Goal: Task Accomplishment & Management: Use online tool/utility

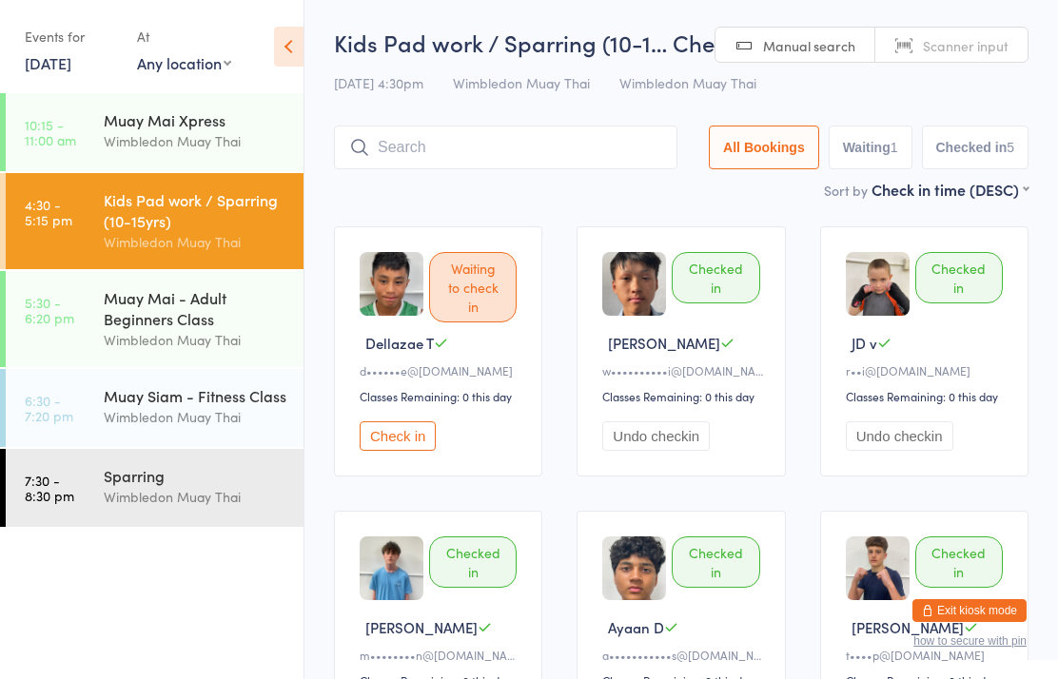
click at [215, 444] on div "Muay Siam - Fitness Class Wimbledon Muay Thai" at bounding box center [204, 406] width 200 height 75
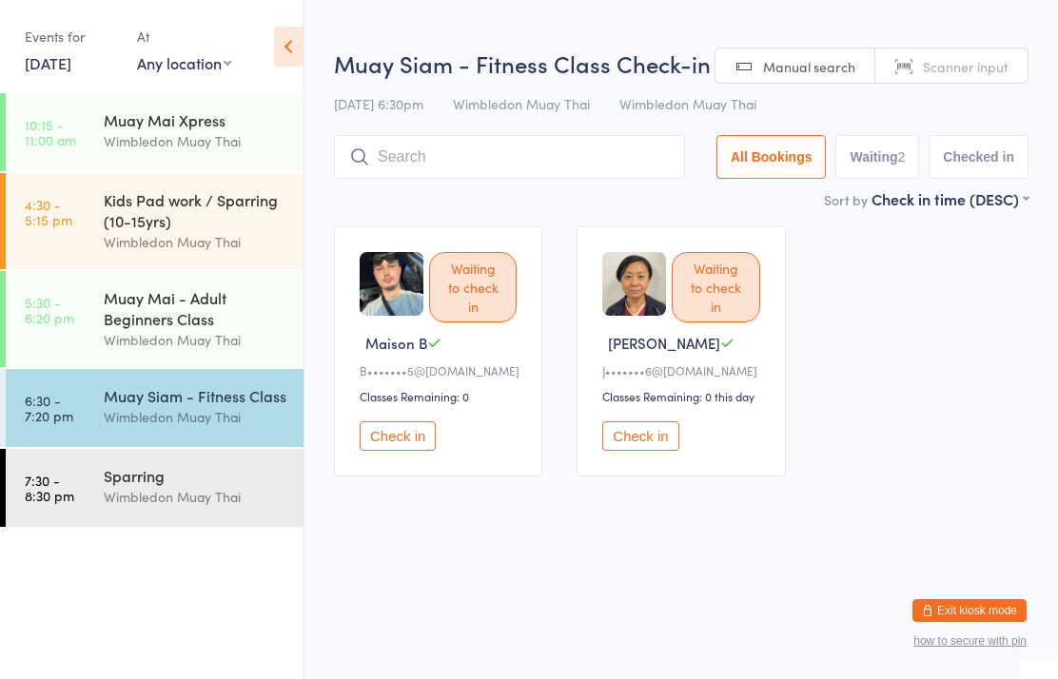
click at [176, 505] on div "Wimbledon Muay Thai" at bounding box center [196, 497] width 184 height 22
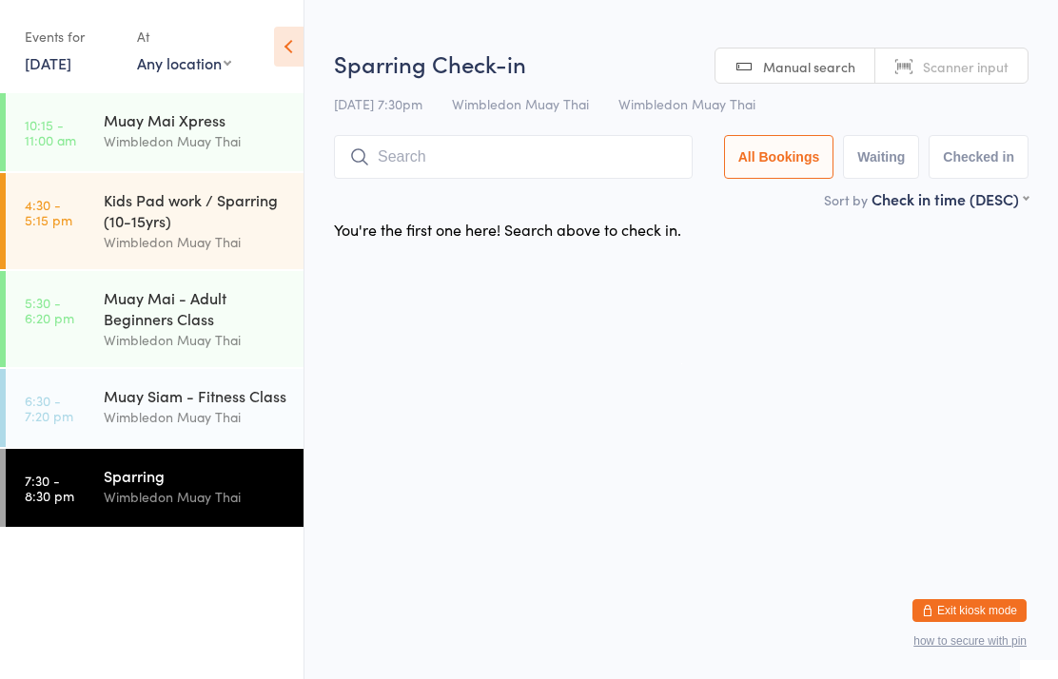
click at [220, 185] on div "Kids Pad work / Sparring (10-15yrs) Wimbledon Muay Thai" at bounding box center [204, 221] width 200 height 96
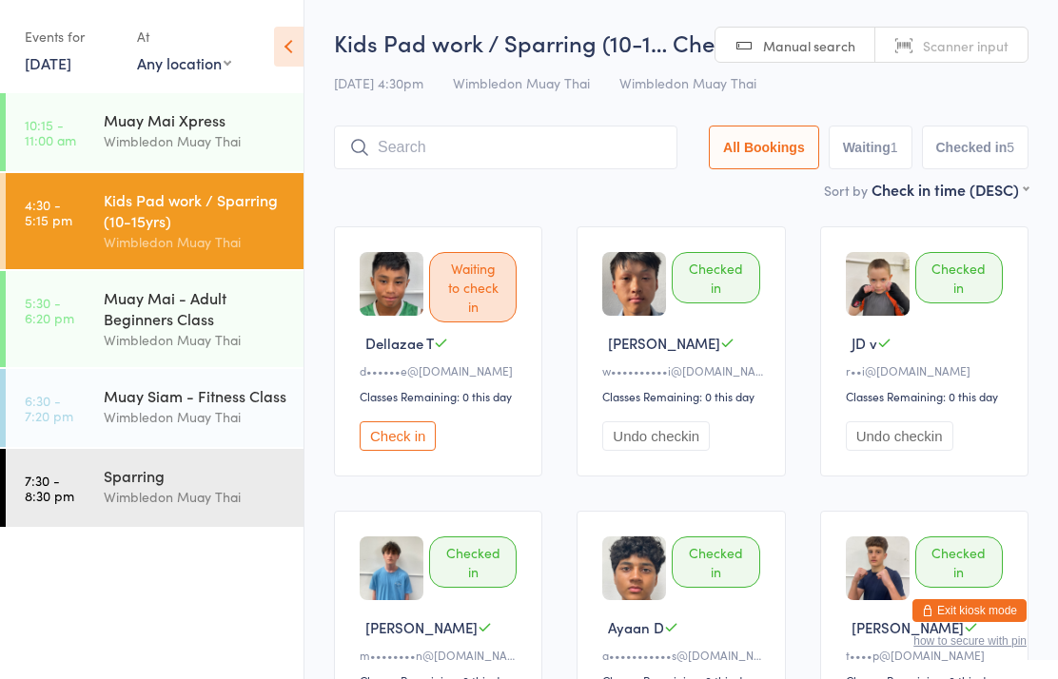
click at [509, 130] on input "search" at bounding box center [505, 148] width 343 height 44
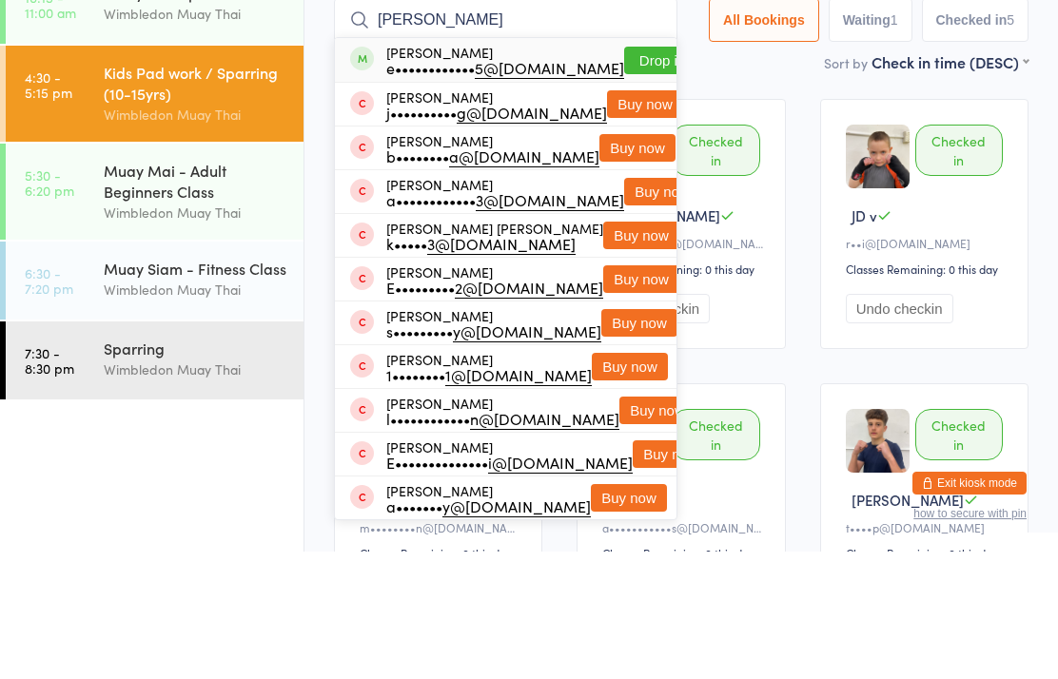
type input "[PERSON_NAME]"
click at [639, 174] on button "Drop in" at bounding box center [662, 188] width 76 height 28
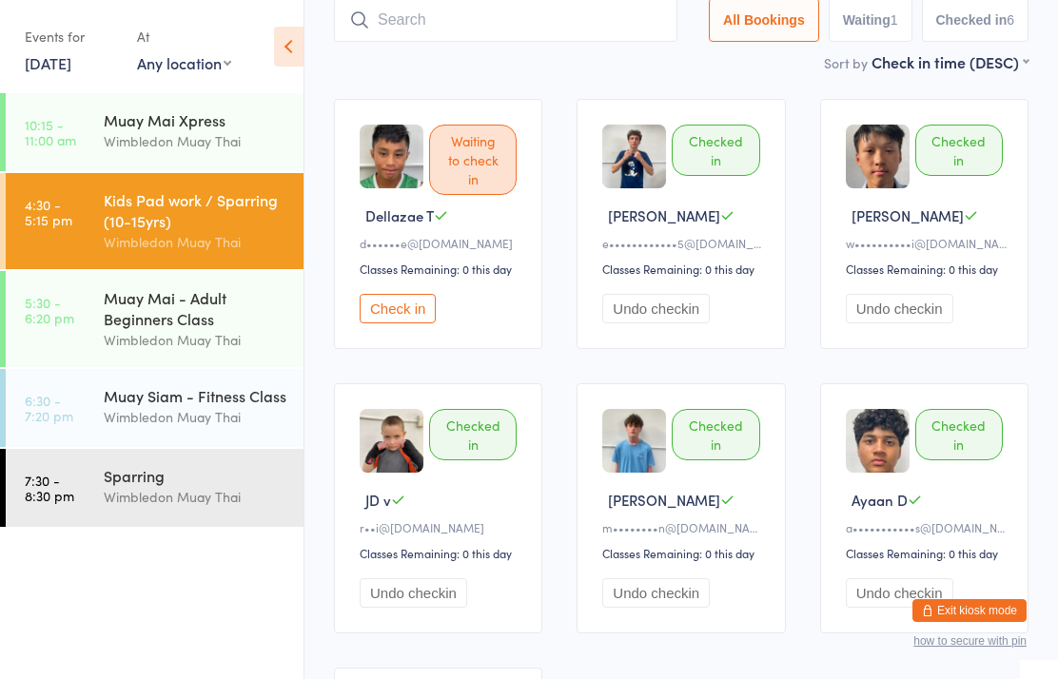
click at [558, 40] on input "search" at bounding box center [505, 20] width 343 height 44
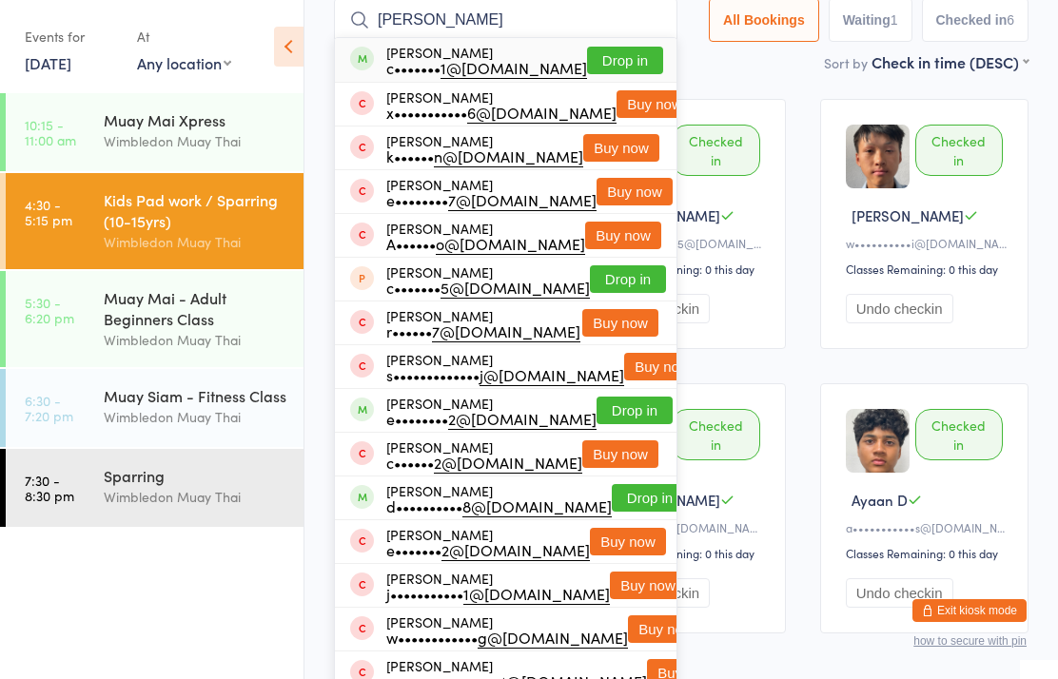
type input "[PERSON_NAME]"
click at [617, 49] on button "Drop in" at bounding box center [625, 61] width 76 height 28
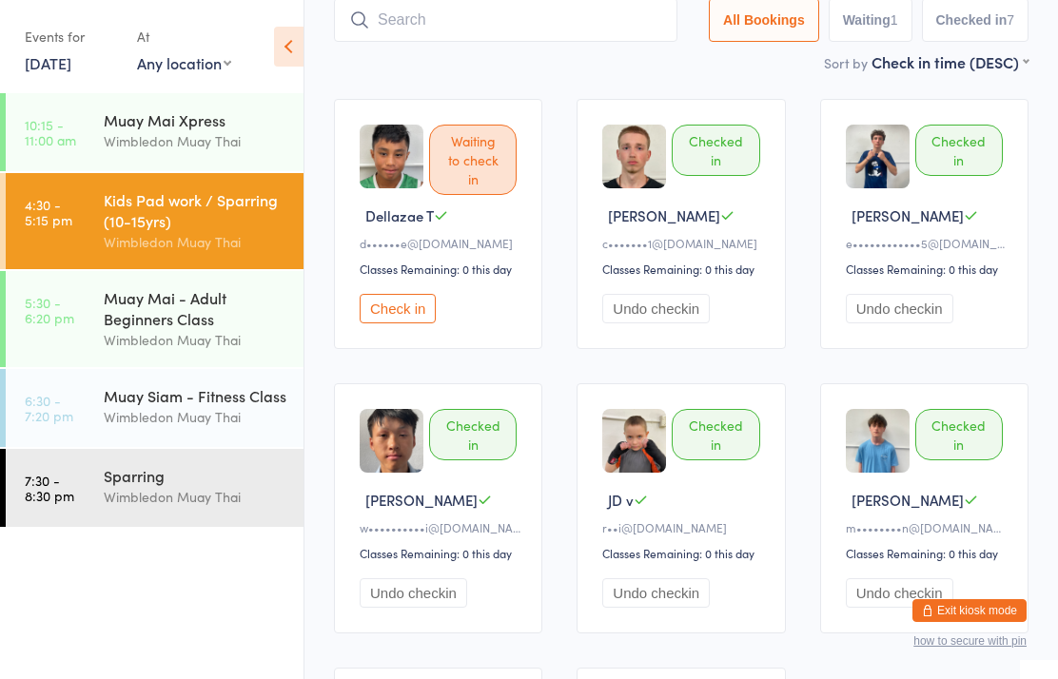
click at [486, 22] on input "search" at bounding box center [505, 20] width 343 height 44
type input "T"
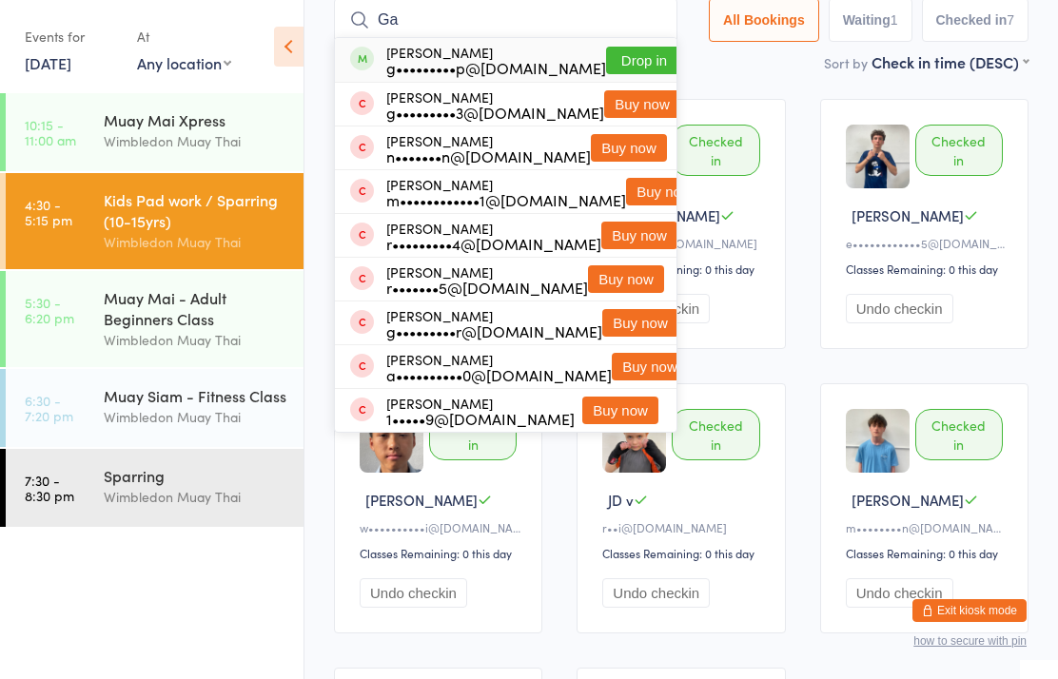
type input "G"
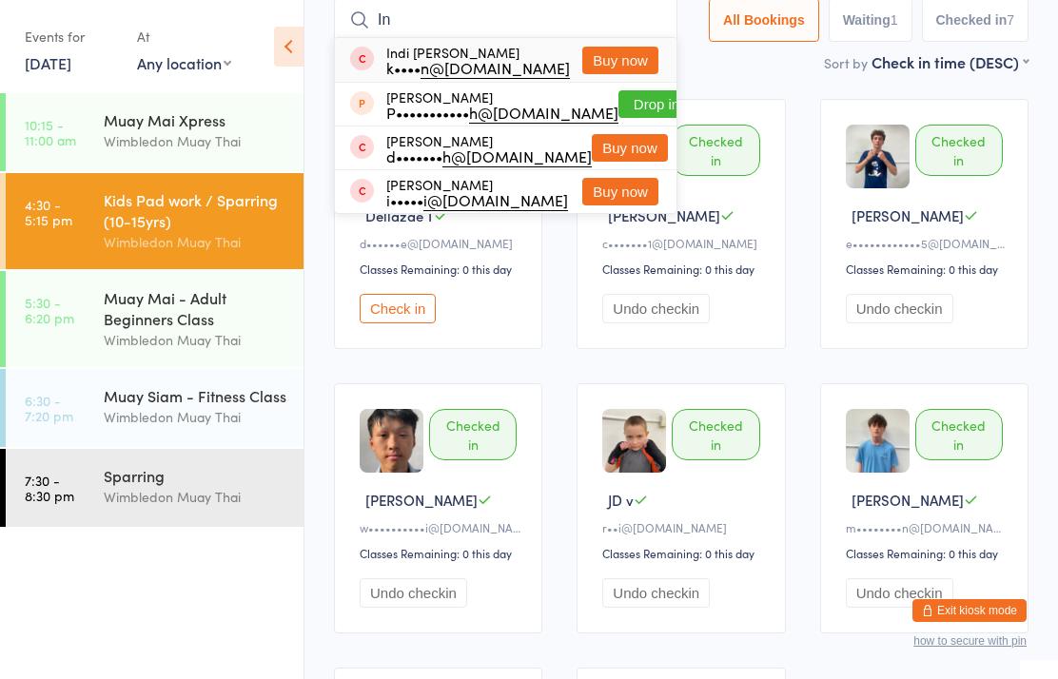
type input "I"
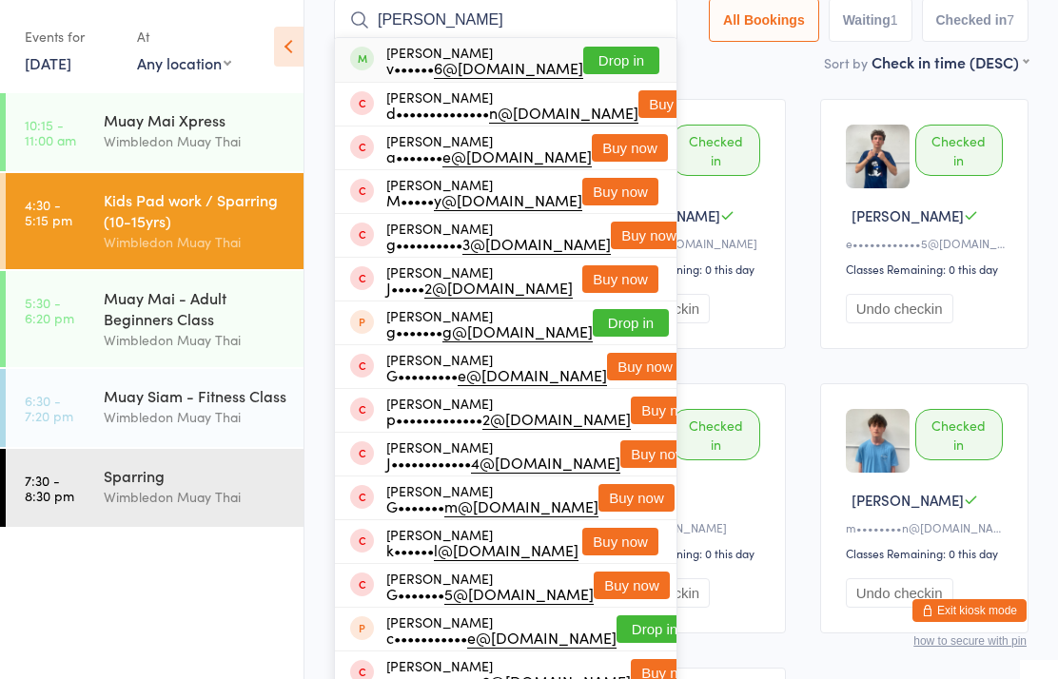
type input "[PERSON_NAME]"
click at [604, 74] on button "Drop in" at bounding box center [621, 61] width 76 height 28
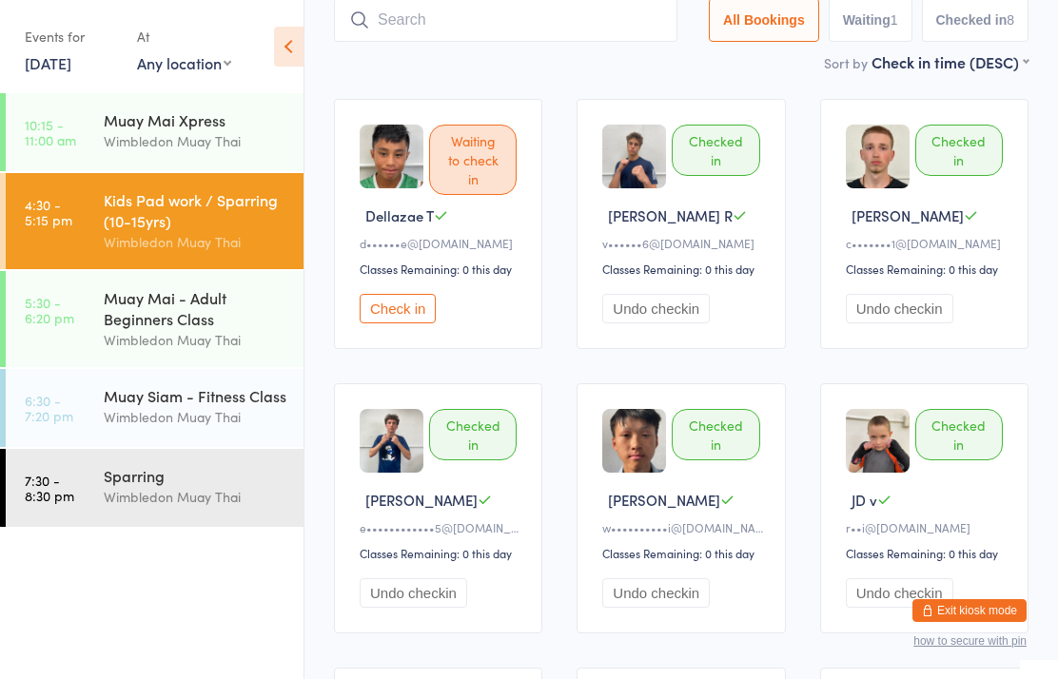
click at [569, 19] on input "search" at bounding box center [505, 20] width 343 height 44
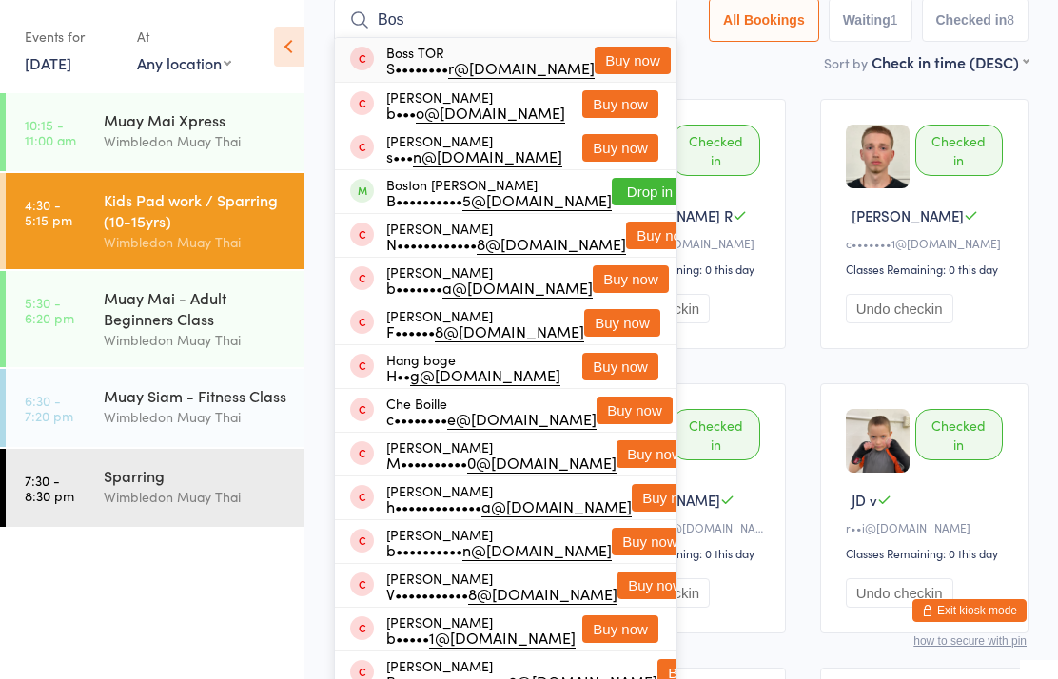
type input "Bos"
click at [626, 196] on button "Drop in" at bounding box center [650, 192] width 76 height 28
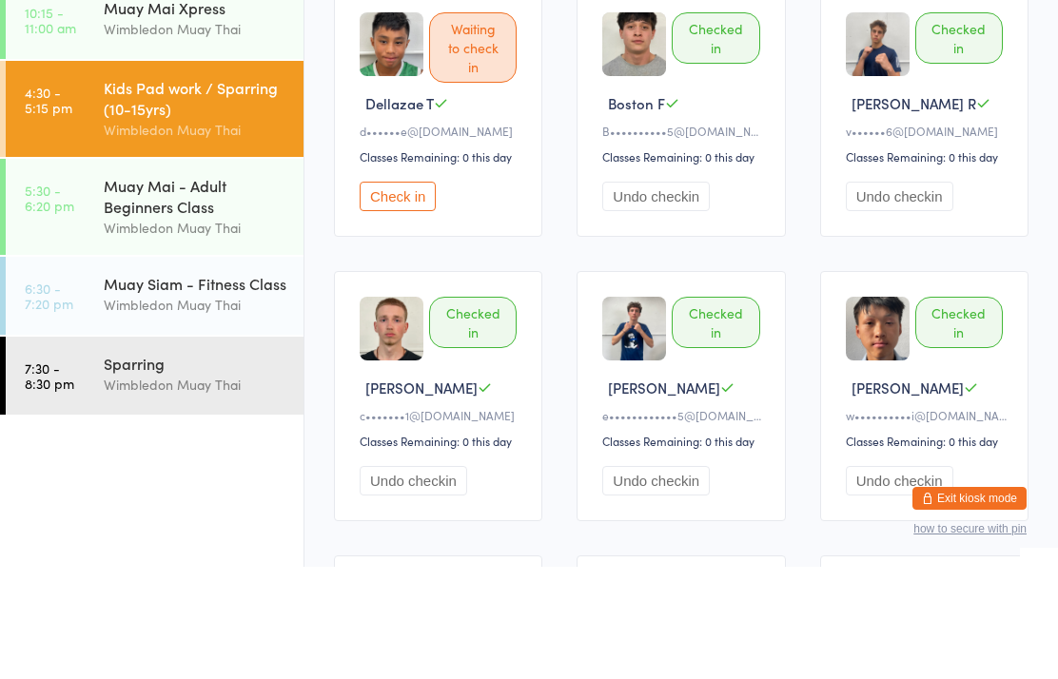
click at [241, 287] on div "Muay Mai - Adult Beginners Class" at bounding box center [196, 308] width 184 height 42
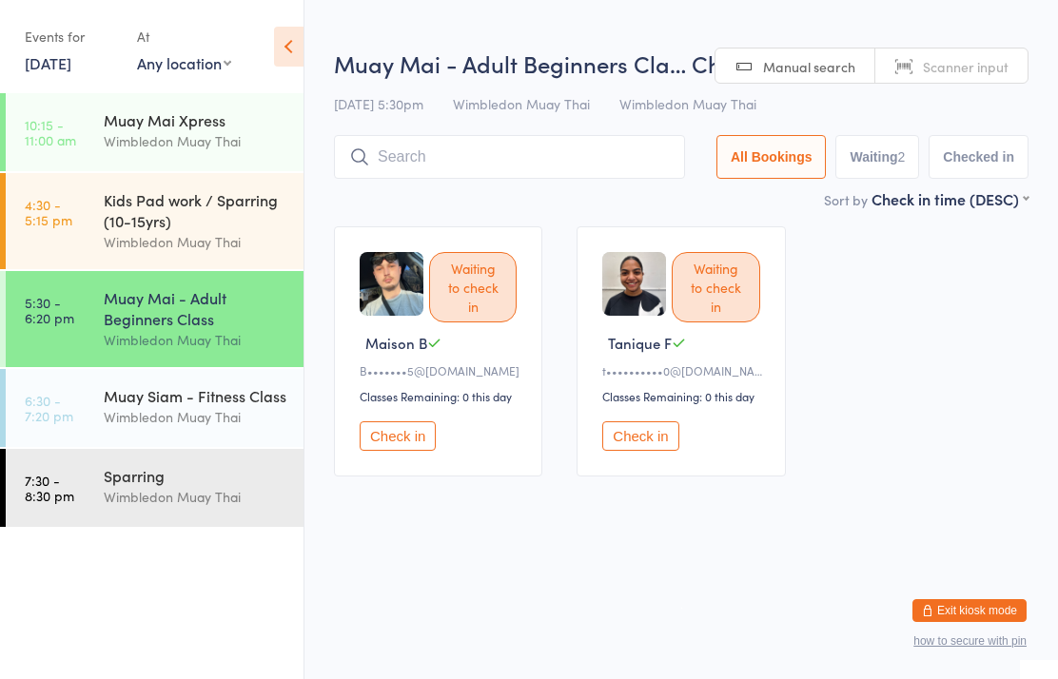
click at [413, 450] on button "Check in" at bounding box center [398, 435] width 76 height 29
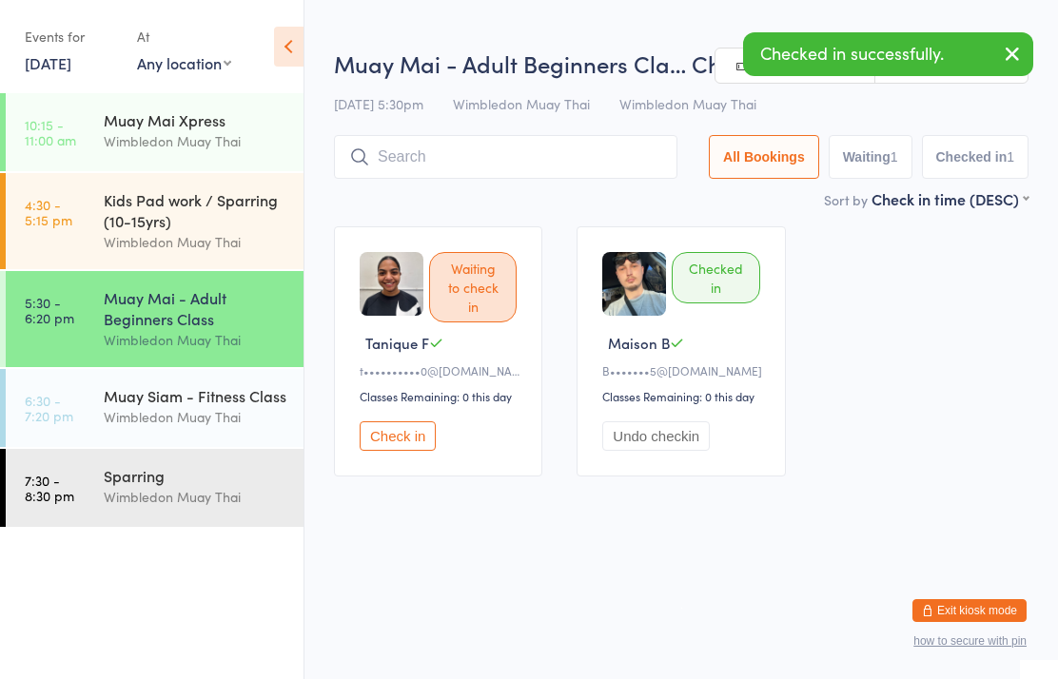
click at [251, 427] on div "Wimbledon Muay Thai" at bounding box center [196, 417] width 184 height 22
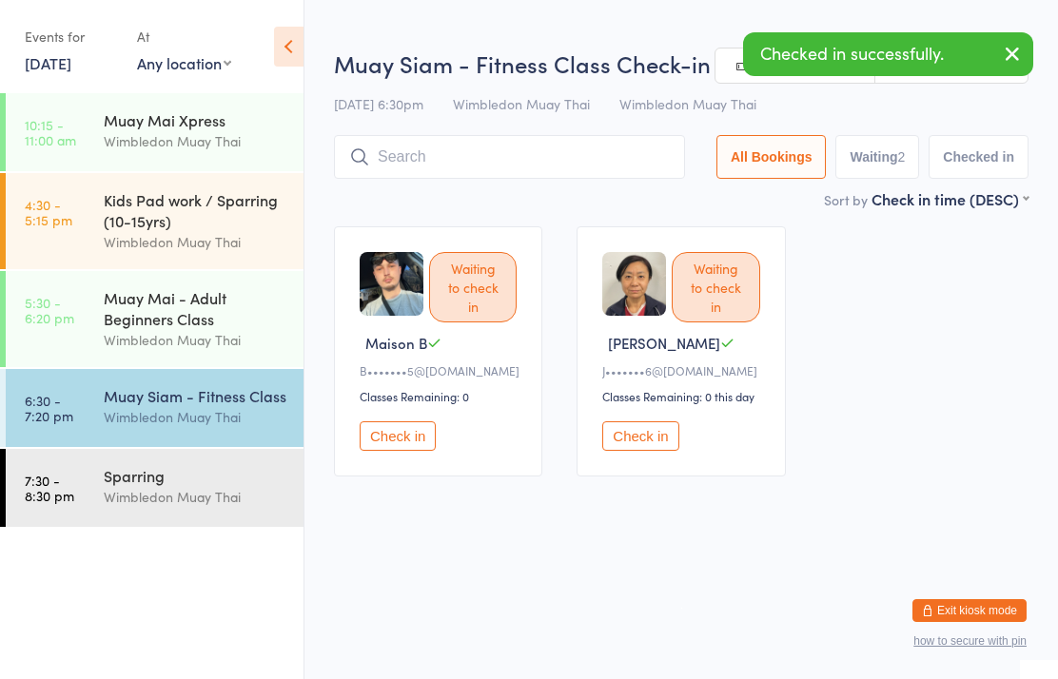
click at [402, 441] on button "Check in" at bounding box center [398, 435] width 76 height 29
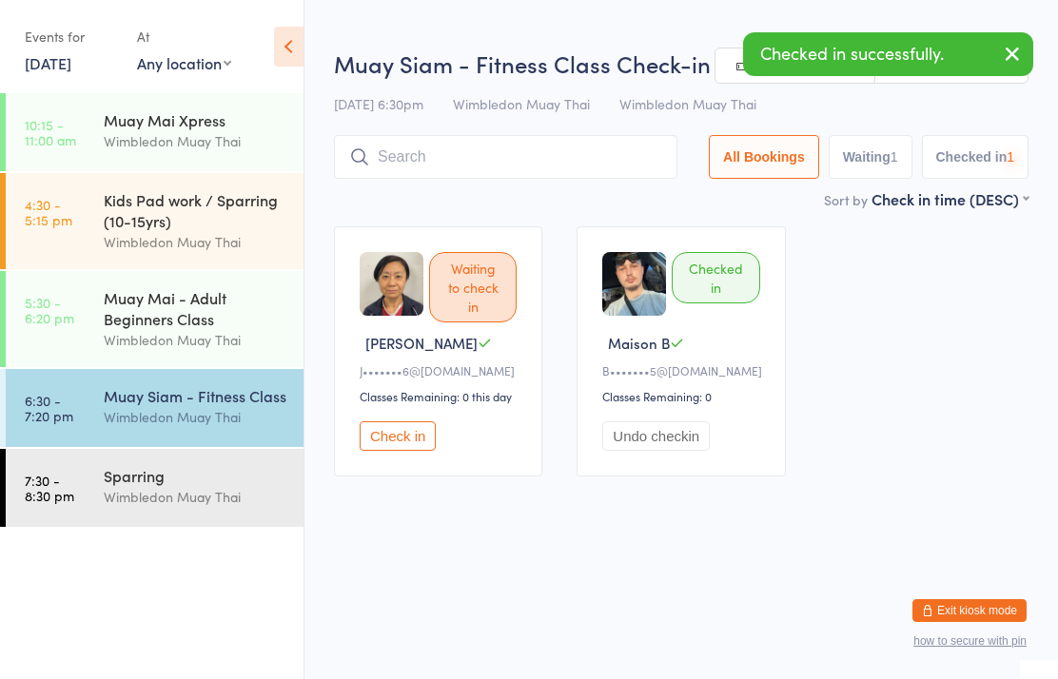
click at [229, 405] on div "Muay Siam - Fitness Class" at bounding box center [196, 395] width 184 height 21
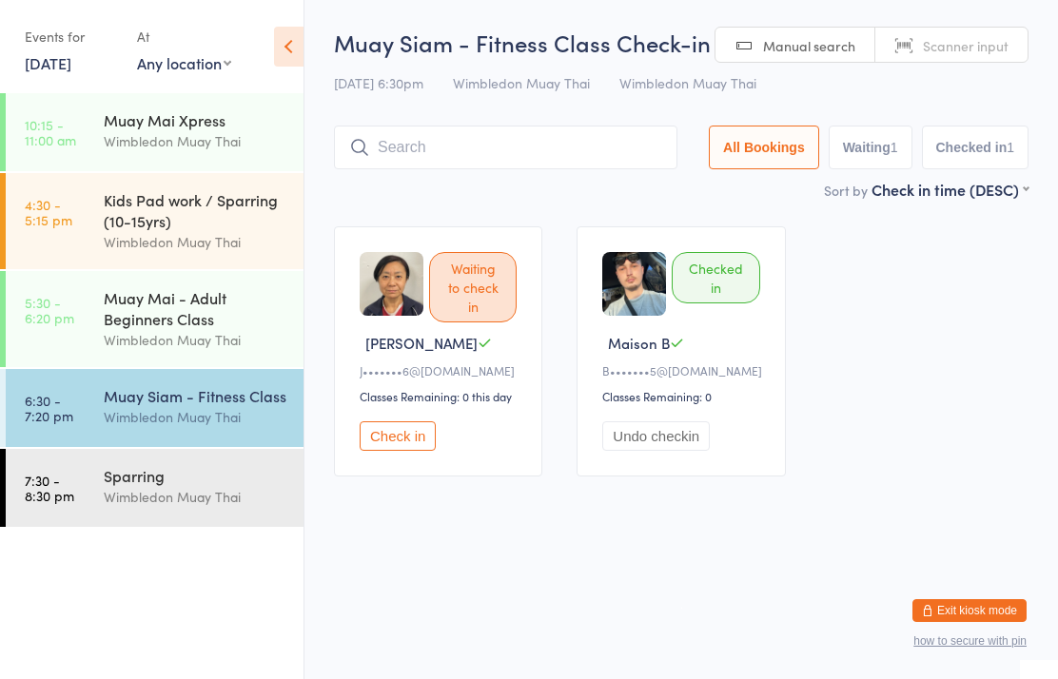
click at [164, 329] on div "Muay Mai - Adult Beginners Class" at bounding box center [196, 308] width 184 height 42
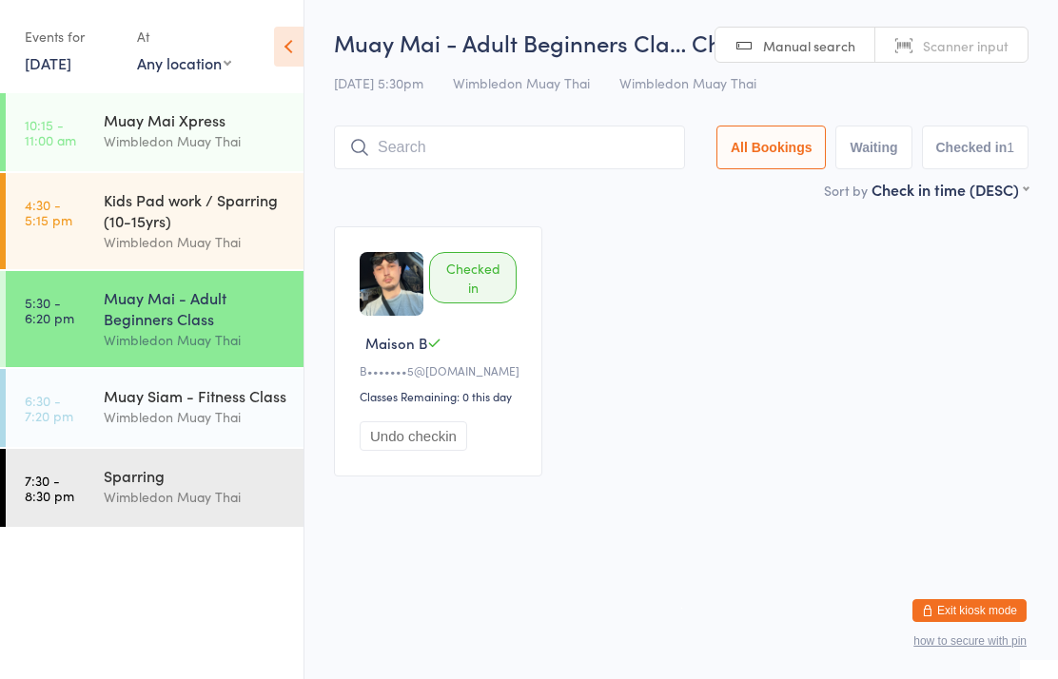
click at [527, 144] on input "search" at bounding box center [509, 148] width 351 height 44
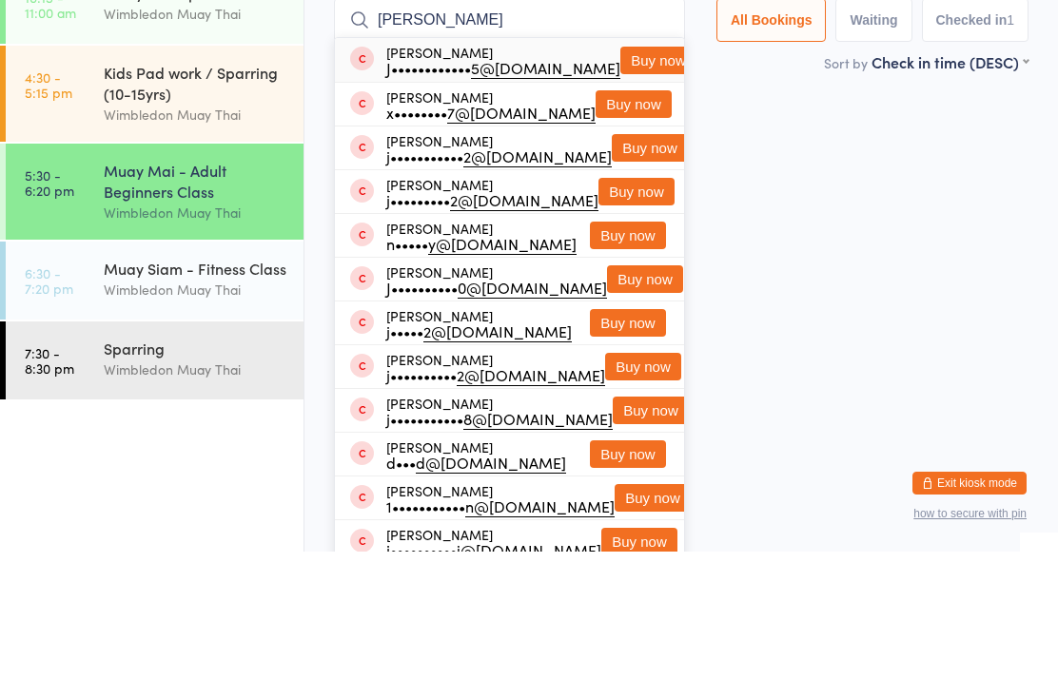
type input "[PERSON_NAME]"
click at [630, 174] on button "Buy now" at bounding box center [658, 188] width 76 height 28
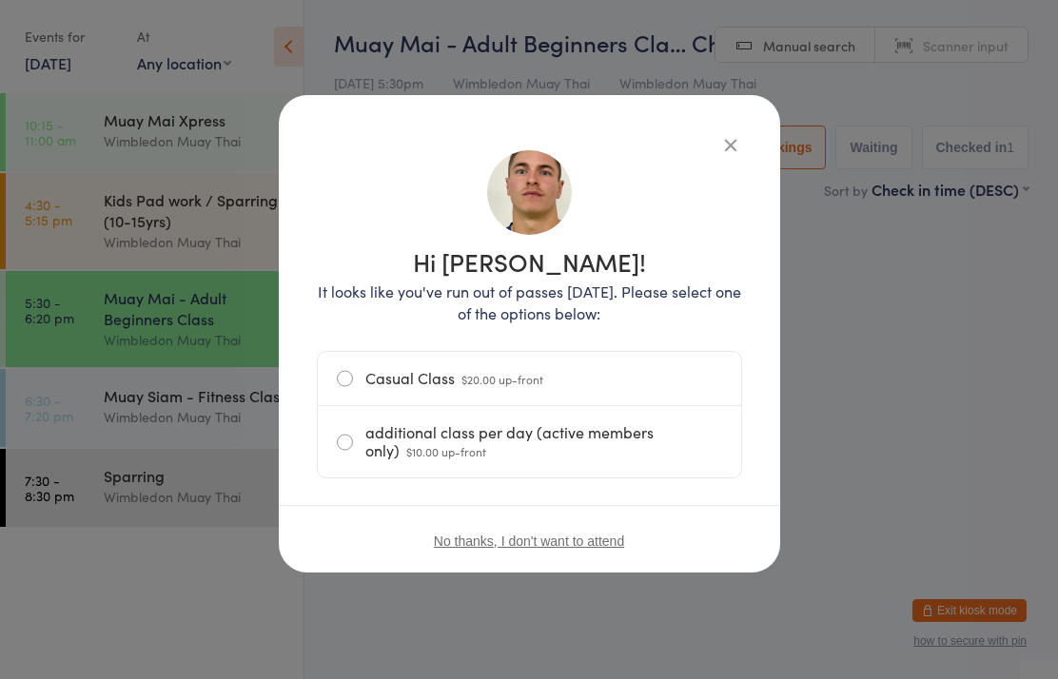
click at [601, 376] on label "Casual Class $20.00 up-front" at bounding box center [529, 378] width 385 height 53
click at [0, 0] on input "Casual Class $20.00 up-front" at bounding box center [0, 0] width 0 height 0
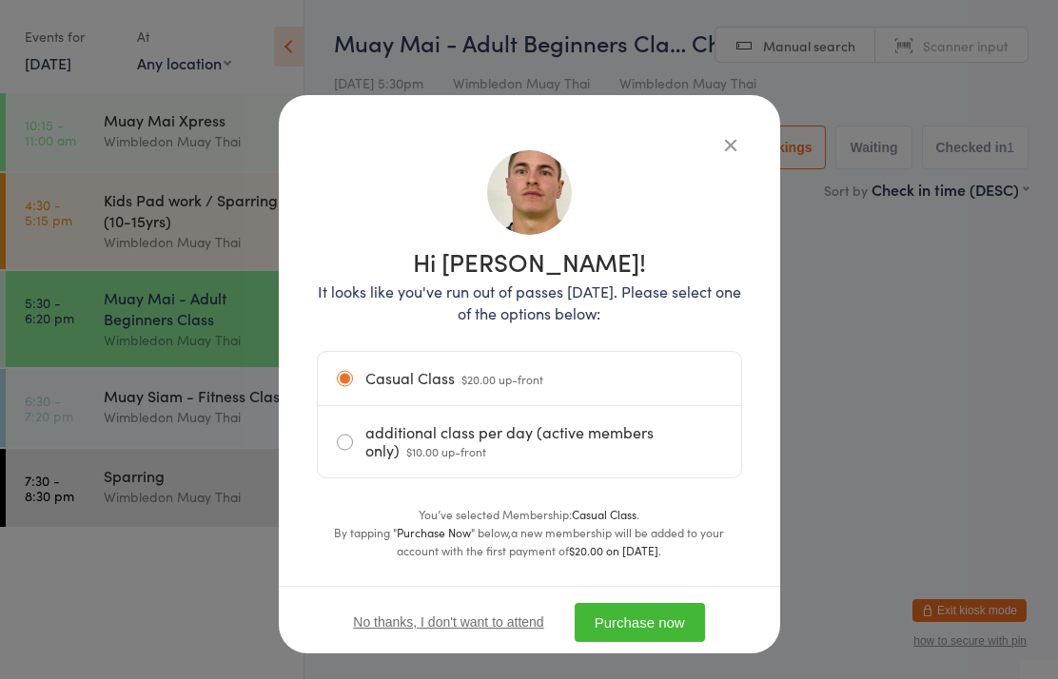
click at [666, 617] on button "Purchase now" at bounding box center [640, 622] width 130 height 39
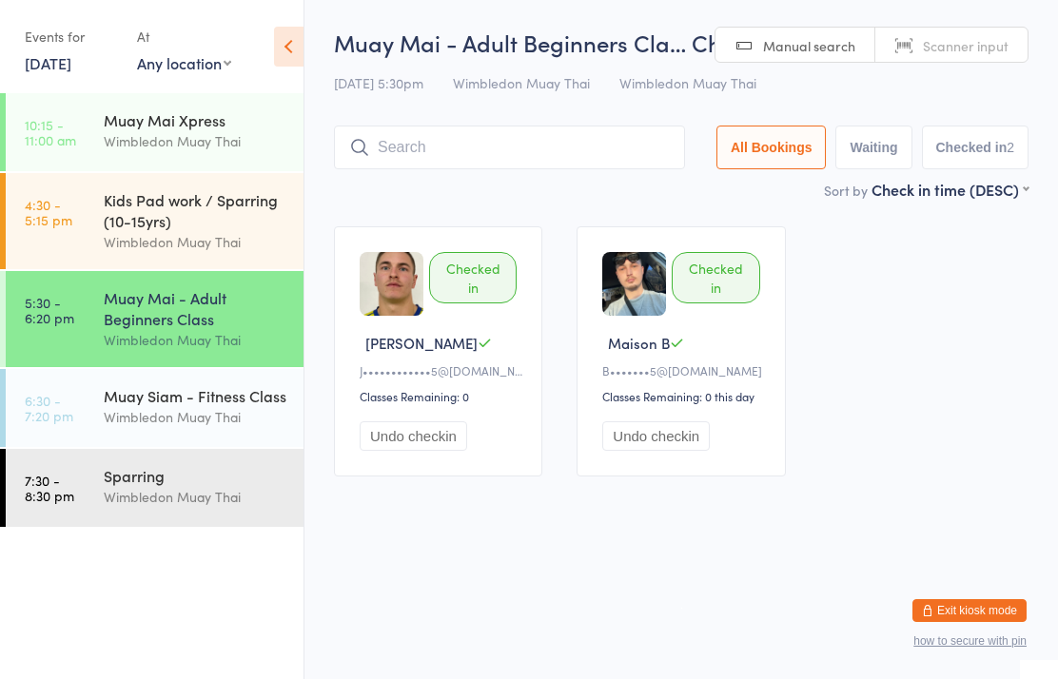
click at [528, 144] on input "search" at bounding box center [509, 148] width 351 height 44
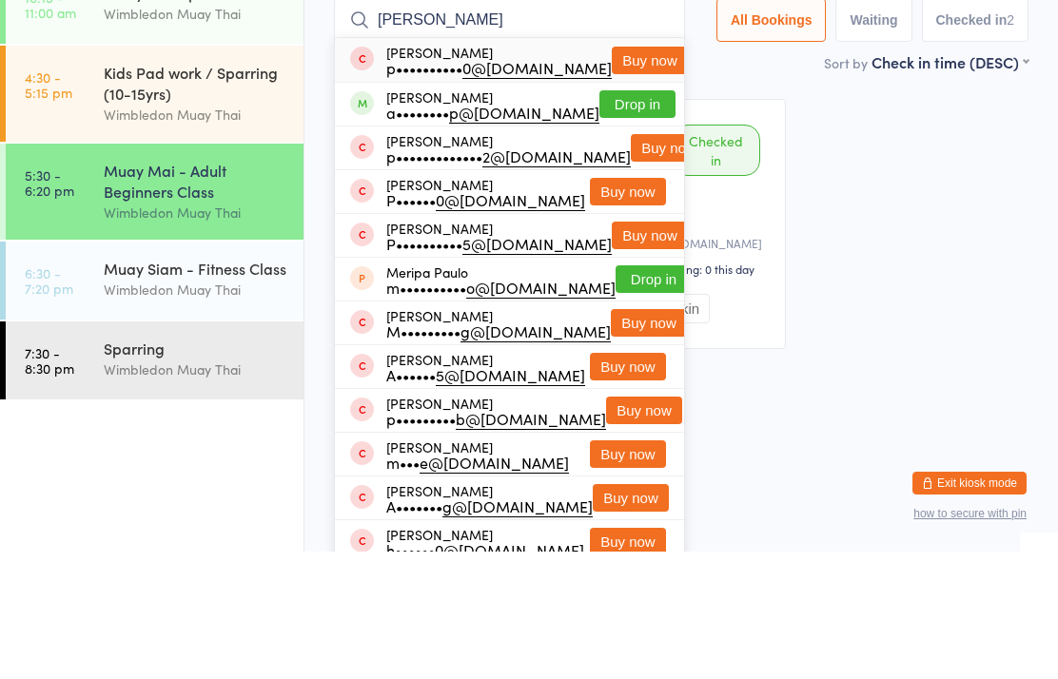
type input "[PERSON_NAME]"
click at [635, 218] on button "Drop in" at bounding box center [637, 232] width 76 height 28
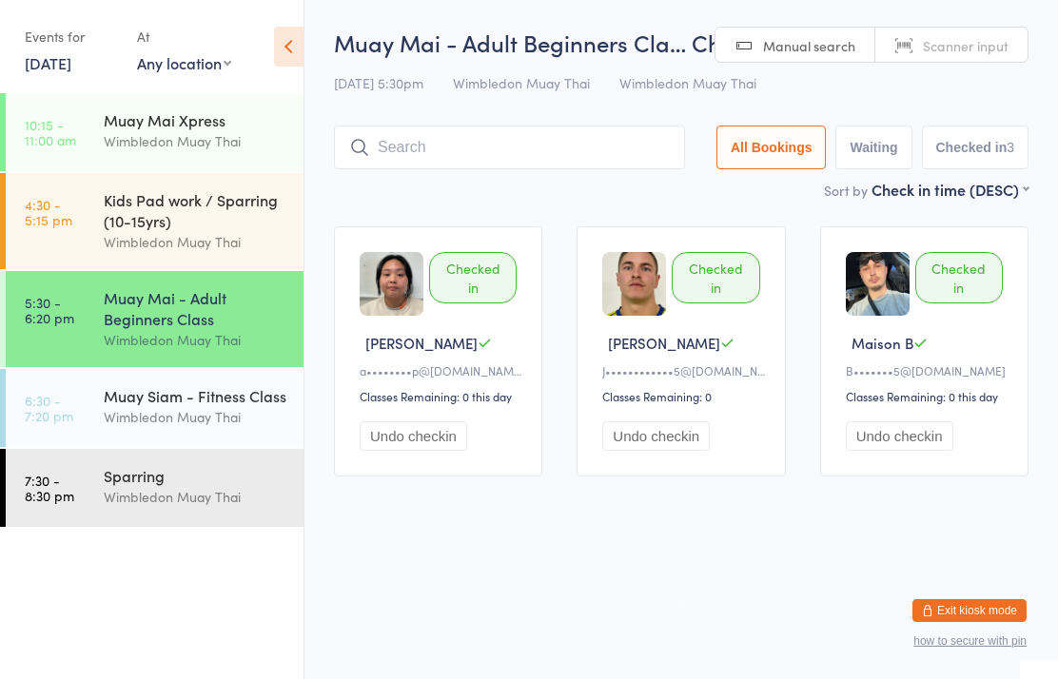
click at [83, 306] on link "5:30 - 6:20 pm Muay Mai - Adult Beginners Class Wimbledon Muay Thai" at bounding box center [155, 319] width 298 height 96
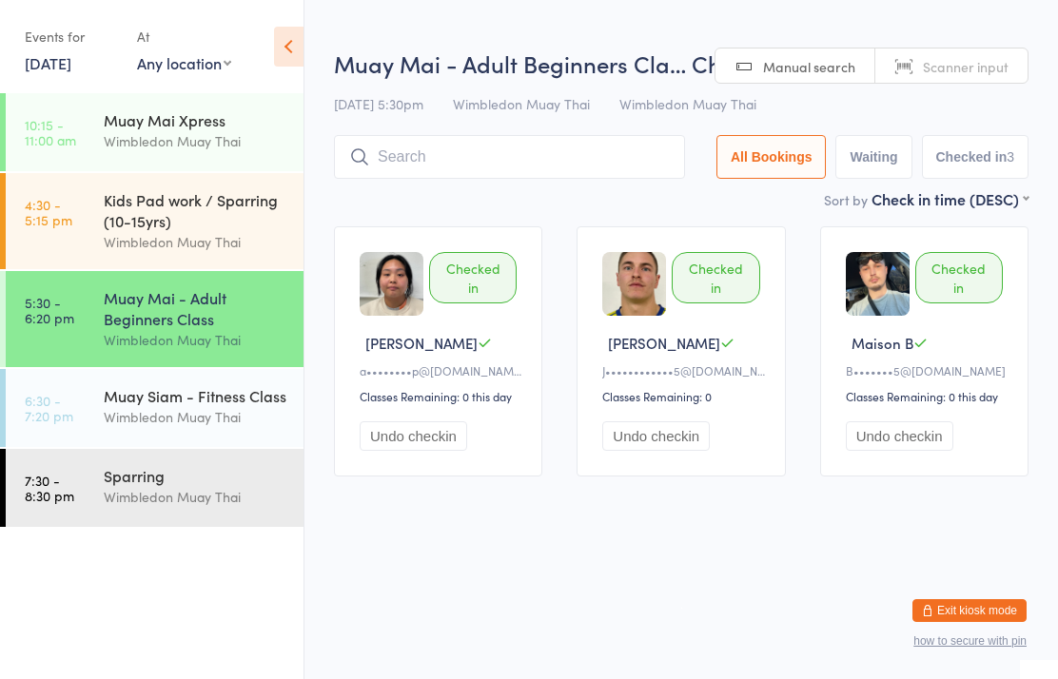
click at [54, 323] on time "5:30 - 6:20 pm" at bounding box center [49, 310] width 49 height 30
click at [96, 389] on link "6:30 - 7:20 pm Muay Siam - Fitness Class Wimbledon Muay Thai" at bounding box center [155, 408] width 298 height 78
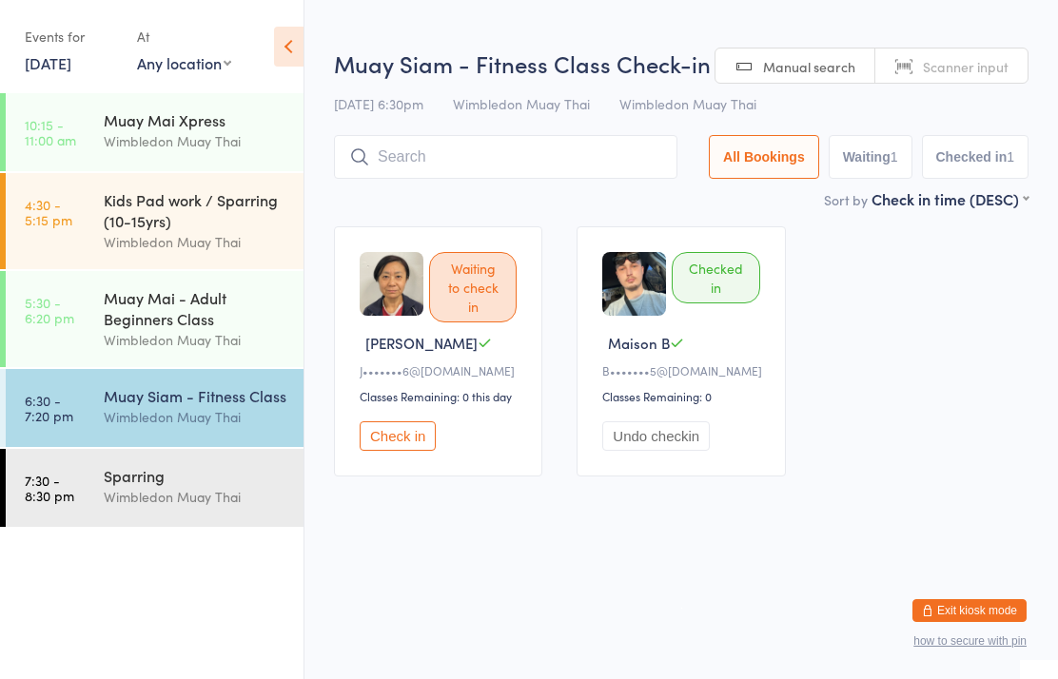
click at [71, 220] on link "4:30 - 5:15 pm Kids Pad work / Sparring (10-15yrs) Wimbledon Muay Thai" at bounding box center [155, 221] width 298 height 96
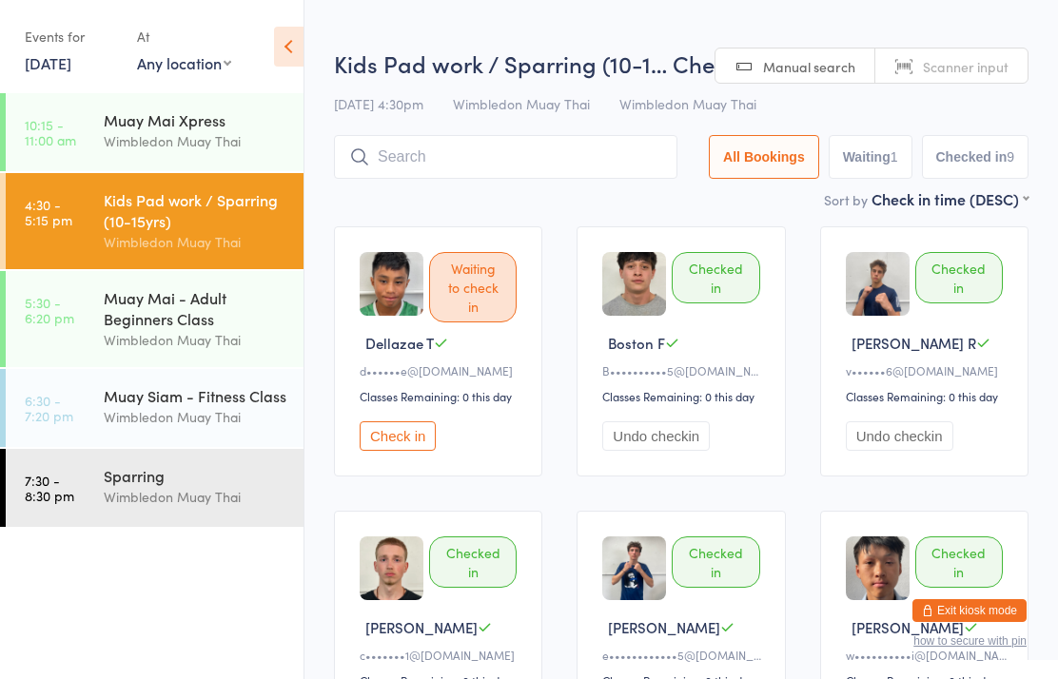
click at [49, 303] on time "5:30 - 6:20 pm" at bounding box center [49, 310] width 49 height 30
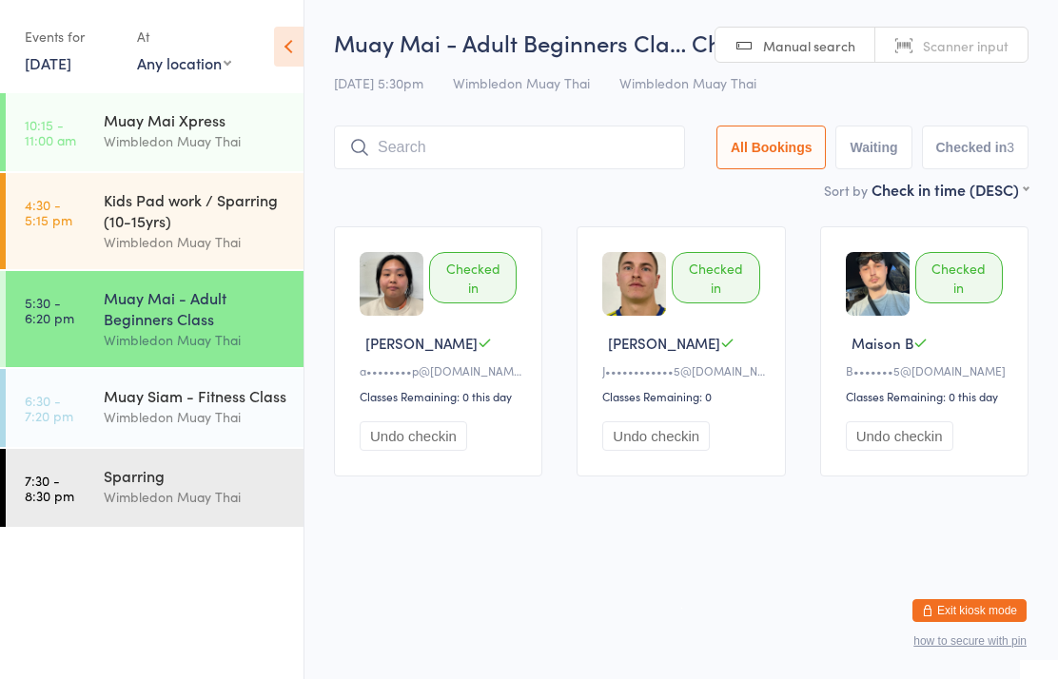
click at [67, 202] on time "4:30 - 5:15 pm" at bounding box center [49, 212] width 48 height 30
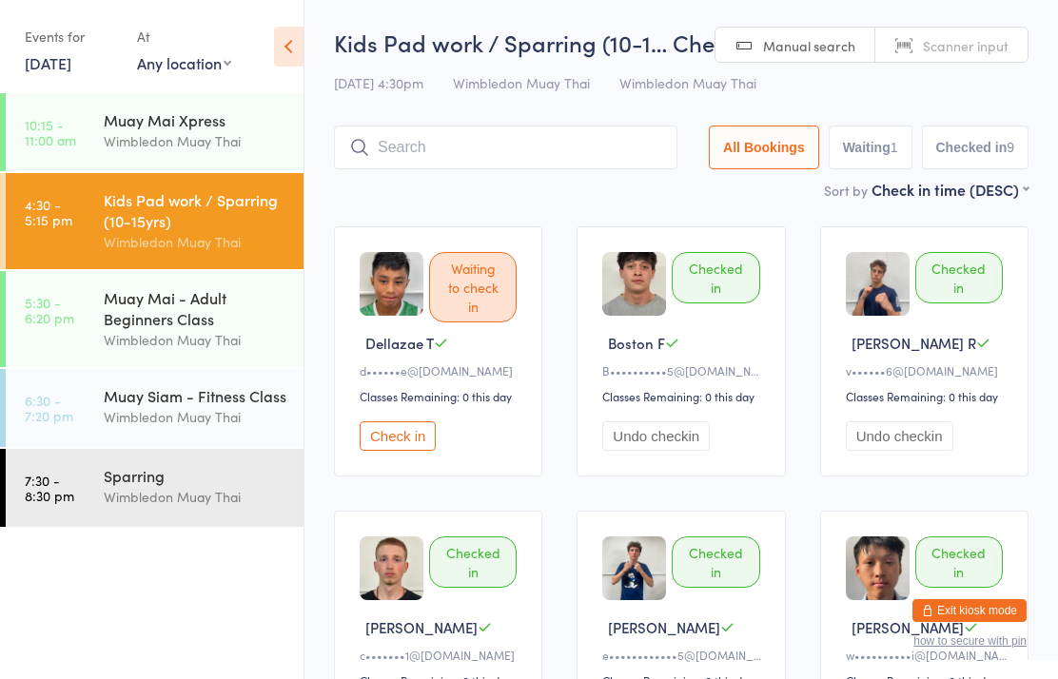
click at [611, 145] on input "search" at bounding box center [505, 148] width 343 height 44
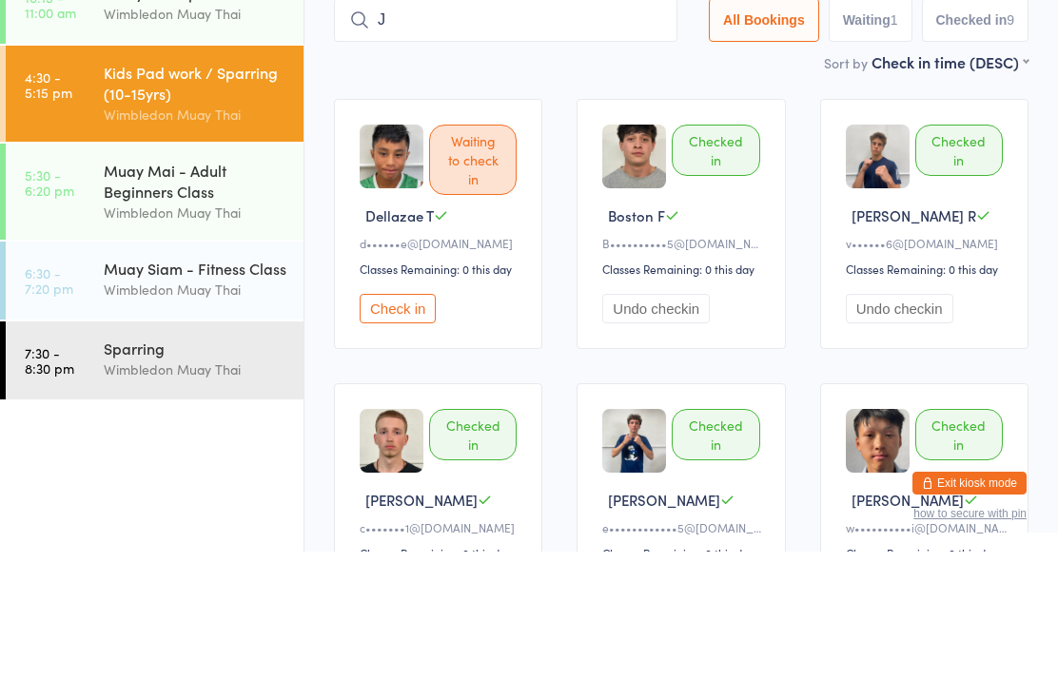
type input "Jd"
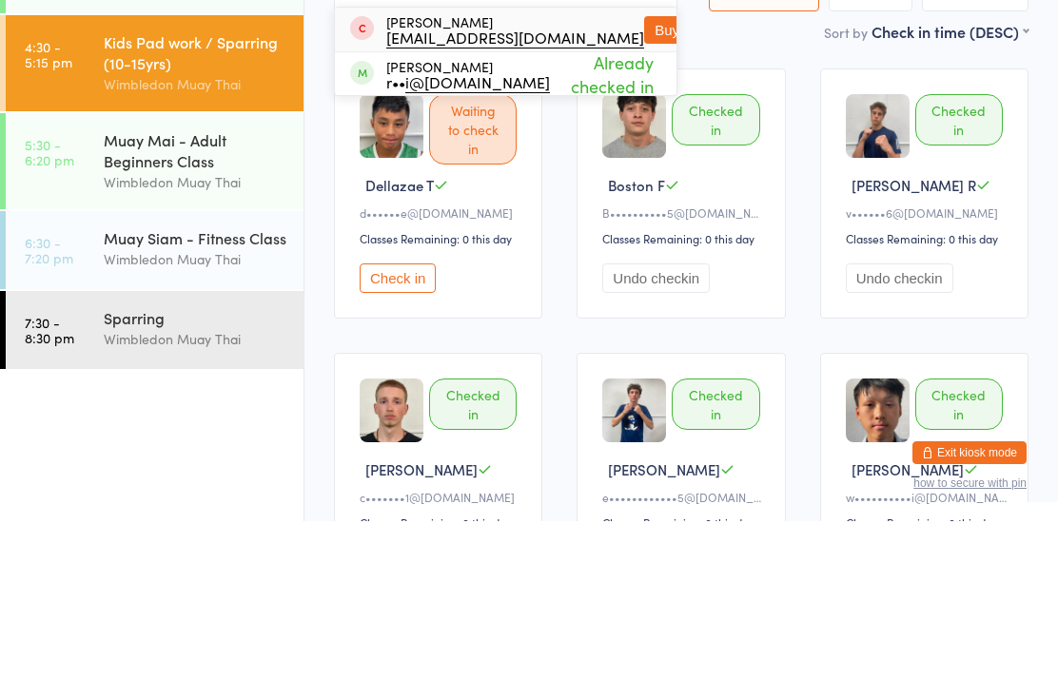
click at [232, 189] on div "Kids Pad work / Sparring (10-15yrs)" at bounding box center [196, 210] width 184 height 42
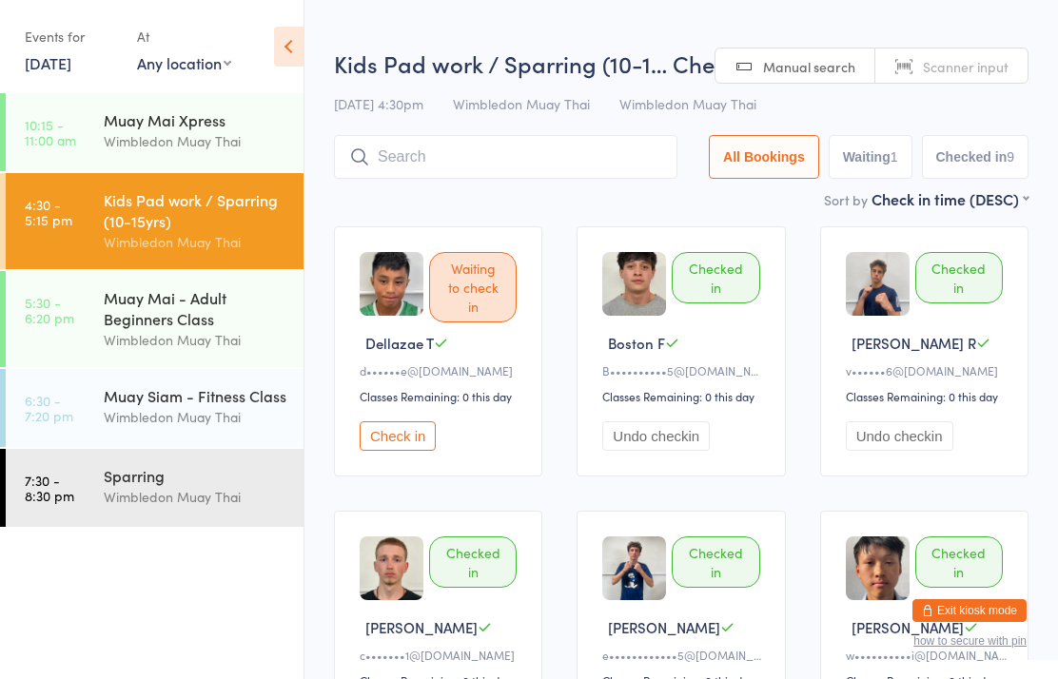
click at [664, 451] on button "Undo checkin" at bounding box center [656, 435] width 108 height 29
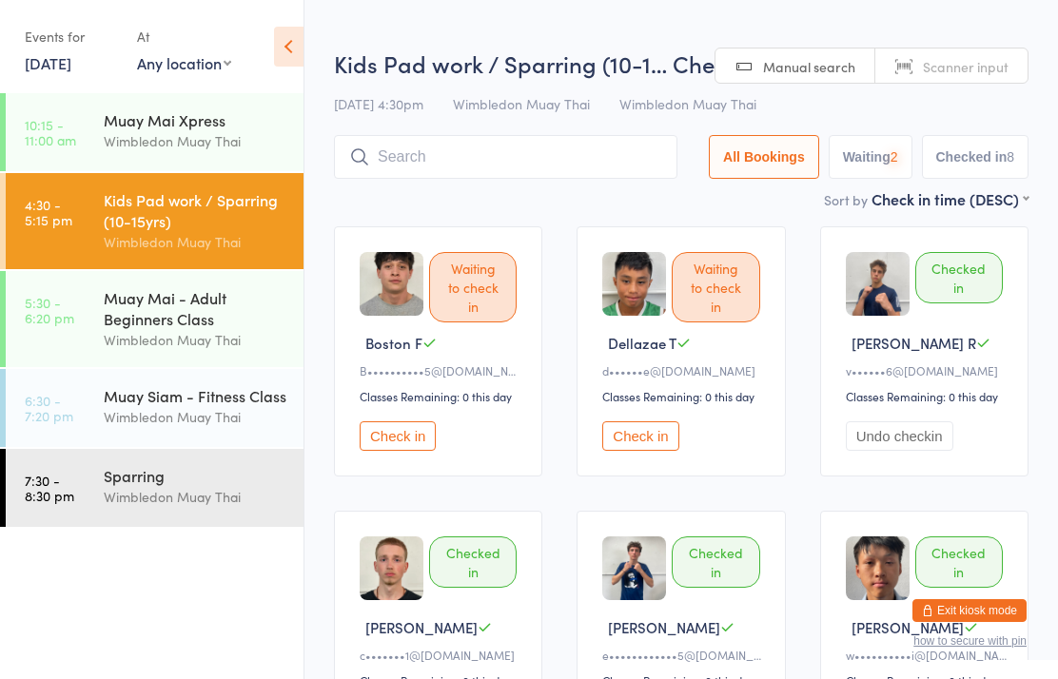
click at [918, 448] on button "Undo checkin" at bounding box center [900, 435] width 108 height 29
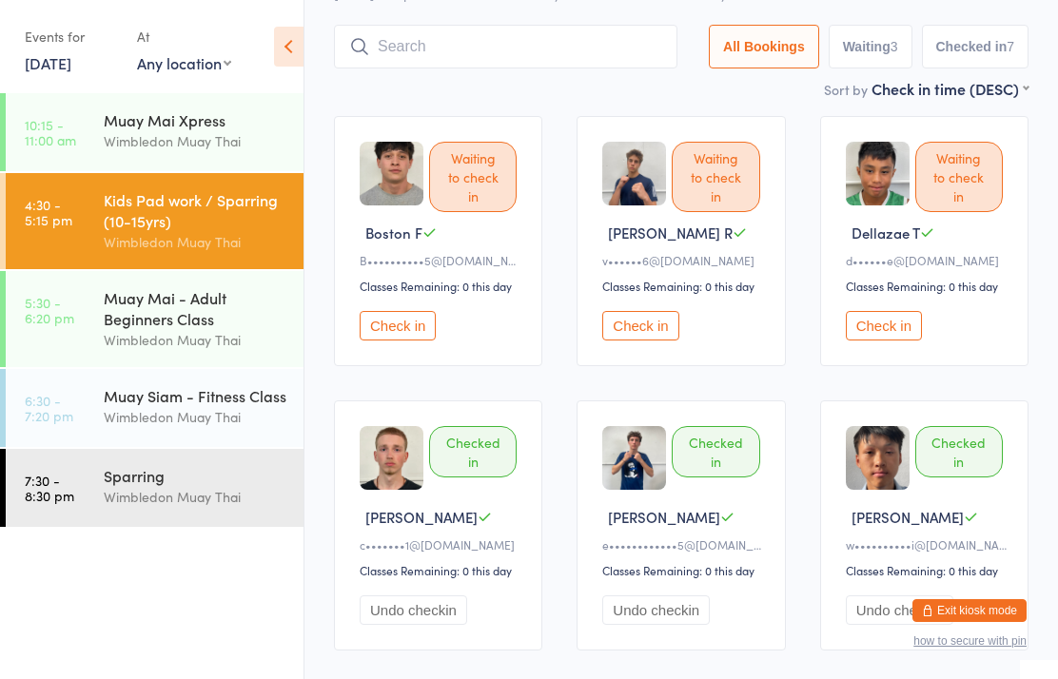
scroll to position [111, 0]
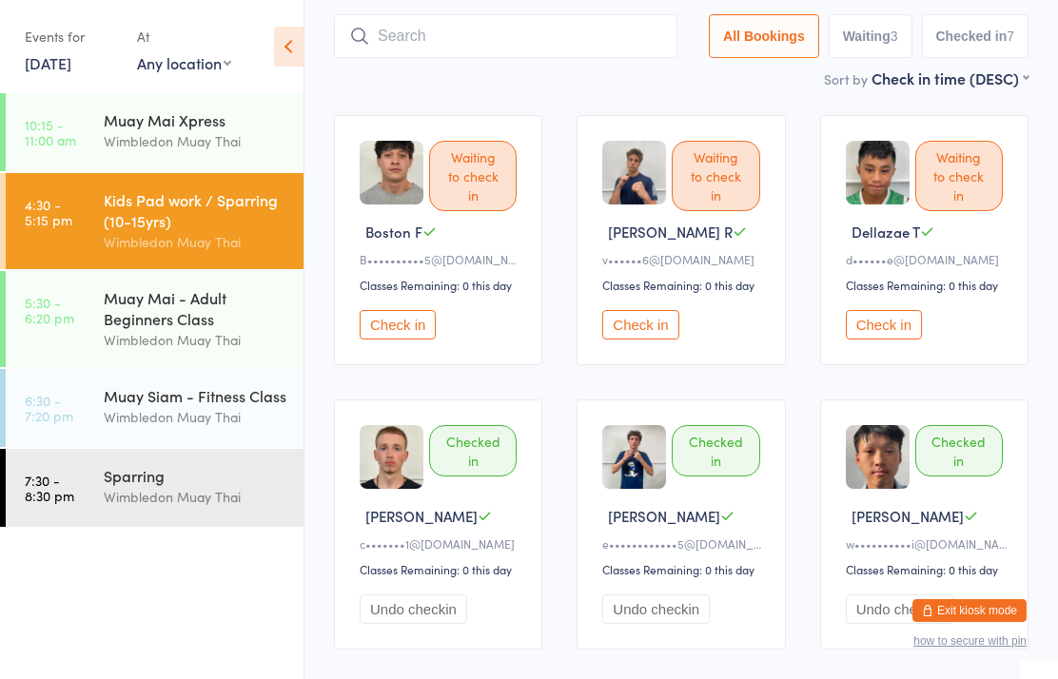
click at [897, 340] on button "Check in" at bounding box center [884, 324] width 76 height 29
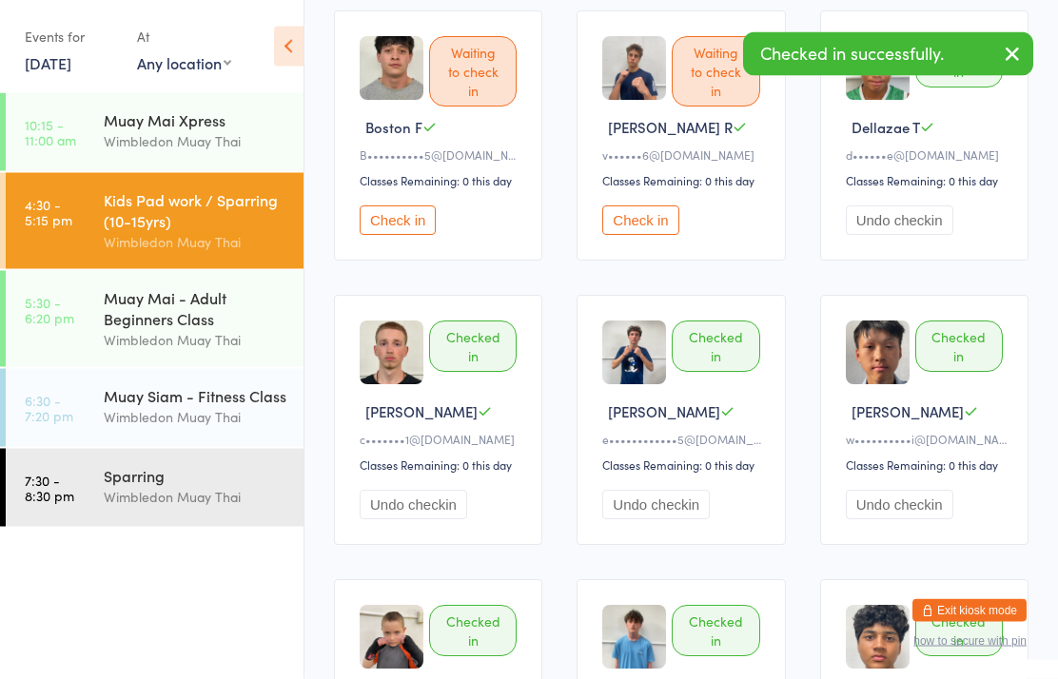
scroll to position [217, 0]
click at [675, 519] on button "Undo checkin" at bounding box center [656, 503] width 108 height 29
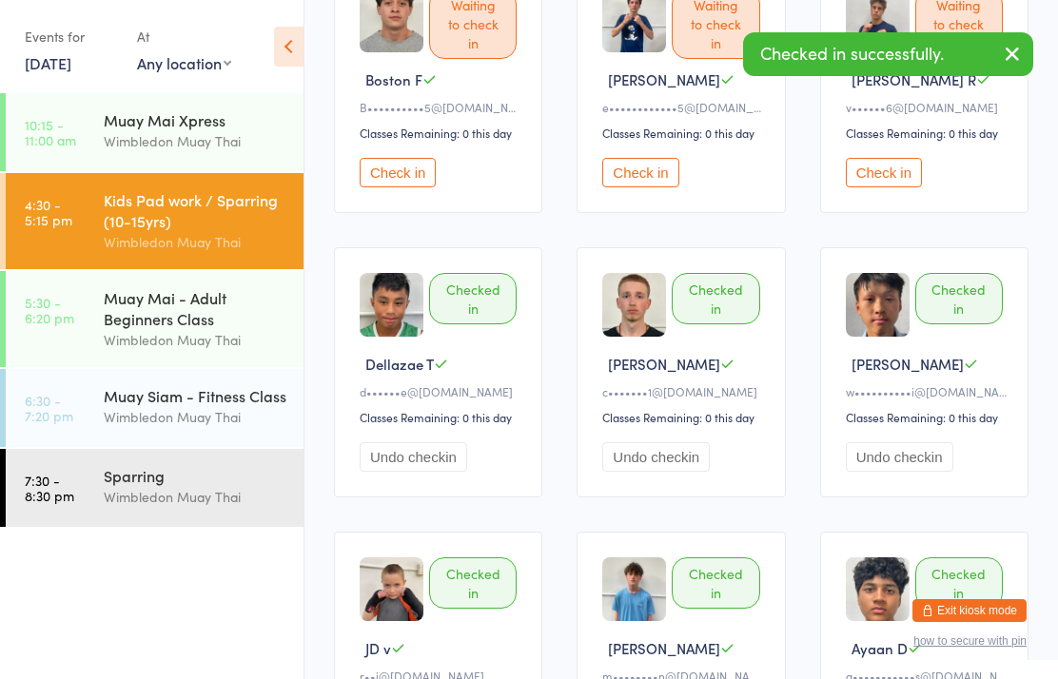
scroll to position [265, 0]
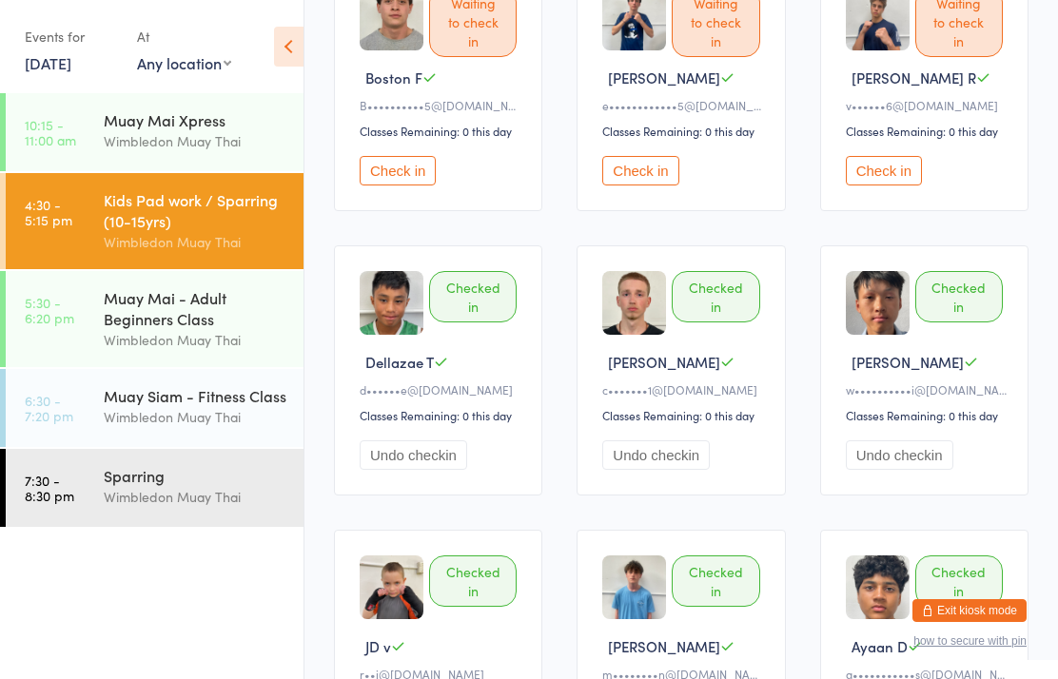
click at [678, 469] on button "Undo checkin" at bounding box center [656, 455] width 108 height 29
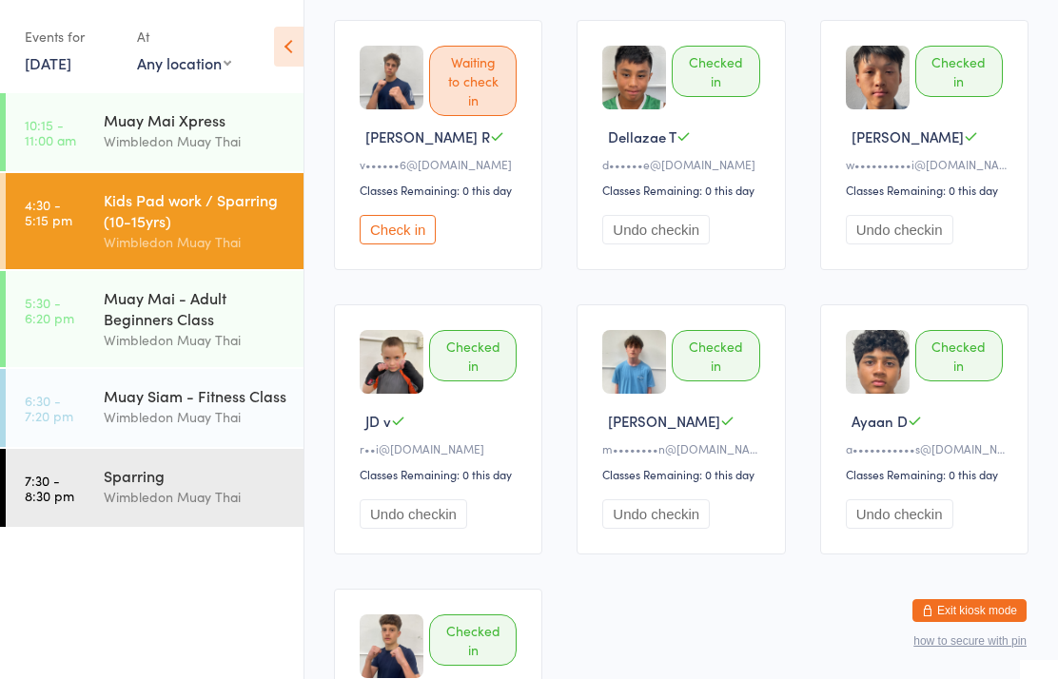
scroll to position [496, 0]
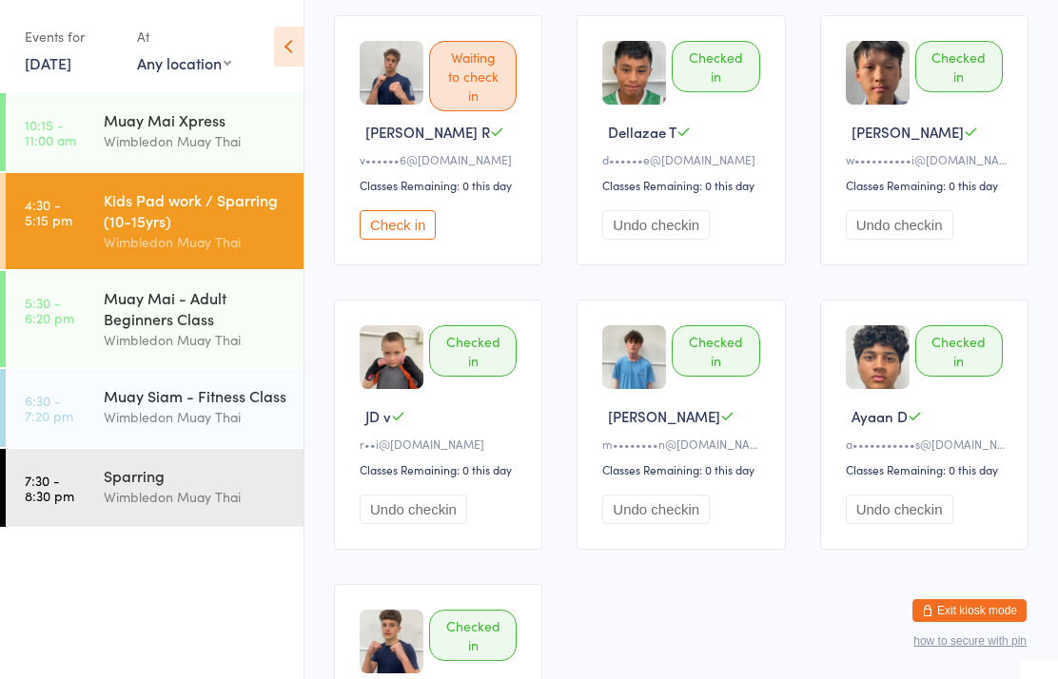
click at [678, 524] on button "Undo checkin" at bounding box center [656, 509] width 108 height 29
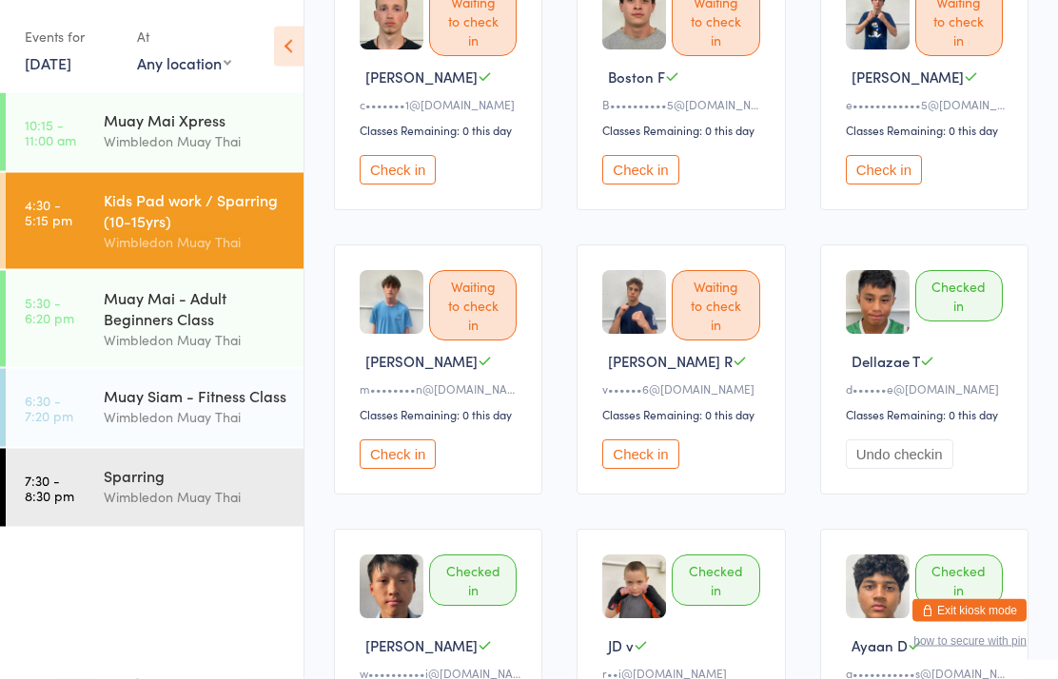
scroll to position [0, 0]
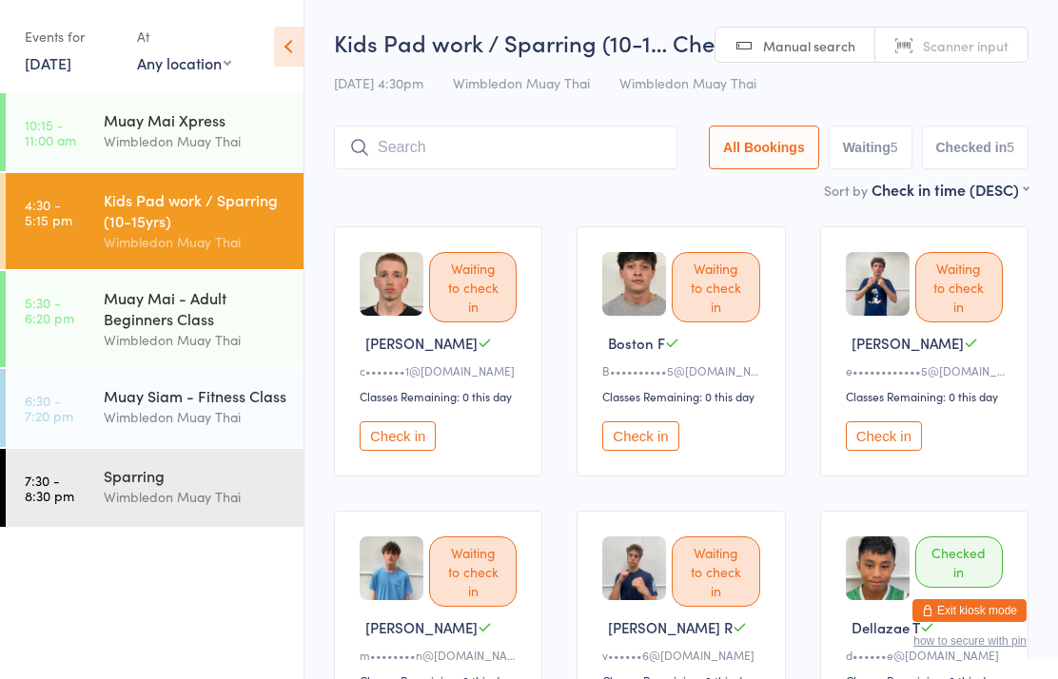
click at [242, 239] on div "Wimbledon Muay Thai" at bounding box center [196, 242] width 184 height 22
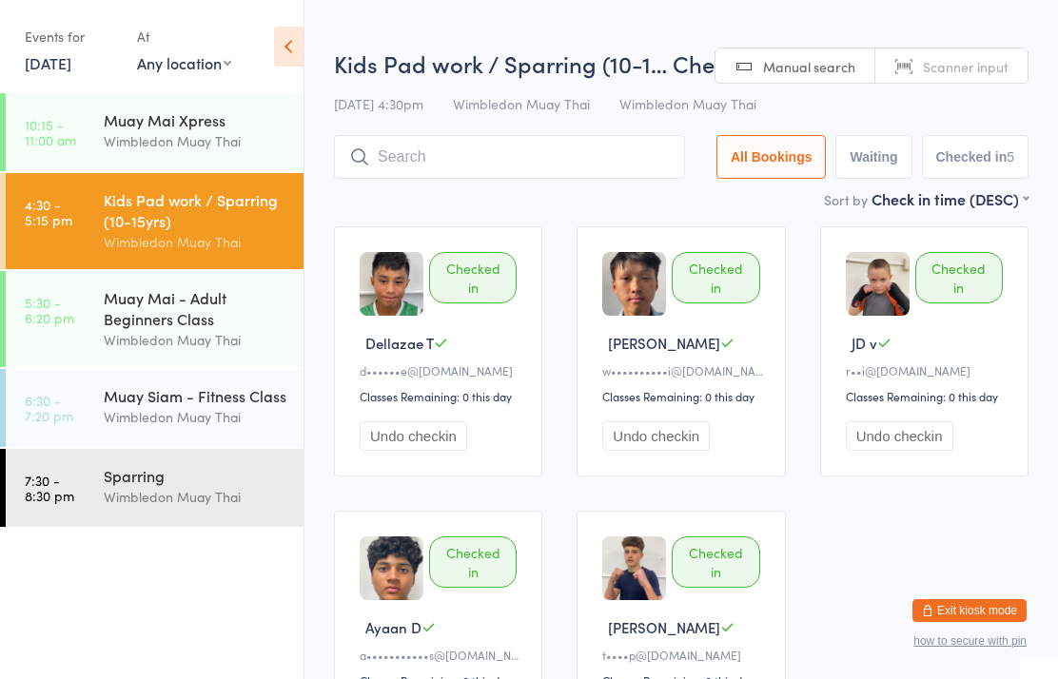
click at [209, 323] on div "Muay Mai - Adult Beginners Class" at bounding box center [196, 308] width 184 height 42
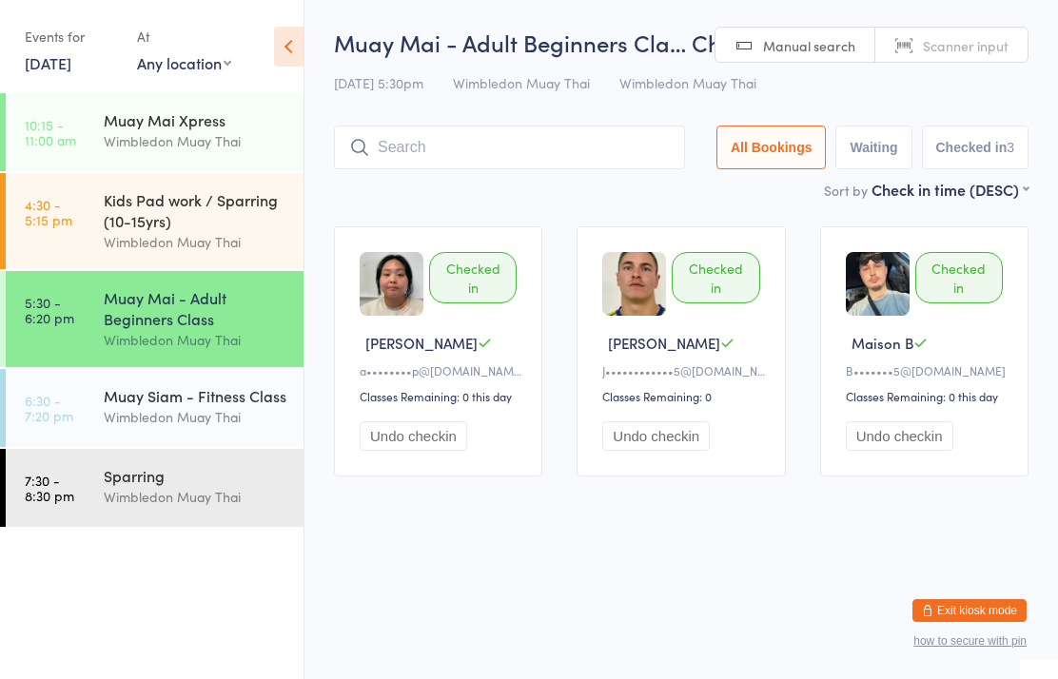
click at [101, 329] on link "5:30 - 6:20 pm Muay Mai - Adult Beginners Class Wimbledon Muay Thai" at bounding box center [155, 319] width 298 height 96
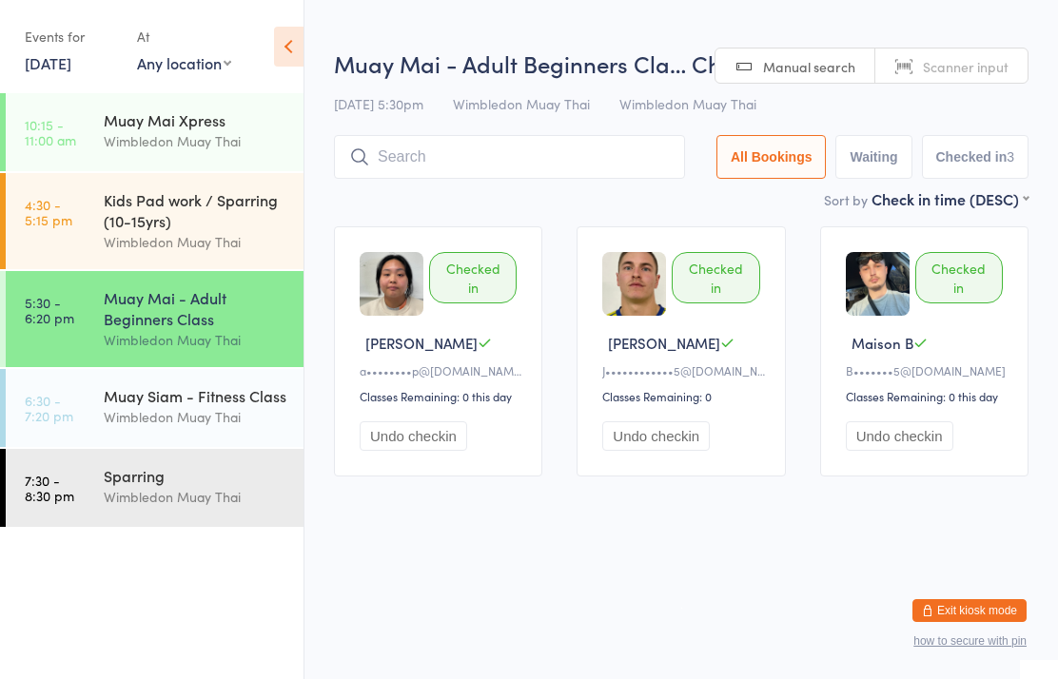
click at [63, 347] on link "5:30 - 6:20 pm Muay Mai - Adult Beginners Class Wimbledon Muay Thai" at bounding box center [155, 319] width 298 height 96
click at [116, 402] on div "Muay Siam - Fitness Class" at bounding box center [196, 395] width 184 height 21
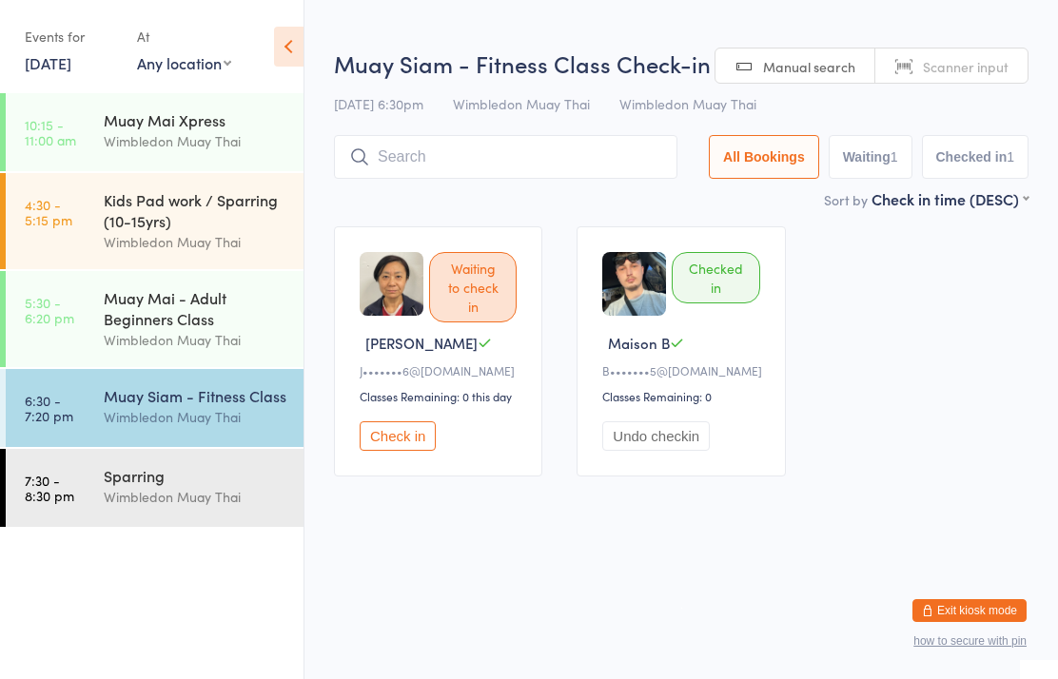
click at [86, 330] on link "5:30 - 6:20 pm Muay Mai - Adult Beginners Class Wimbledon Muay Thai" at bounding box center [155, 319] width 298 height 96
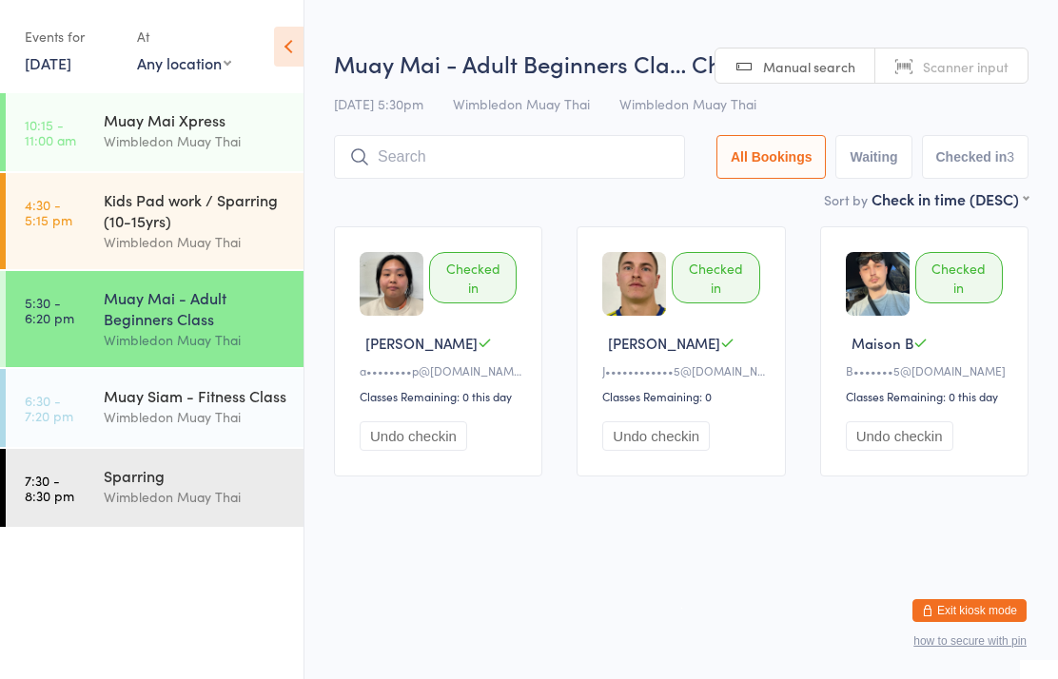
click at [132, 506] on div "Wimbledon Muay Thai" at bounding box center [196, 497] width 184 height 22
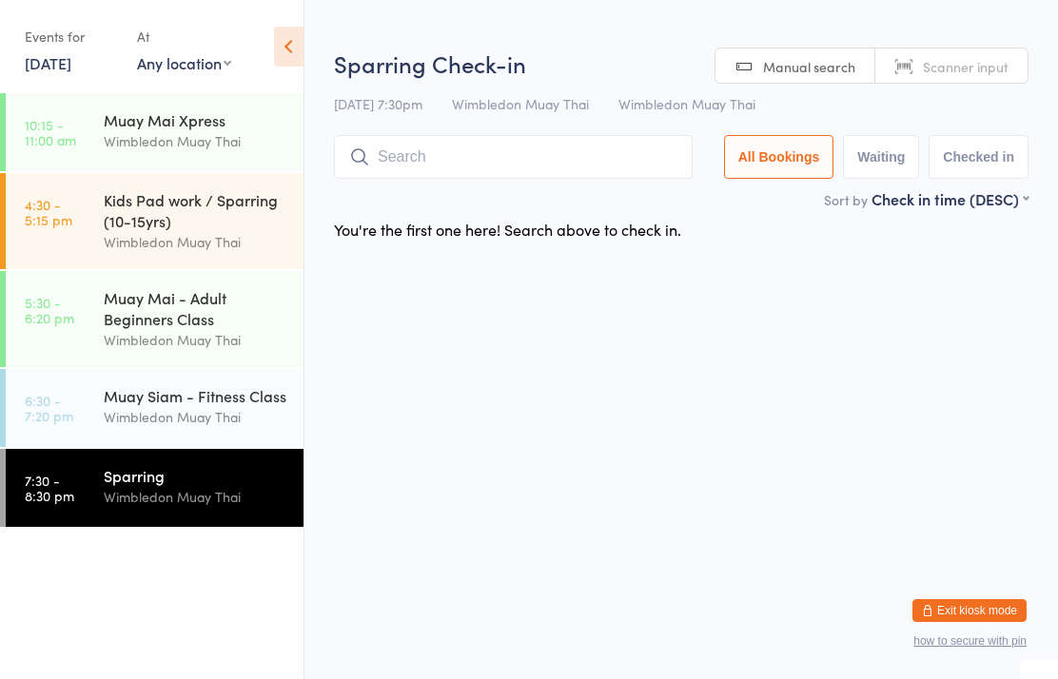
click at [79, 313] on link "5:30 - 6:20 pm Muay Mai - Adult Beginners Class Wimbledon Muay Thai" at bounding box center [155, 319] width 298 height 96
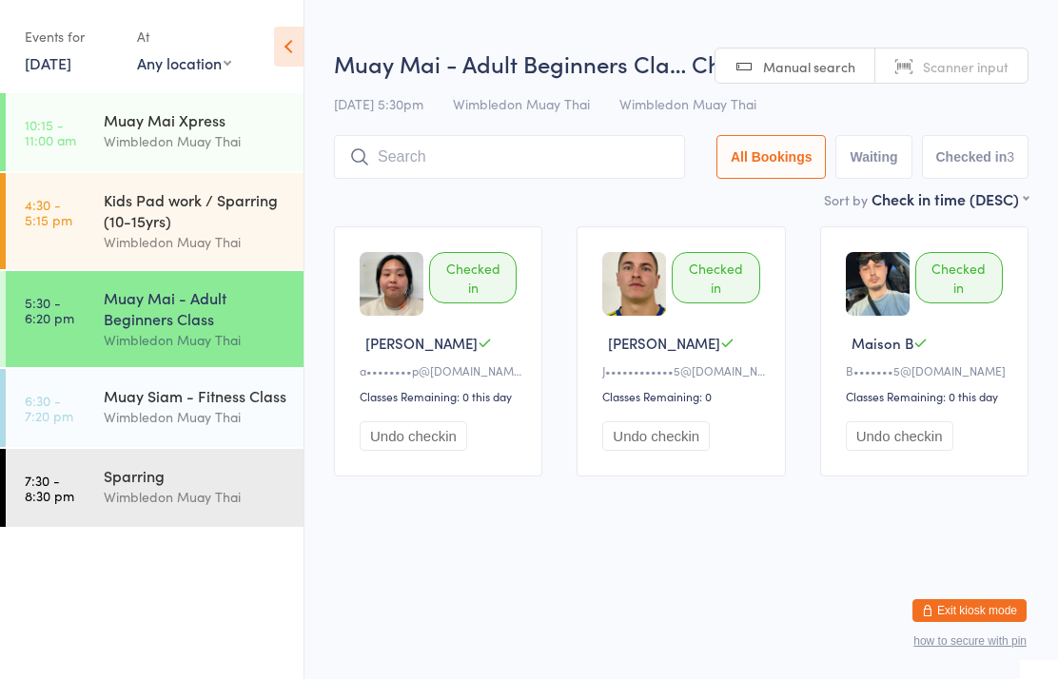
click at [80, 223] on link "4:30 - 5:15 pm Kids Pad work / Sparring (10-15yrs) Wimbledon Muay Thai" at bounding box center [155, 221] width 298 height 96
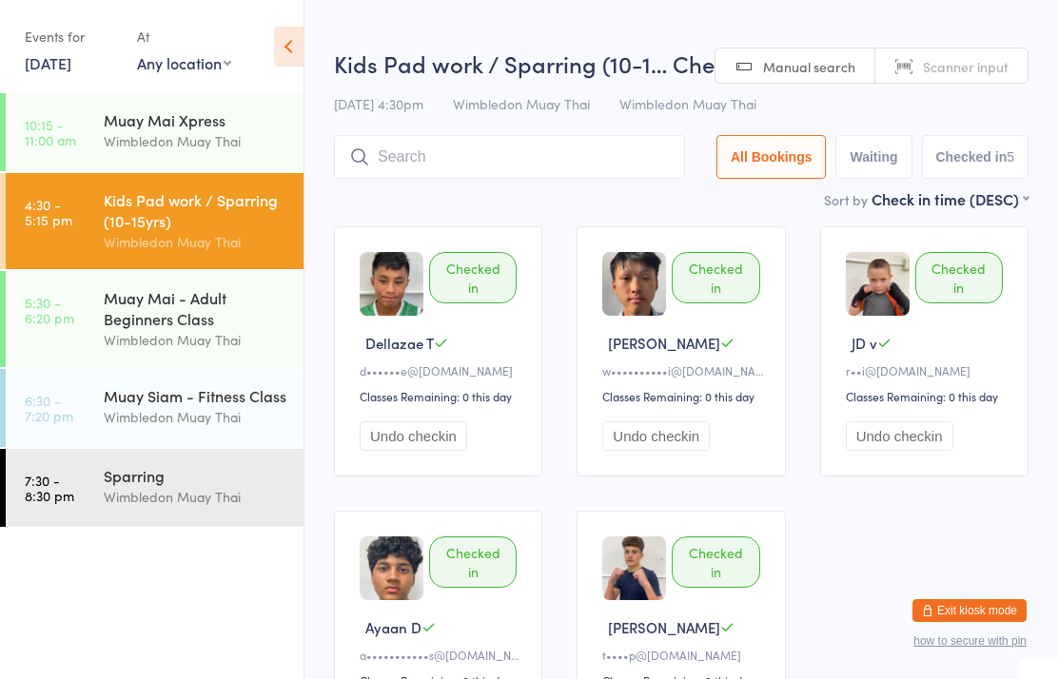
click at [63, 142] on time "10:15 - 11:00 am" at bounding box center [50, 132] width 51 height 30
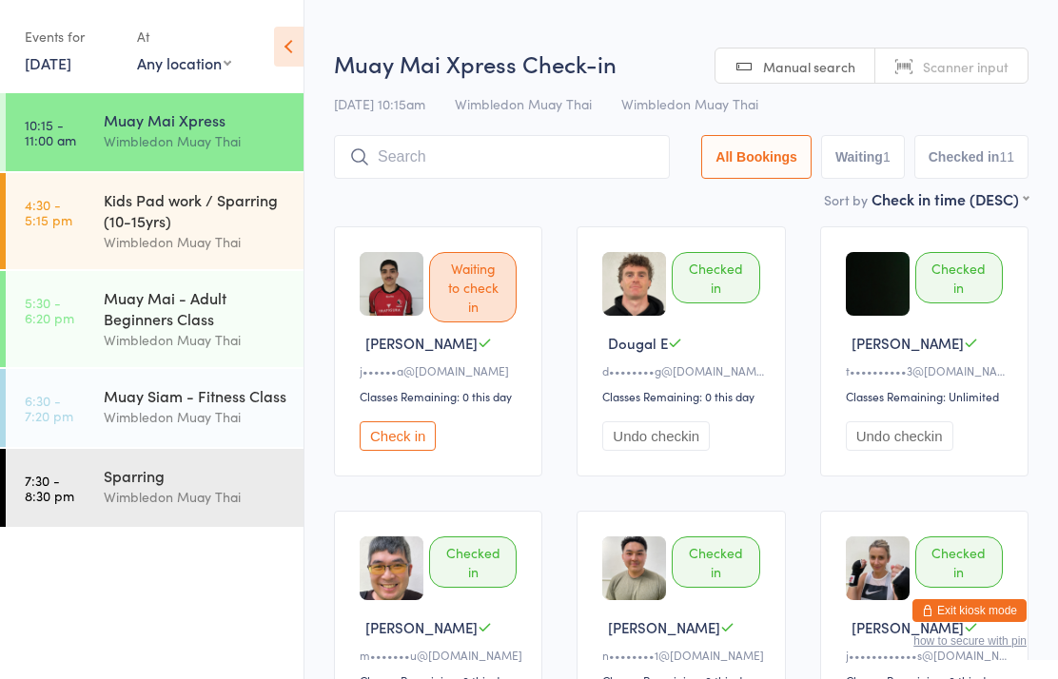
click at [89, 327] on link "5:30 - 6:20 pm Muay Mai - Adult Beginners Class Wimbledon Muay Thai" at bounding box center [155, 319] width 298 height 96
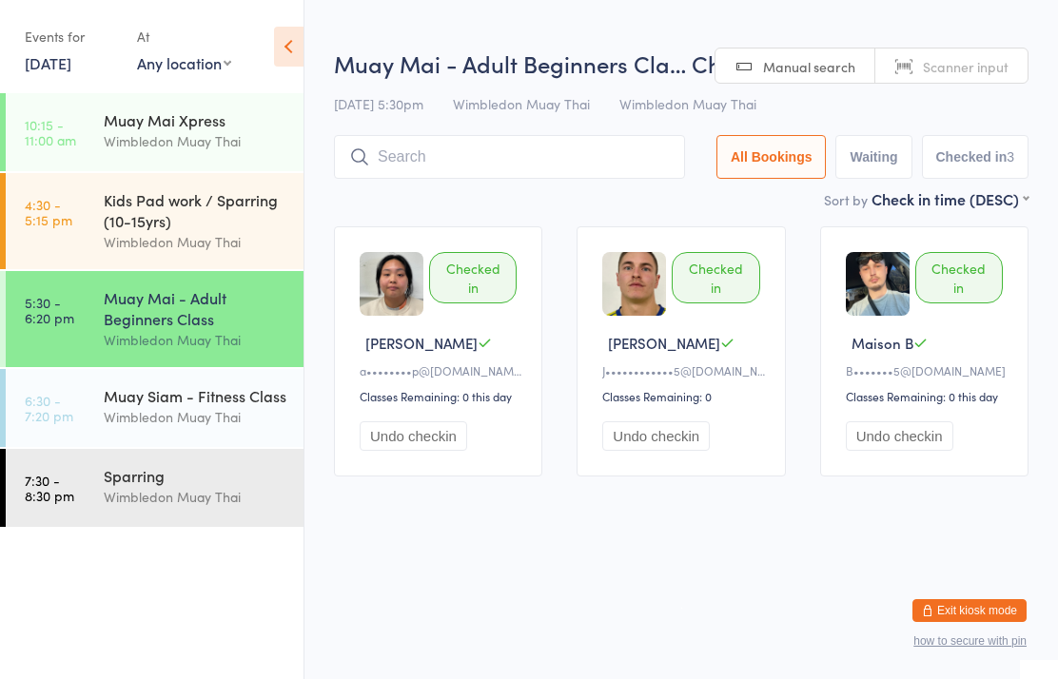
click at [67, 155] on link "10:15 - 11:00 am Muay Mai Xpress Wimbledon Muay Thai" at bounding box center [155, 132] width 298 height 78
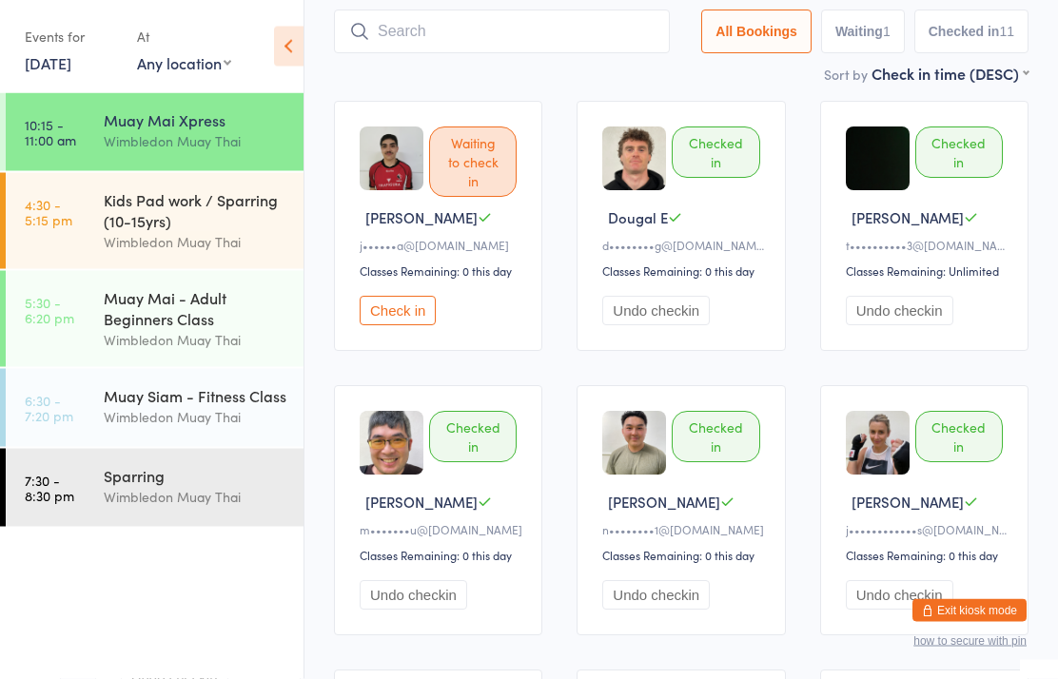
scroll to position [125, 0]
click at [67, 340] on link "5:30 - 6:20 pm Muay Mai - Adult Beginners Class Wimbledon Muay Thai" at bounding box center [155, 319] width 298 height 96
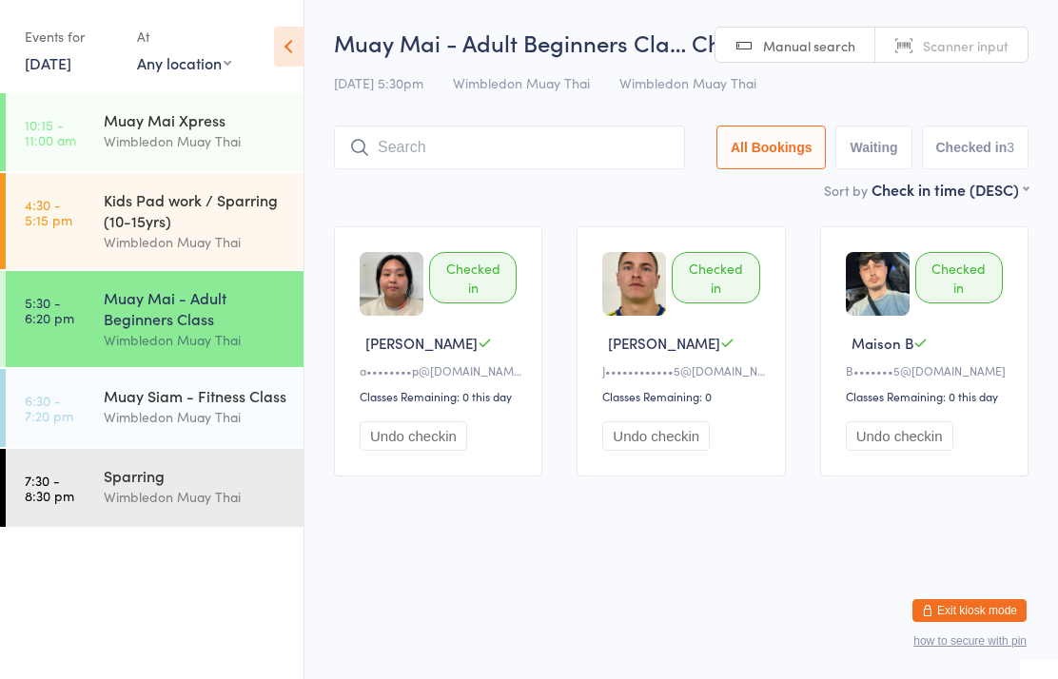
click at [520, 135] on input "search" at bounding box center [509, 148] width 351 height 44
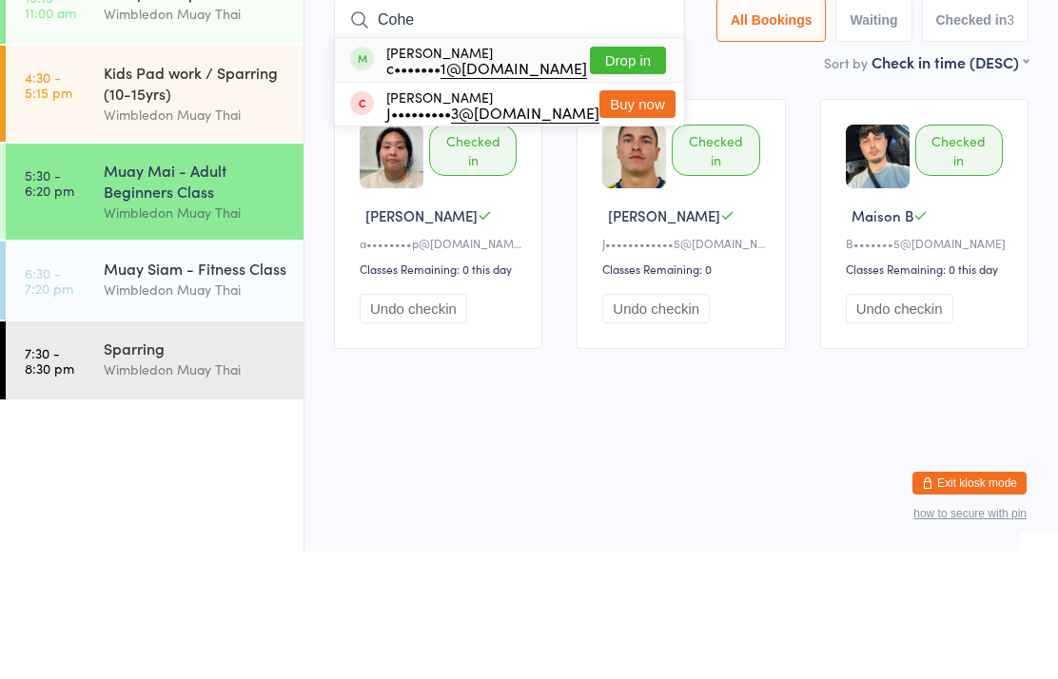
type input "Cohe"
click at [636, 174] on button "Drop in" at bounding box center [628, 188] width 76 height 28
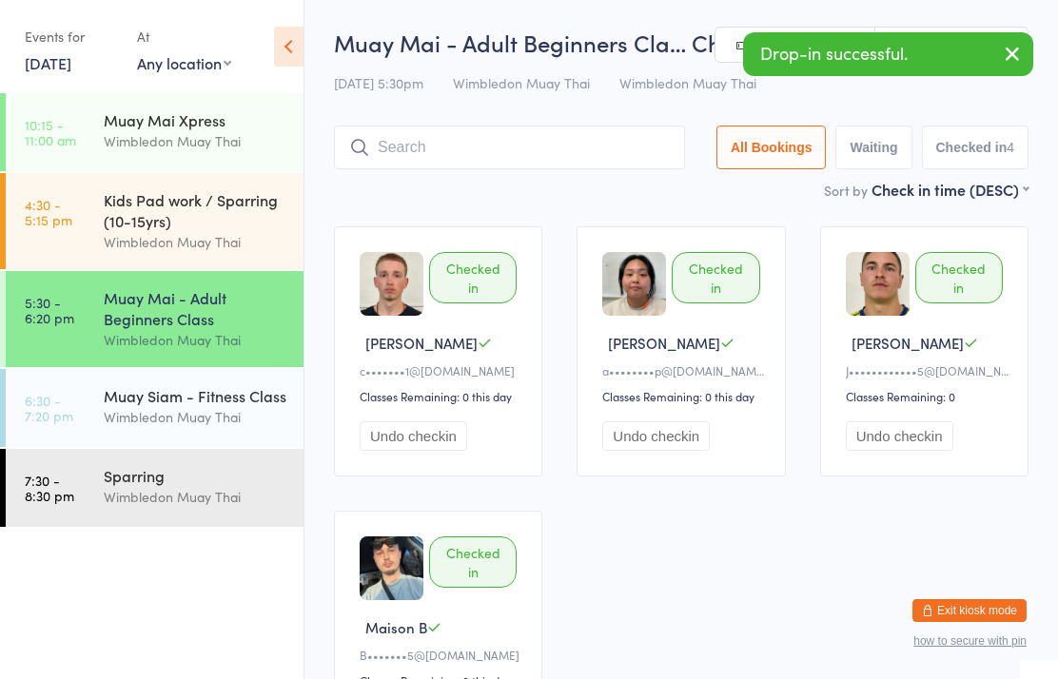
click at [607, 169] on input "search" at bounding box center [509, 148] width 351 height 44
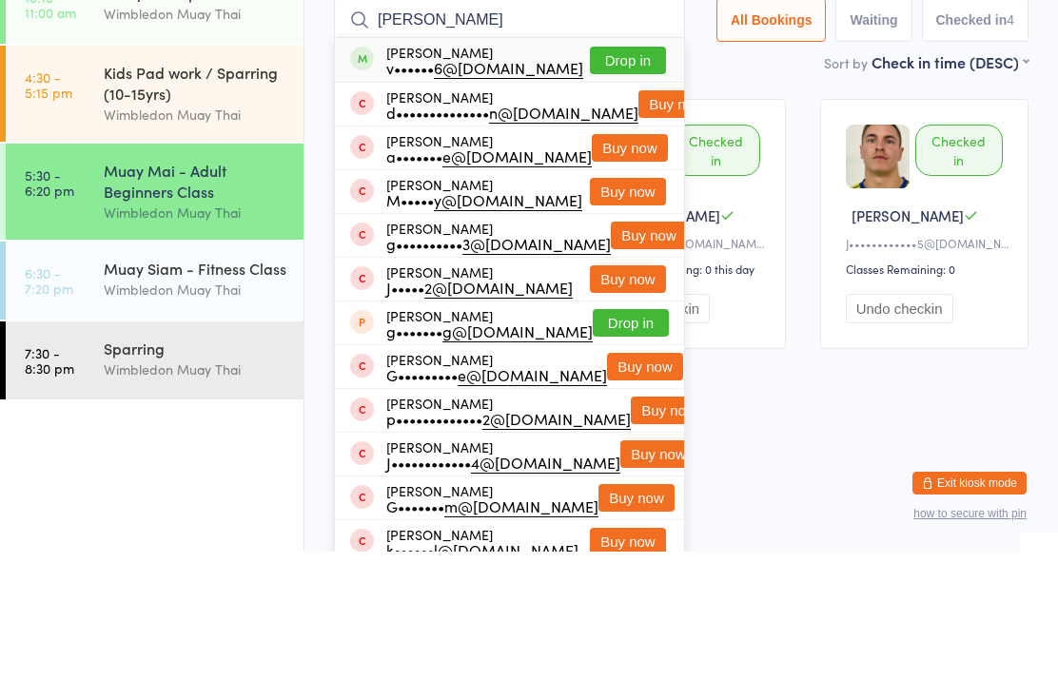
type input "[PERSON_NAME]"
click at [623, 174] on button "Drop in" at bounding box center [628, 188] width 76 height 28
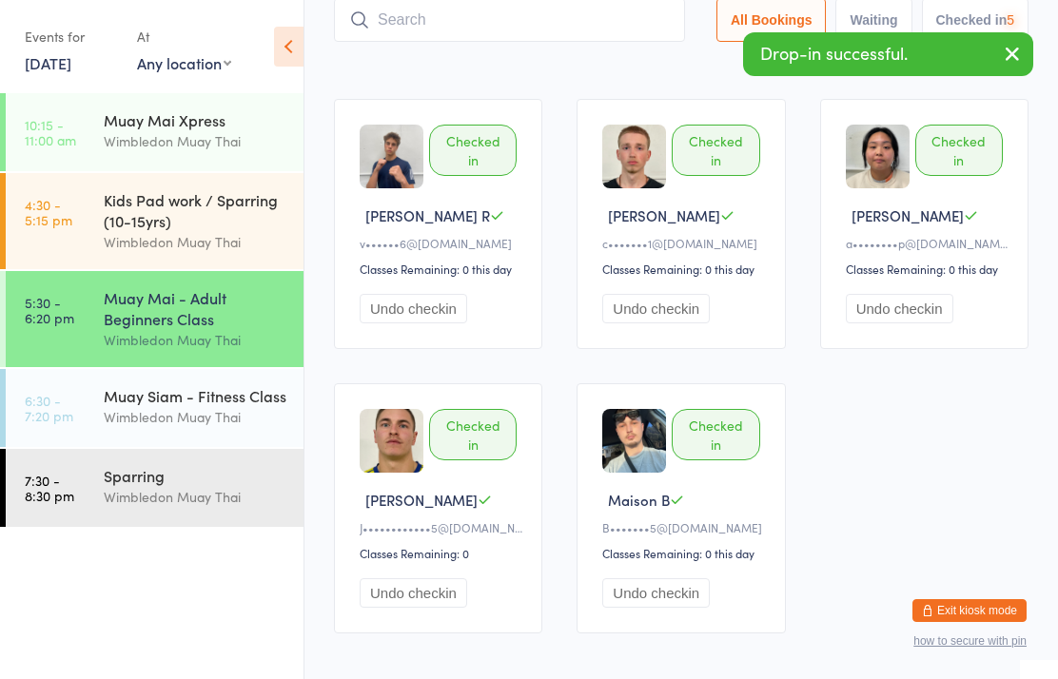
click at [586, 7] on input "search" at bounding box center [509, 20] width 351 height 44
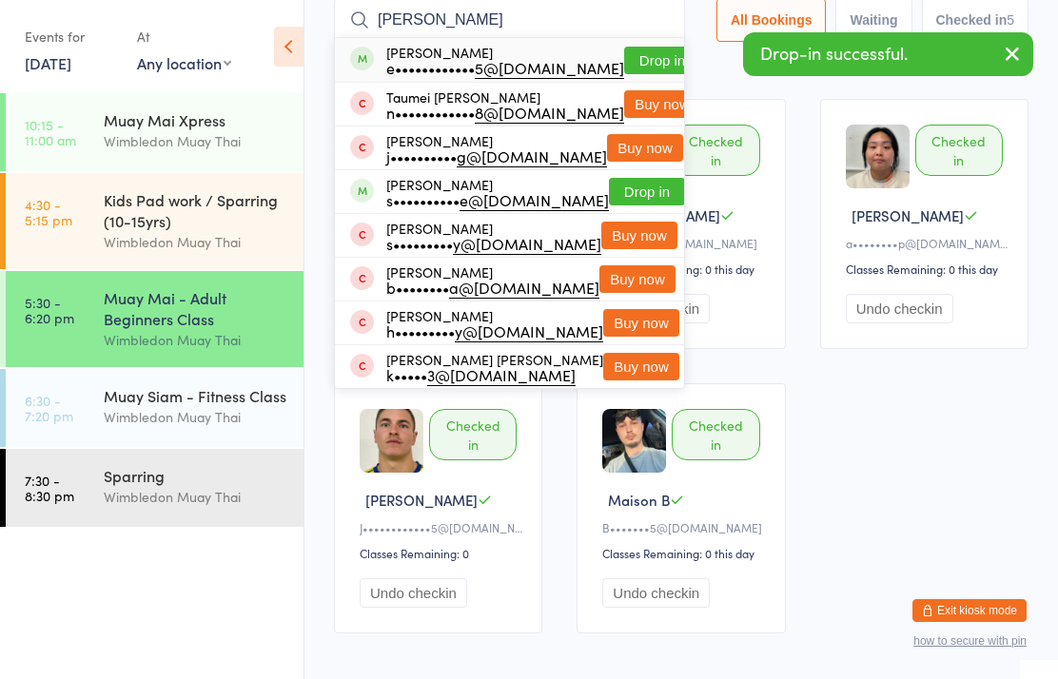
type input "[PERSON_NAME]"
click at [635, 54] on button "Drop in" at bounding box center [662, 61] width 76 height 28
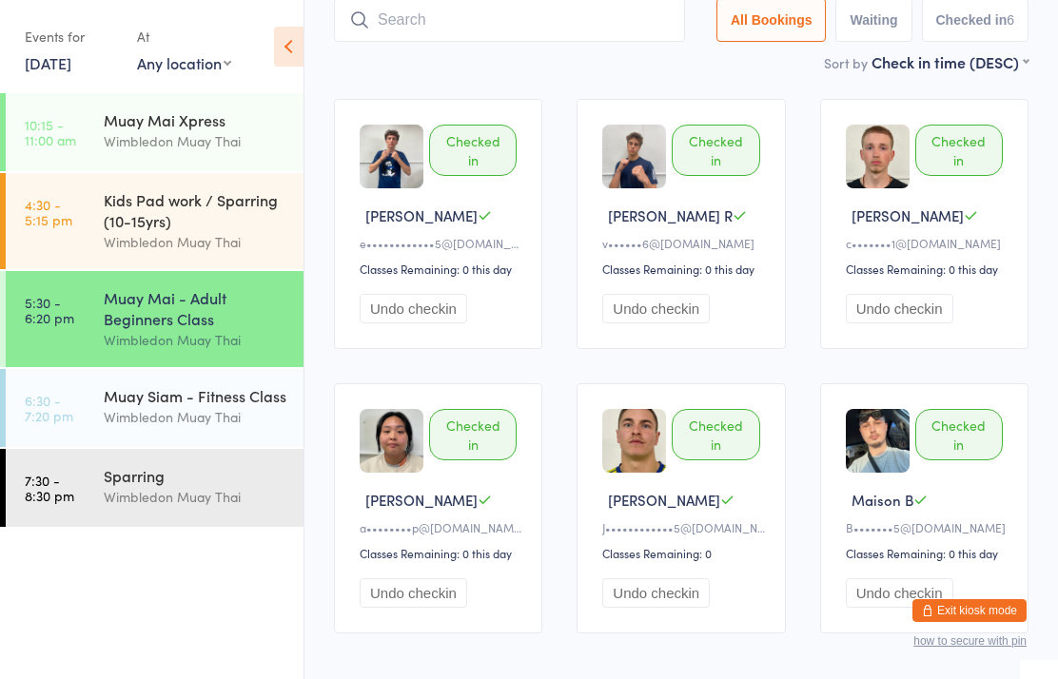
click at [258, 441] on div "Muay Siam - Fitness Class Wimbledon Muay Thai" at bounding box center [204, 406] width 200 height 75
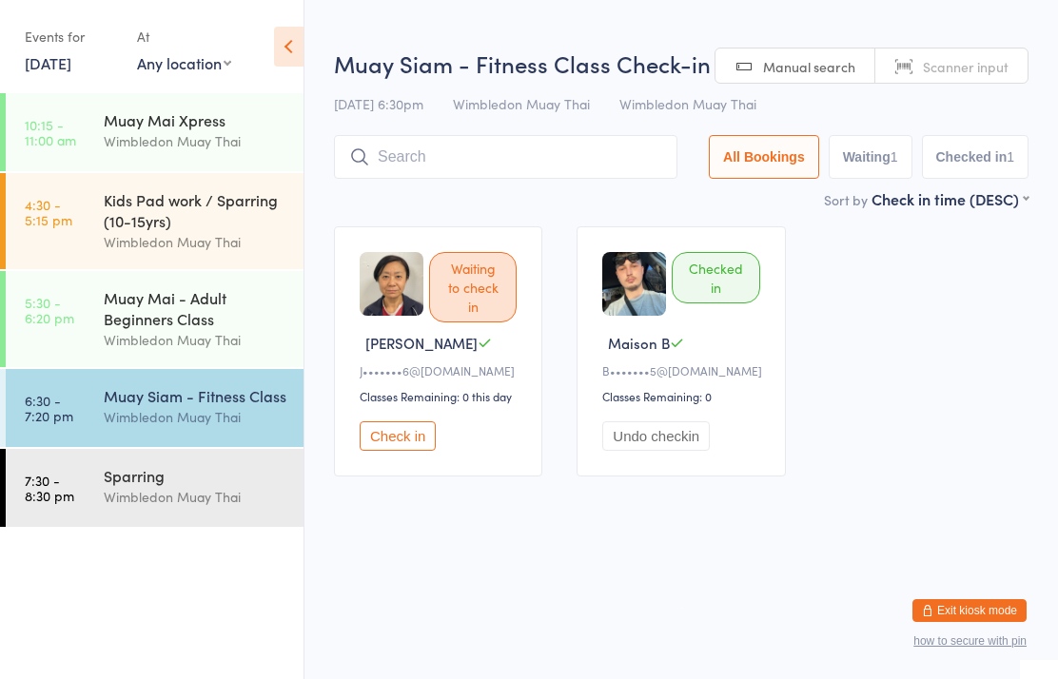
click at [211, 326] on div "Muay Mai - Adult Beginners Class" at bounding box center [196, 308] width 184 height 42
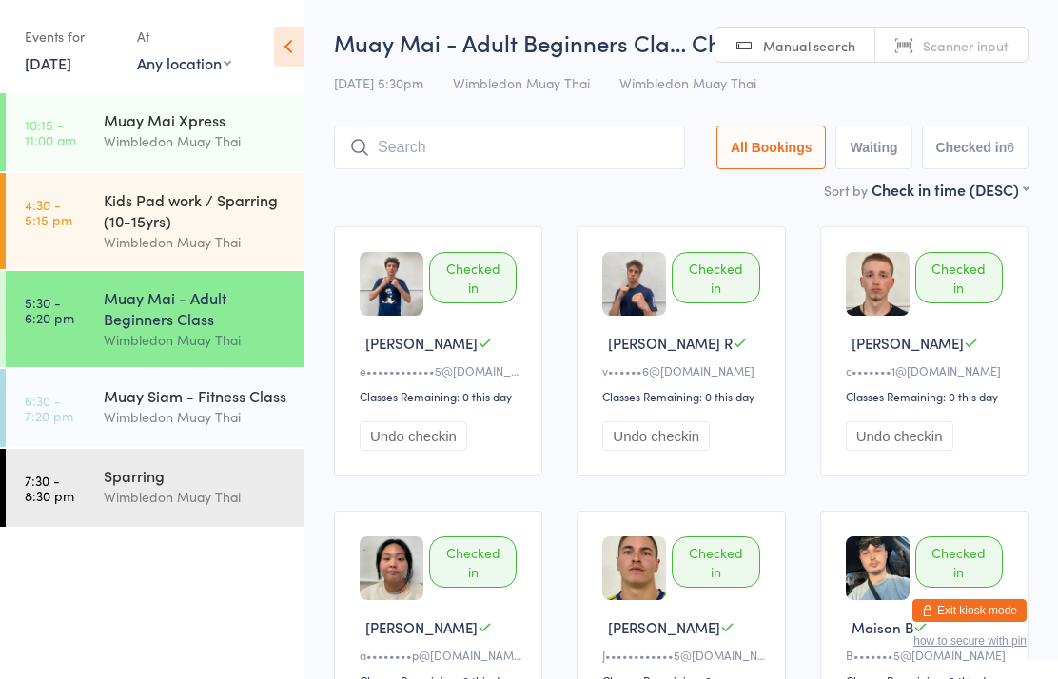
click at [578, 179] on div "Muay Mai - Adult Beginners Cla… Check-in [DATE] 5:30pm Wimbledon Muay Thai Wimb…" at bounding box center [681, 103] width 695 height 152
click at [610, 145] on input "search" at bounding box center [509, 148] width 351 height 44
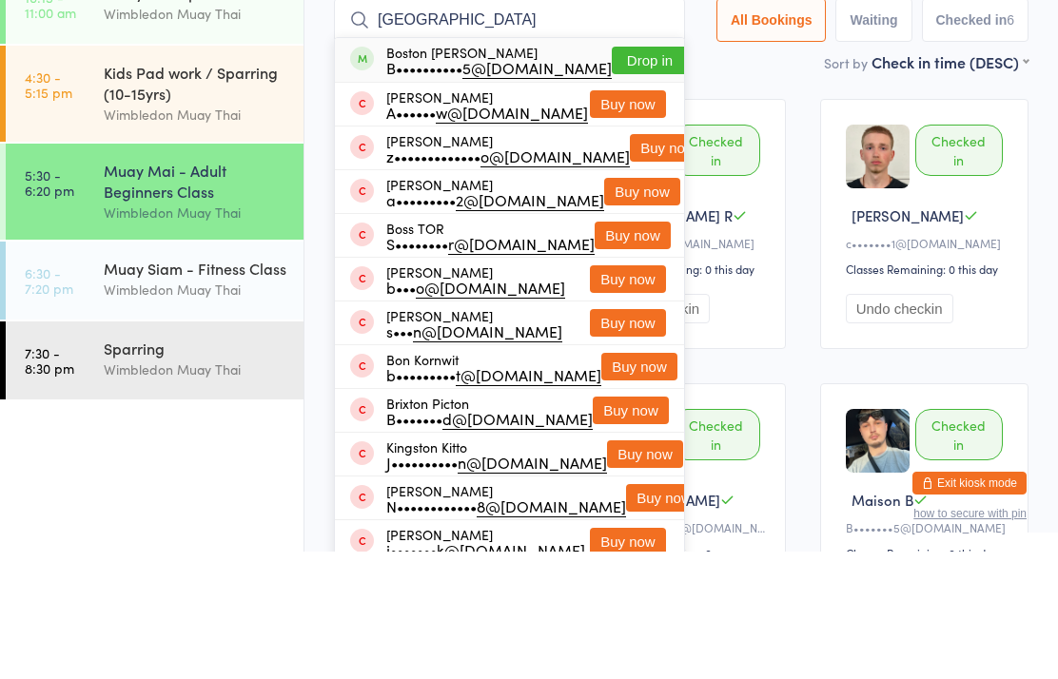
type input "[GEOGRAPHIC_DATA]"
click at [642, 174] on button "Drop in" at bounding box center [650, 188] width 76 height 28
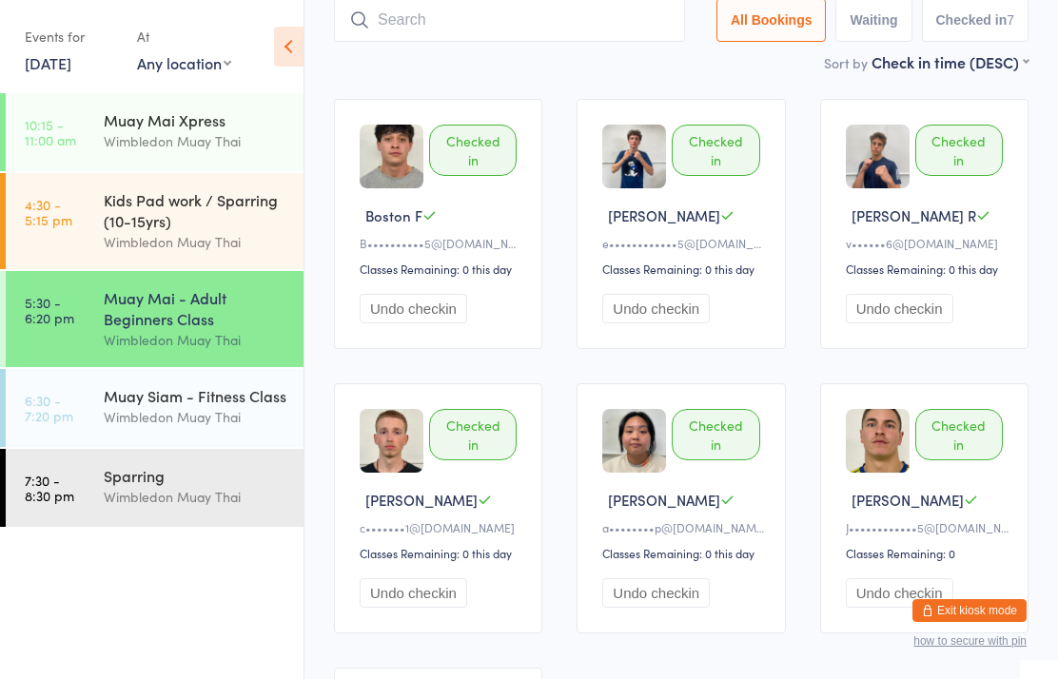
click at [160, 420] on div "Wimbledon Muay Thai" at bounding box center [196, 417] width 184 height 22
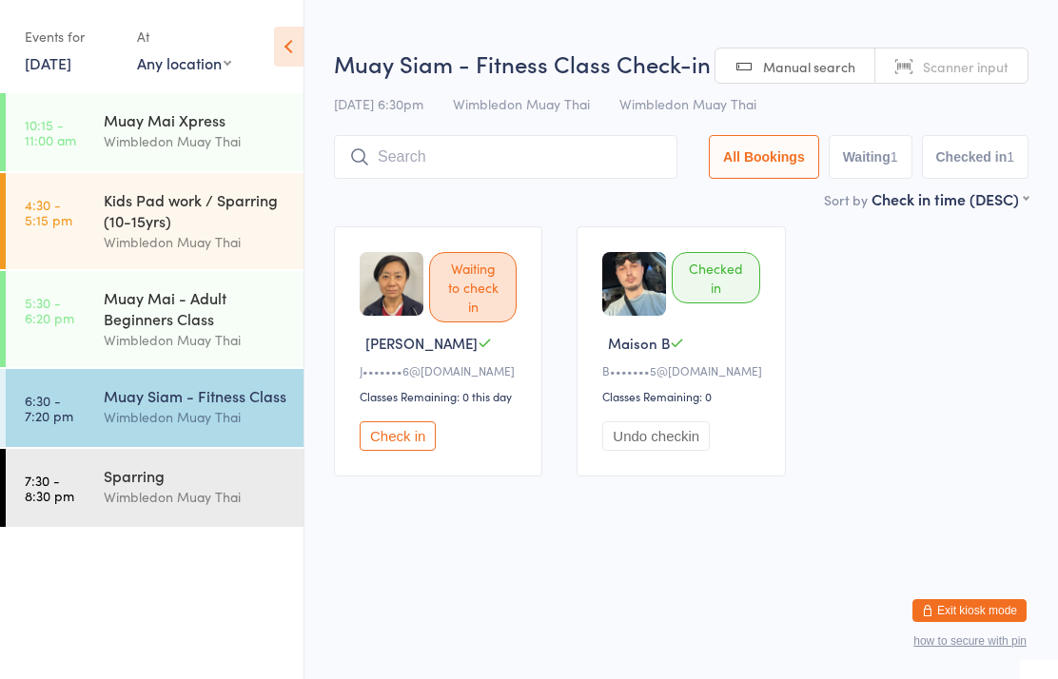
click at [460, 159] on input "search" at bounding box center [505, 157] width 343 height 44
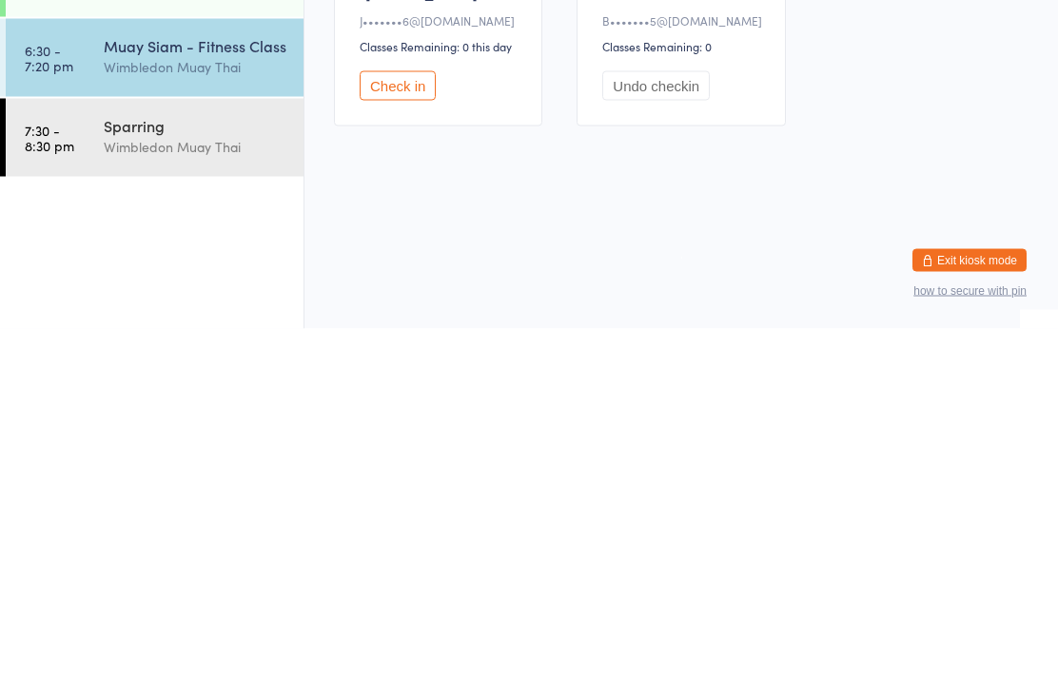
click at [148, 465] on div "Sparring" at bounding box center [196, 475] width 184 height 21
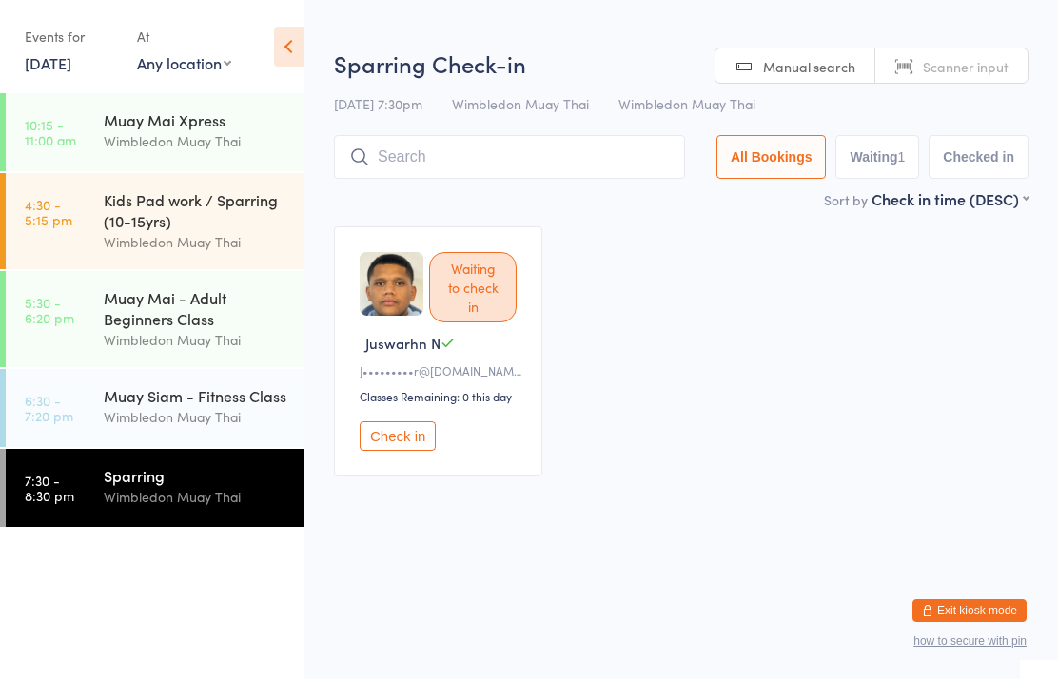
click at [136, 406] on div "Muay Siam - Fitness Class" at bounding box center [196, 395] width 184 height 21
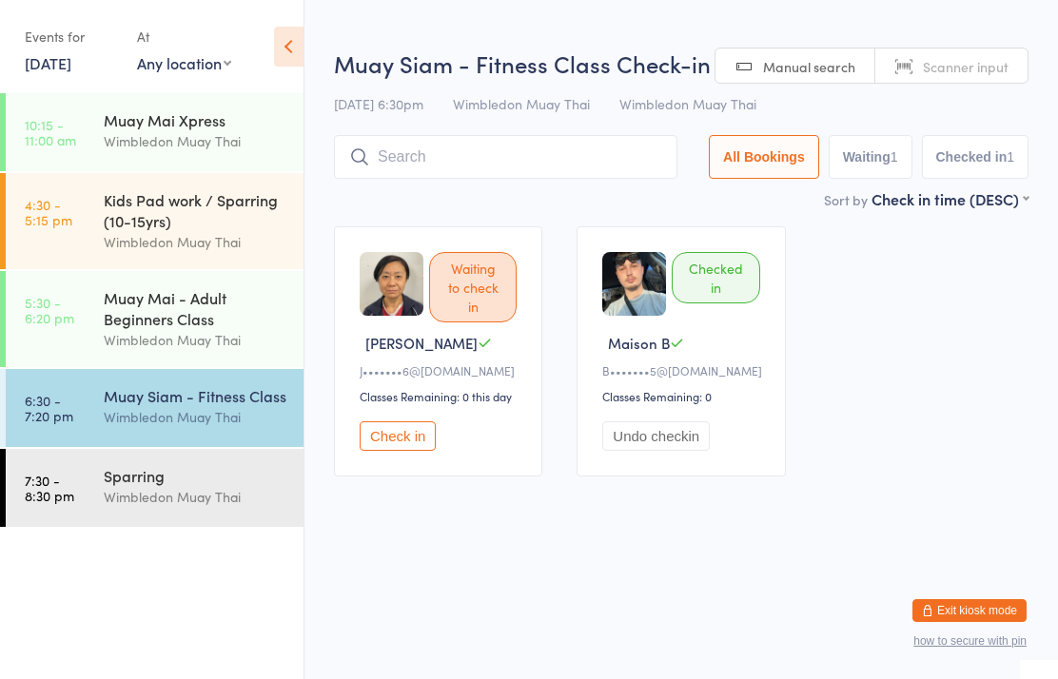
click at [405, 158] on input "search" at bounding box center [505, 157] width 343 height 44
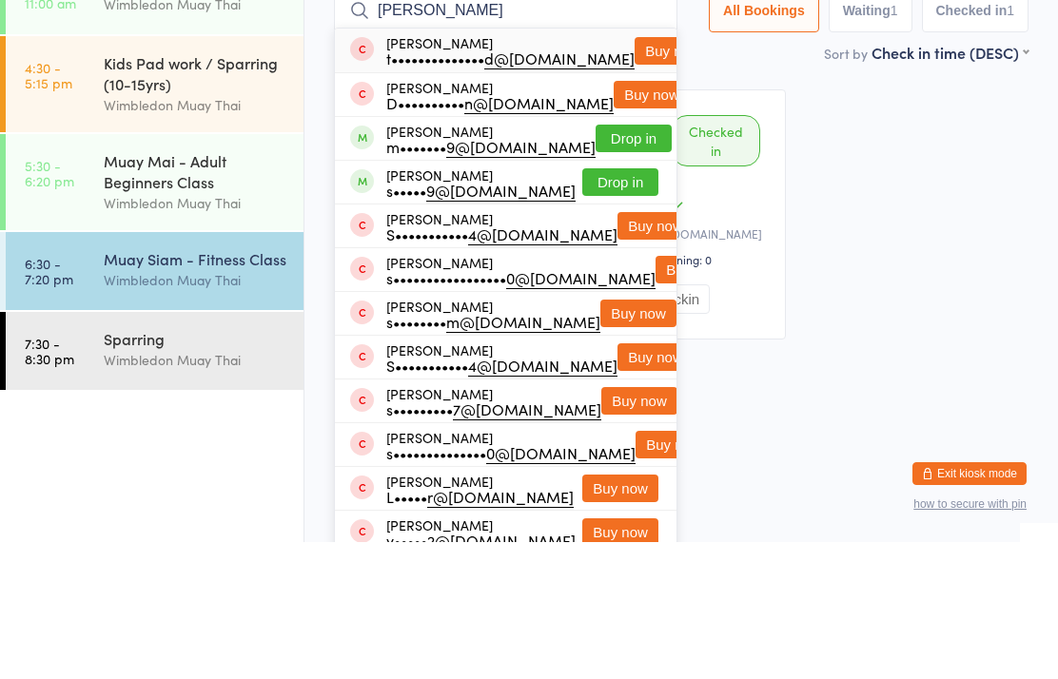
type input "[PERSON_NAME]"
click at [605, 262] on button "Drop in" at bounding box center [634, 276] width 76 height 28
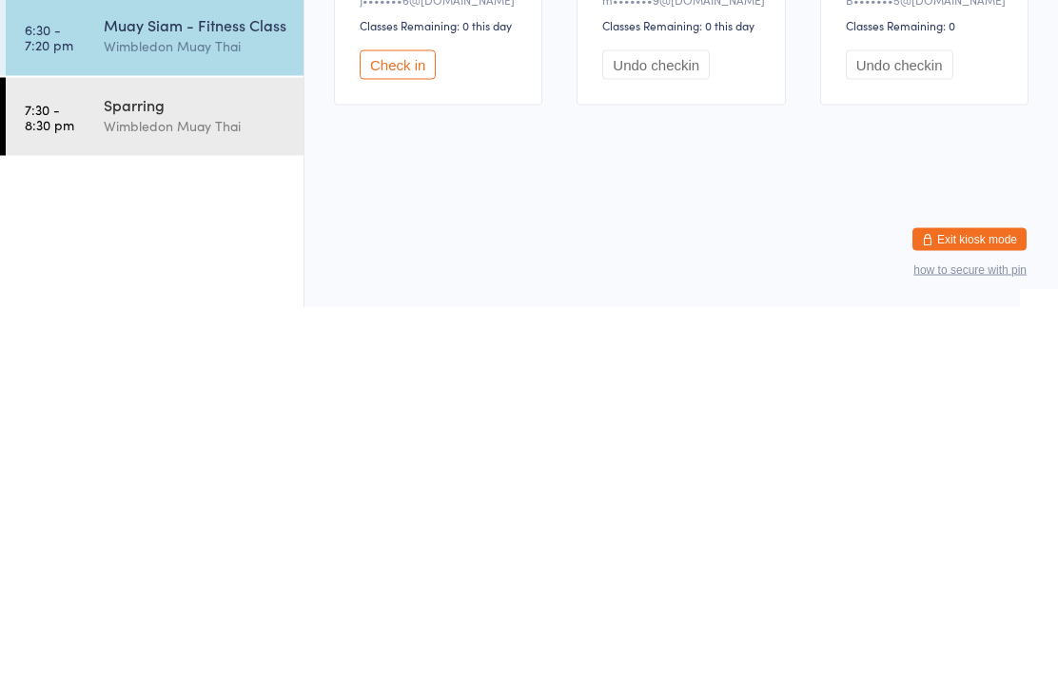
click at [159, 465] on div "Sparring" at bounding box center [196, 475] width 184 height 21
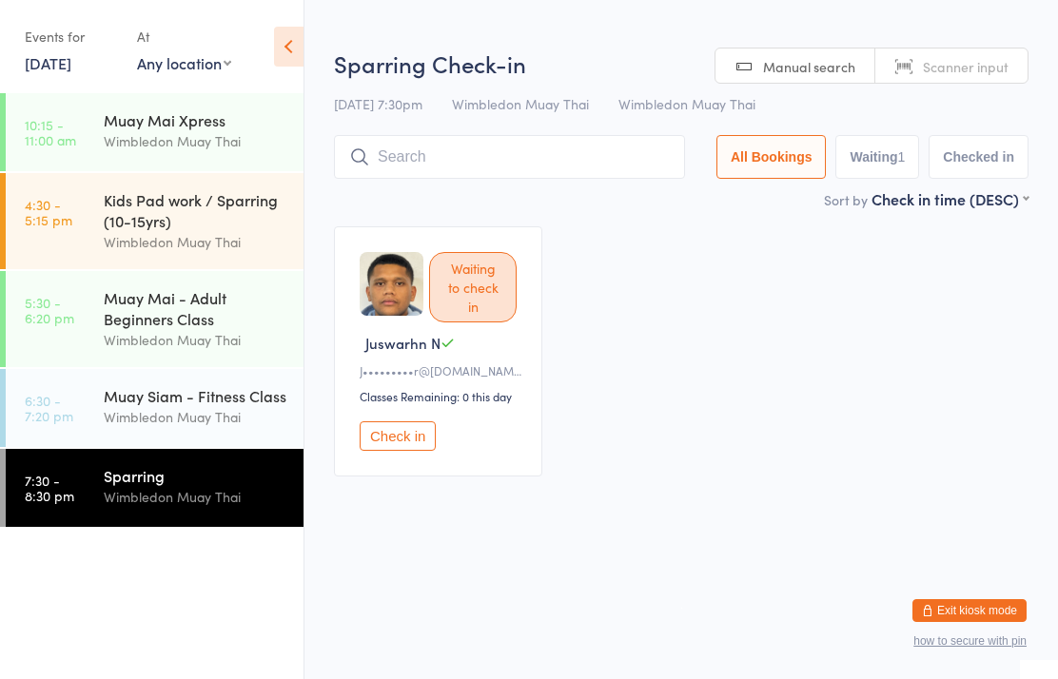
click at [423, 168] on input "search" at bounding box center [509, 157] width 351 height 44
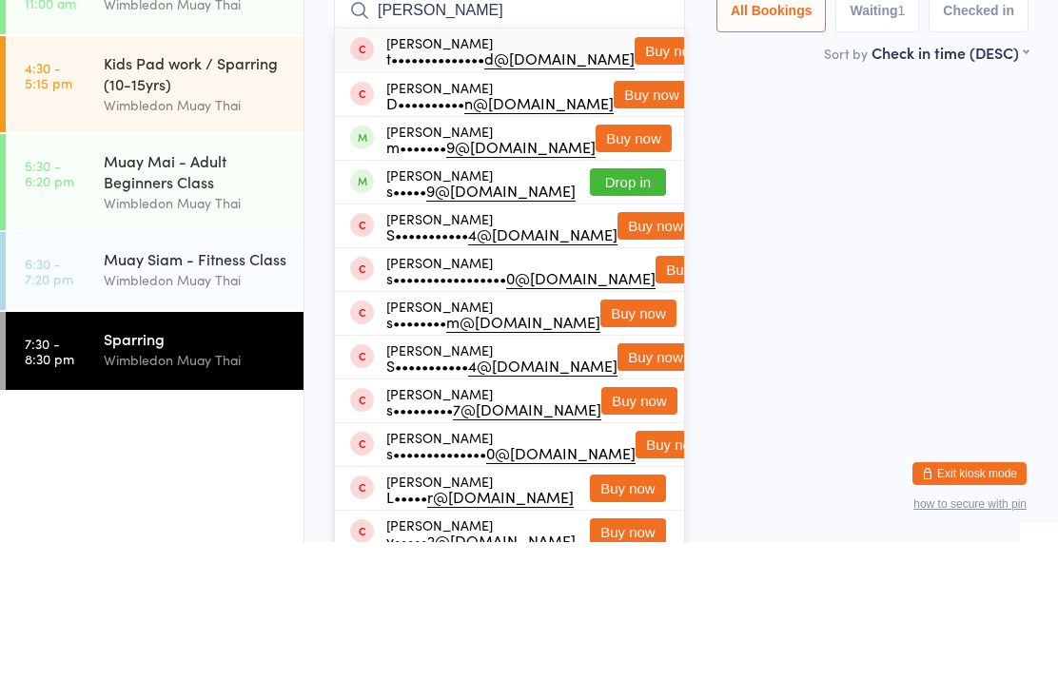
type input "[PERSON_NAME]"
click at [624, 262] on button "Buy now" at bounding box center [634, 276] width 76 height 28
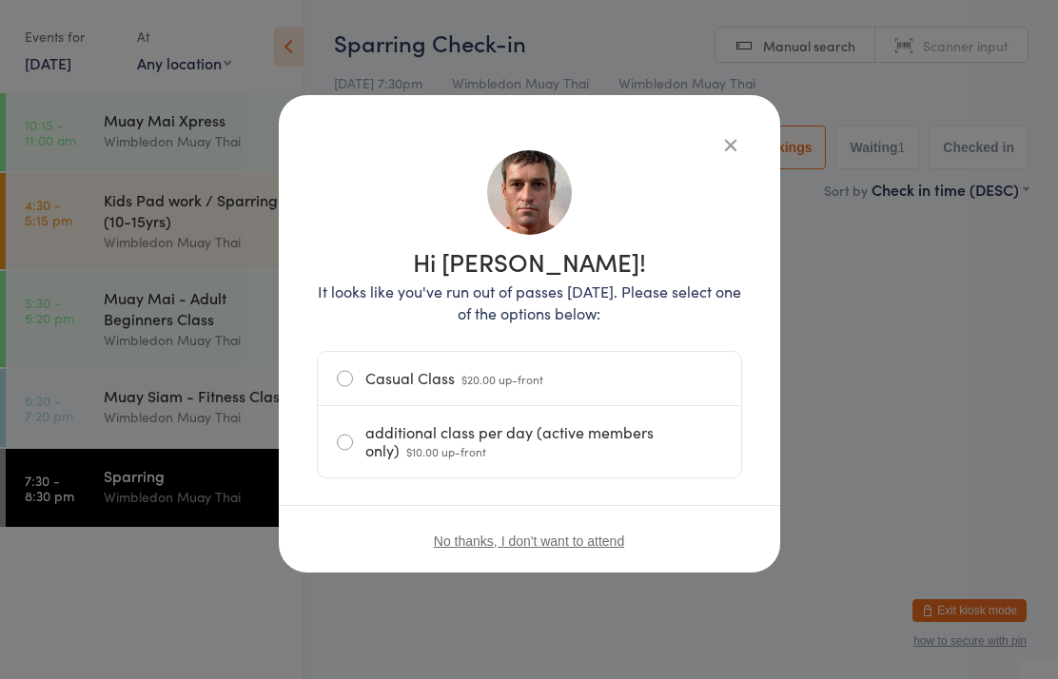
click at [410, 441] on label "additional class per day (active members only) $10.00 up-front" at bounding box center [529, 441] width 385 height 71
click at [0, 0] on input "additional class per day (active members only) $10.00 up-front" at bounding box center [0, 0] width 0 height 0
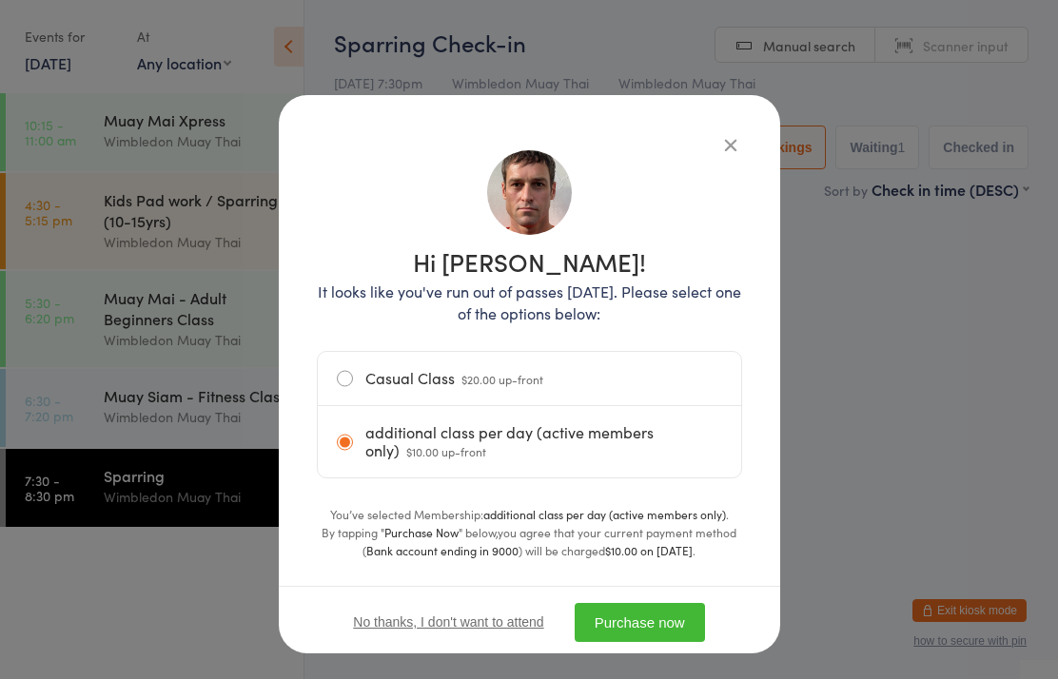
click at [616, 617] on button "Purchase now" at bounding box center [640, 622] width 130 height 39
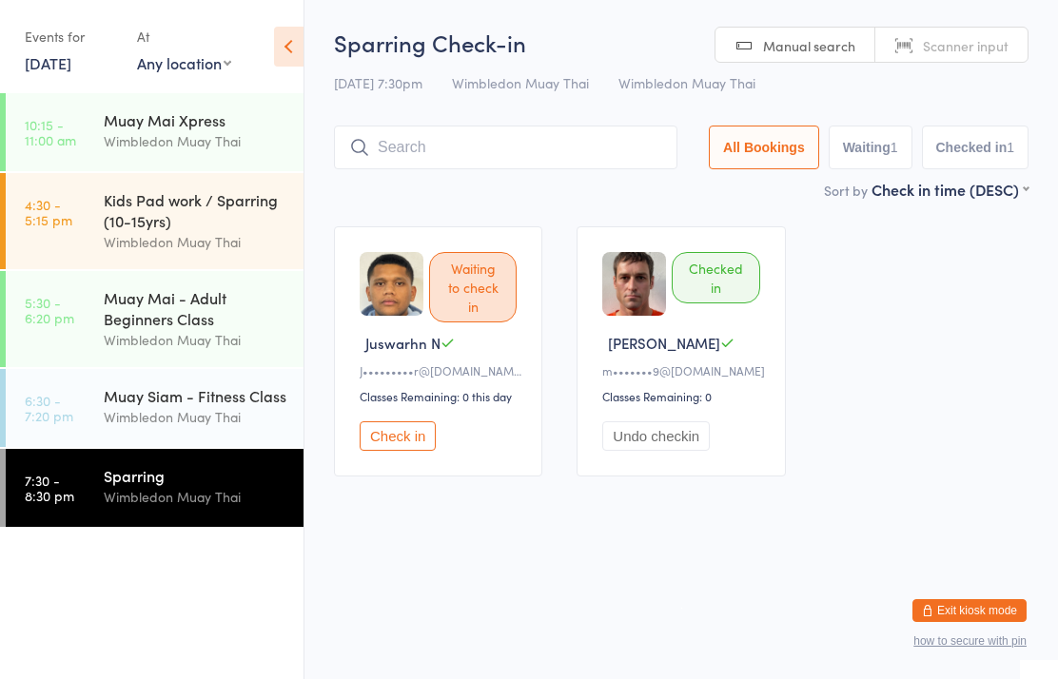
click at [191, 406] on div "Muay Siam - Fitness Class" at bounding box center [196, 395] width 184 height 21
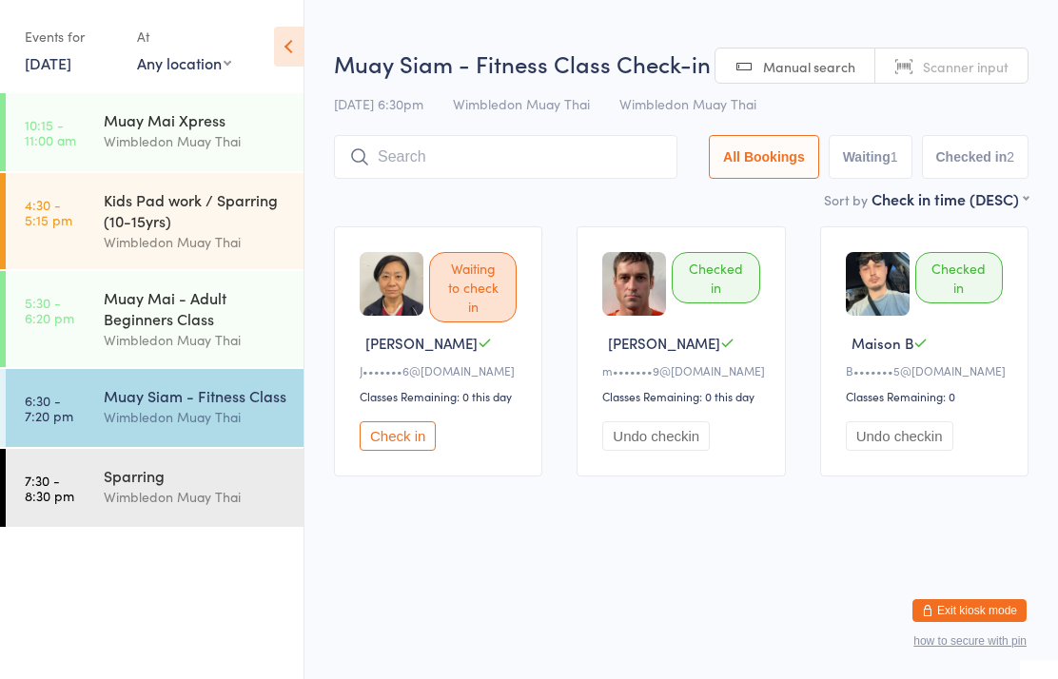
click at [508, 144] on input "search" at bounding box center [505, 157] width 343 height 44
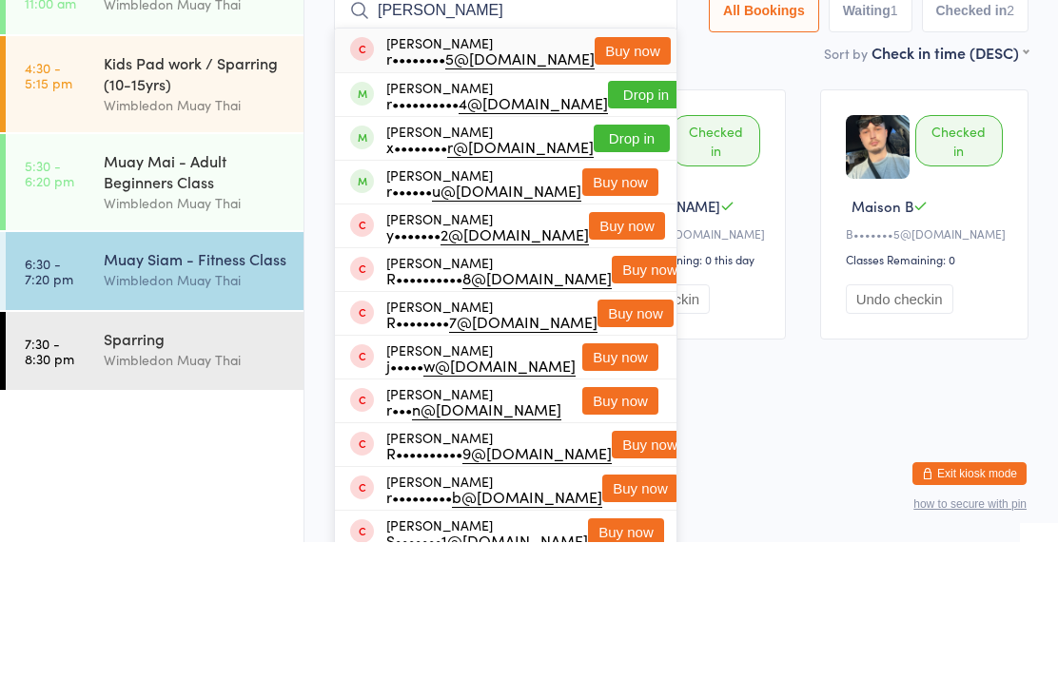
type input "[PERSON_NAME]"
click at [609, 262] on button "Drop in" at bounding box center [632, 276] width 76 height 28
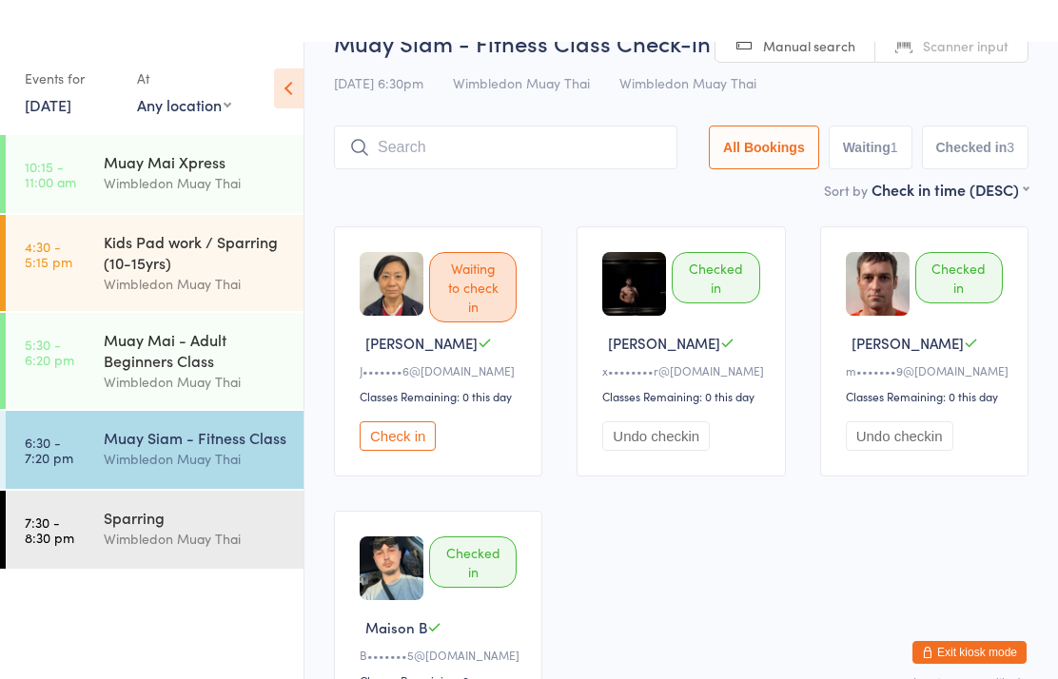
scroll to position [58, 0]
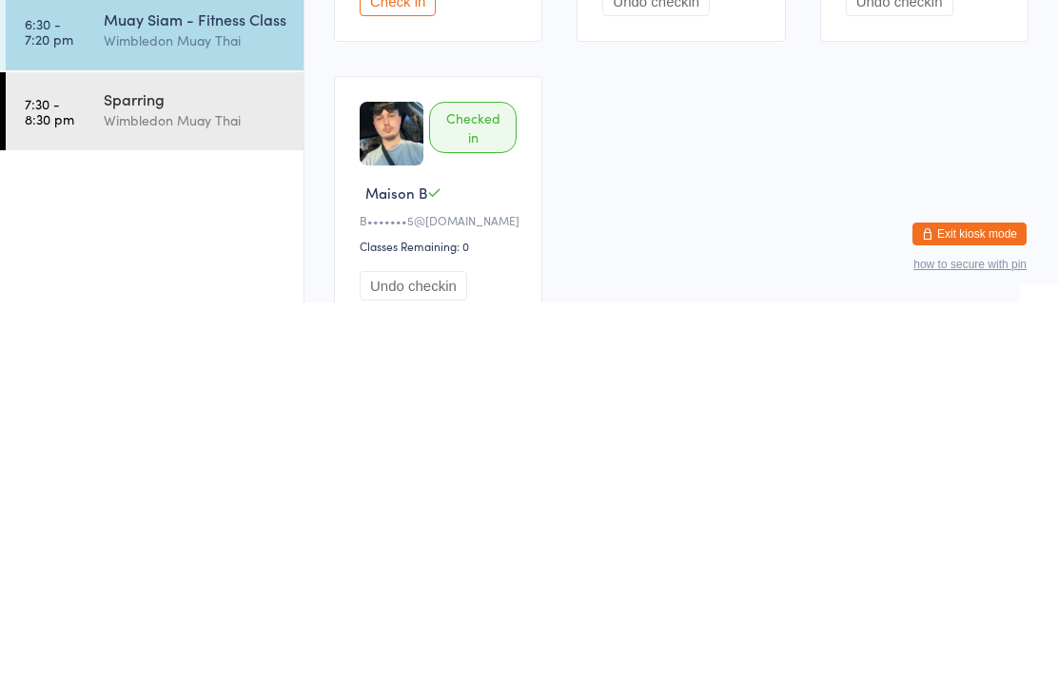
click at [187, 486] on div "Wimbledon Muay Thai" at bounding box center [196, 497] width 184 height 22
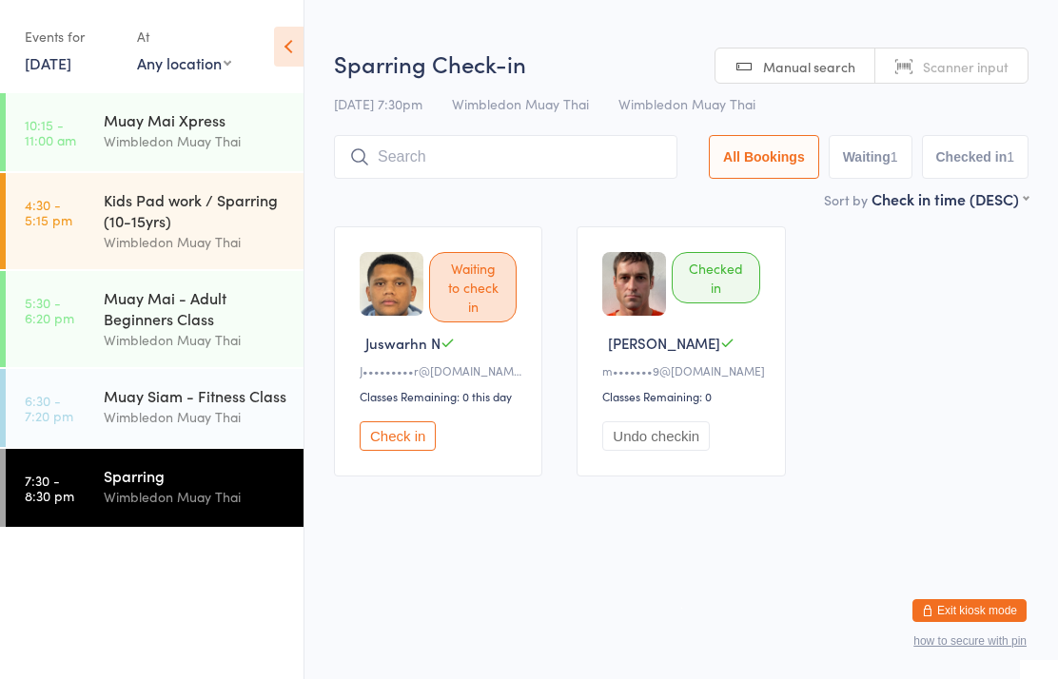
click at [581, 170] on input "search" at bounding box center [505, 157] width 343 height 44
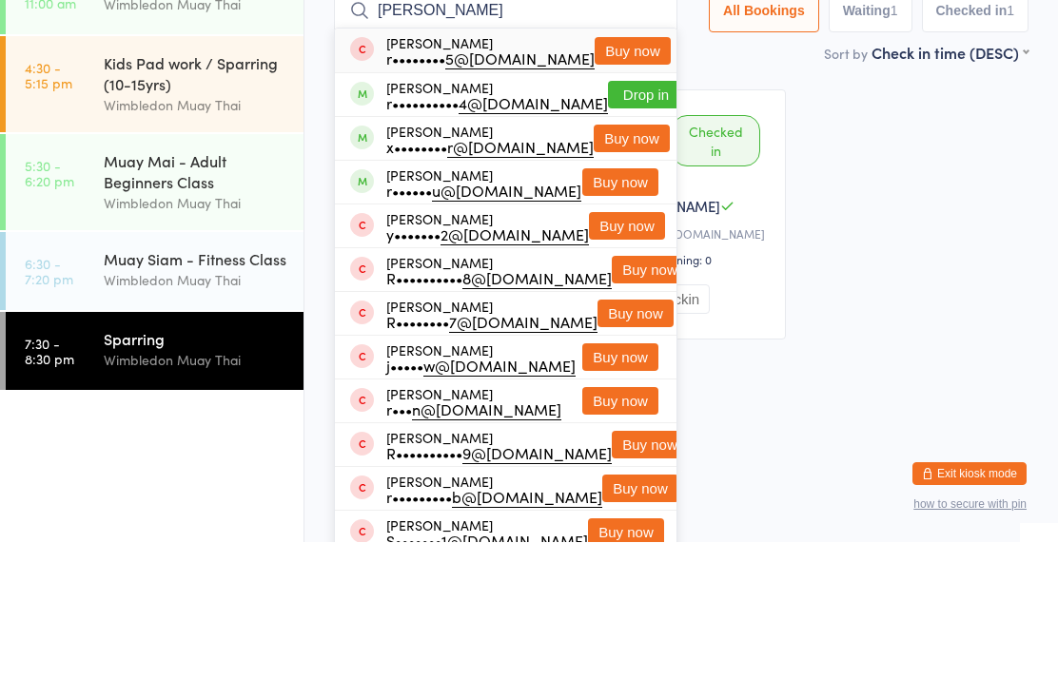
type input "[PERSON_NAME]"
click at [618, 262] on button "Buy now" at bounding box center [632, 276] width 76 height 28
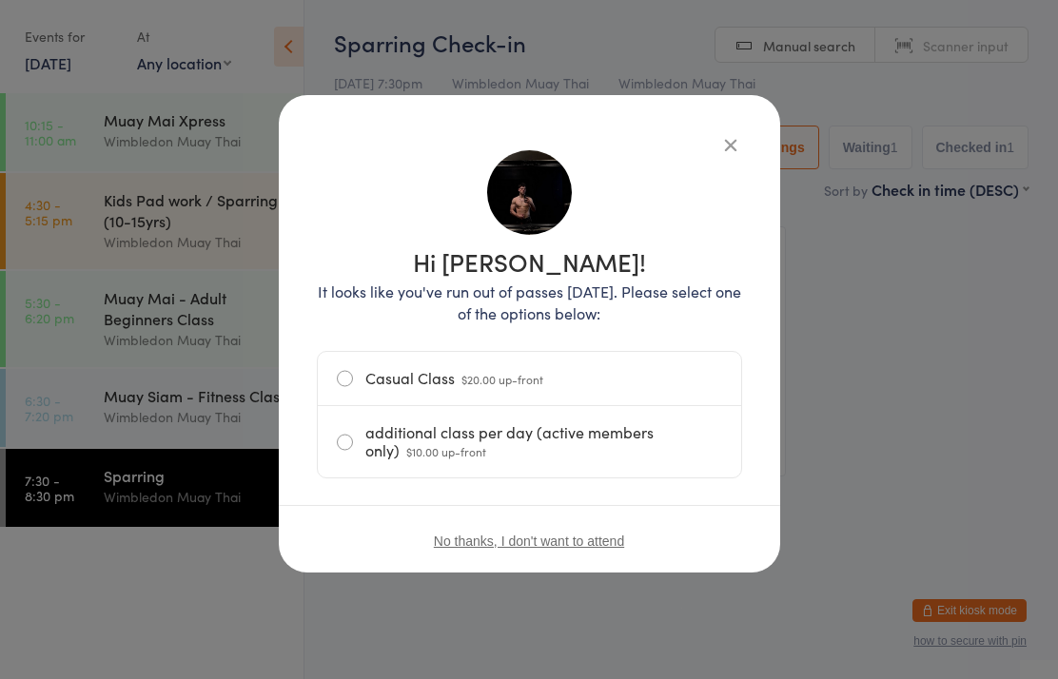
click at [517, 453] on label "additional class per day (active members only) $10.00 up-front" at bounding box center [529, 441] width 385 height 71
click at [0, 0] on input "additional class per day (active members only) $10.00 up-front" at bounding box center [0, 0] width 0 height 0
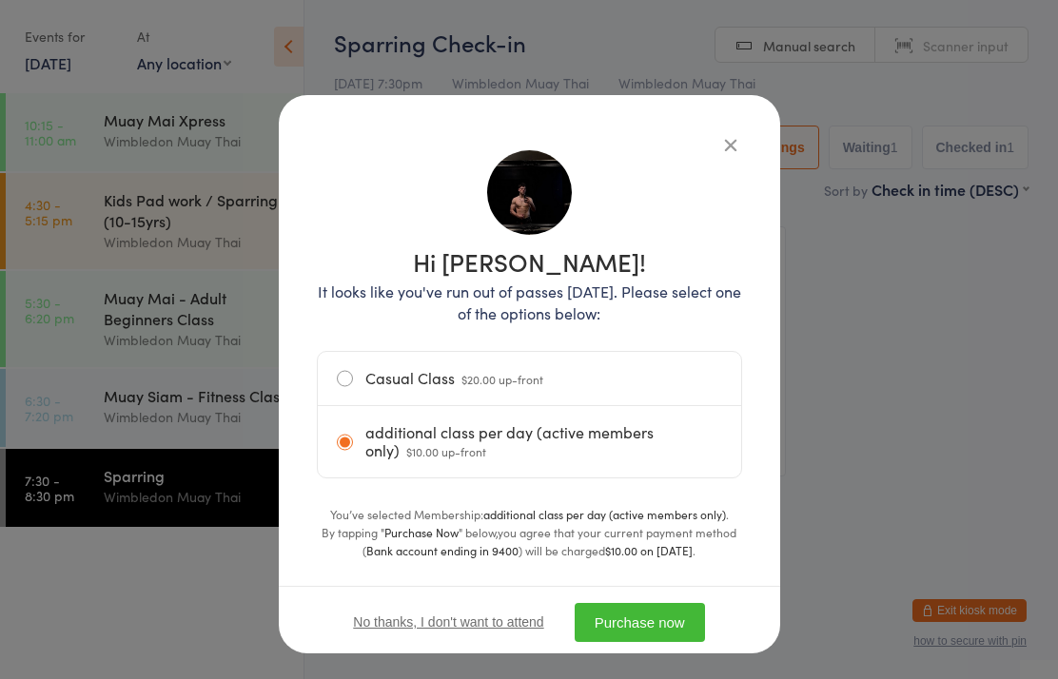
click at [637, 637] on button "Purchase now" at bounding box center [640, 622] width 130 height 39
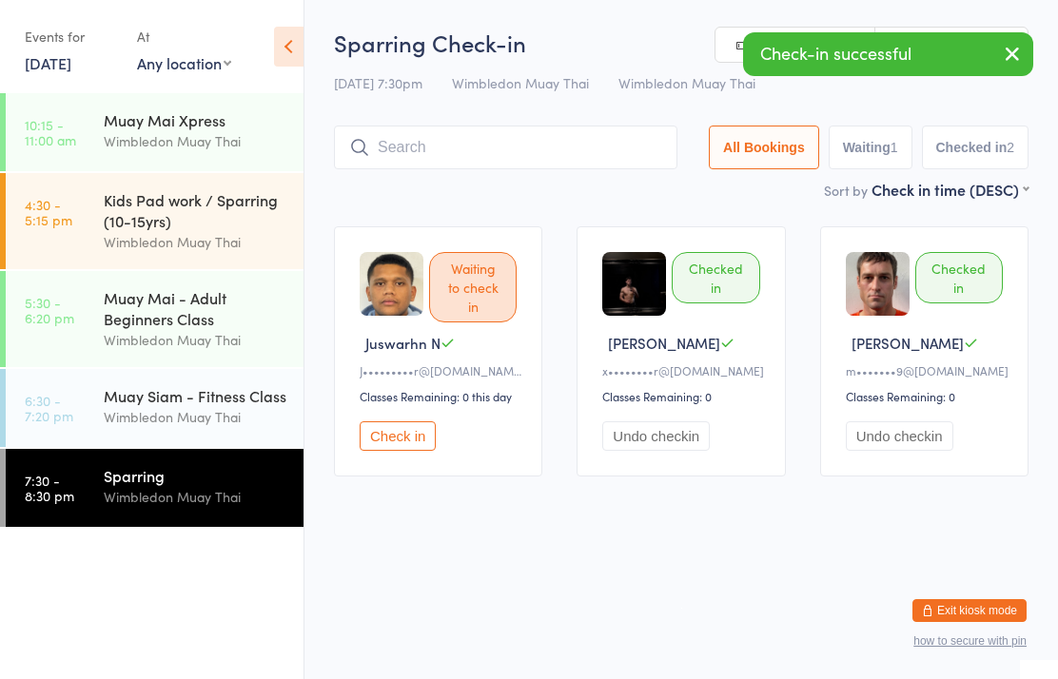
click at [226, 428] on div "Wimbledon Muay Thai" at bounding box center [196, 417] width 184 height 22
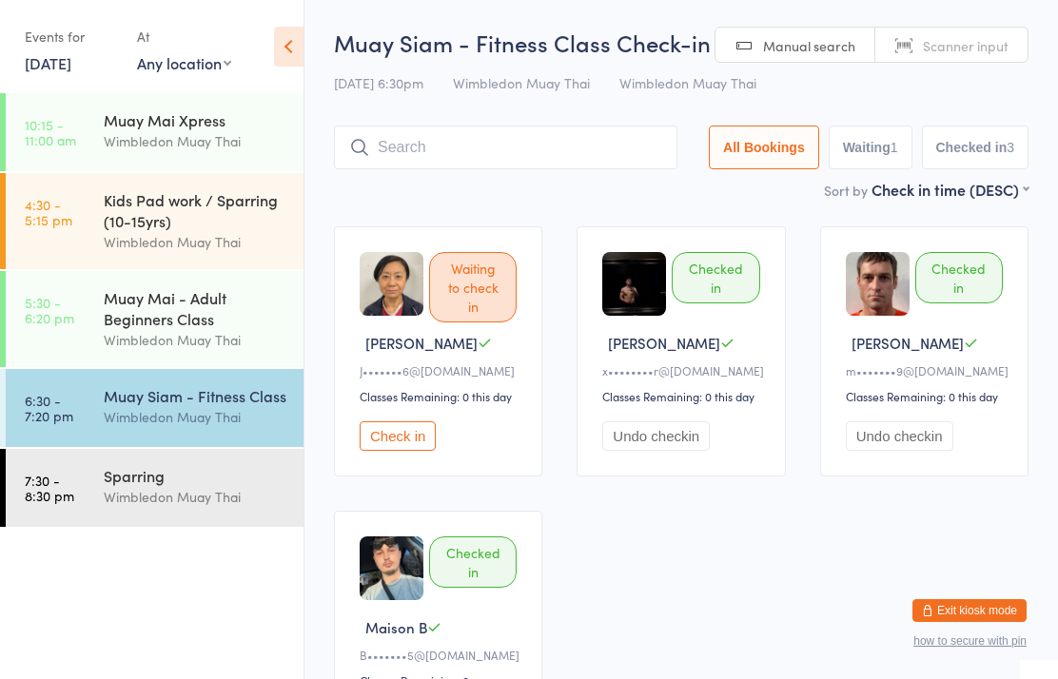
click at [75, 500] on link "7:30 - 8:30 pm Sparring Wimbledon Muay Thai" at bounding box center [155, 488] width 298 height 78
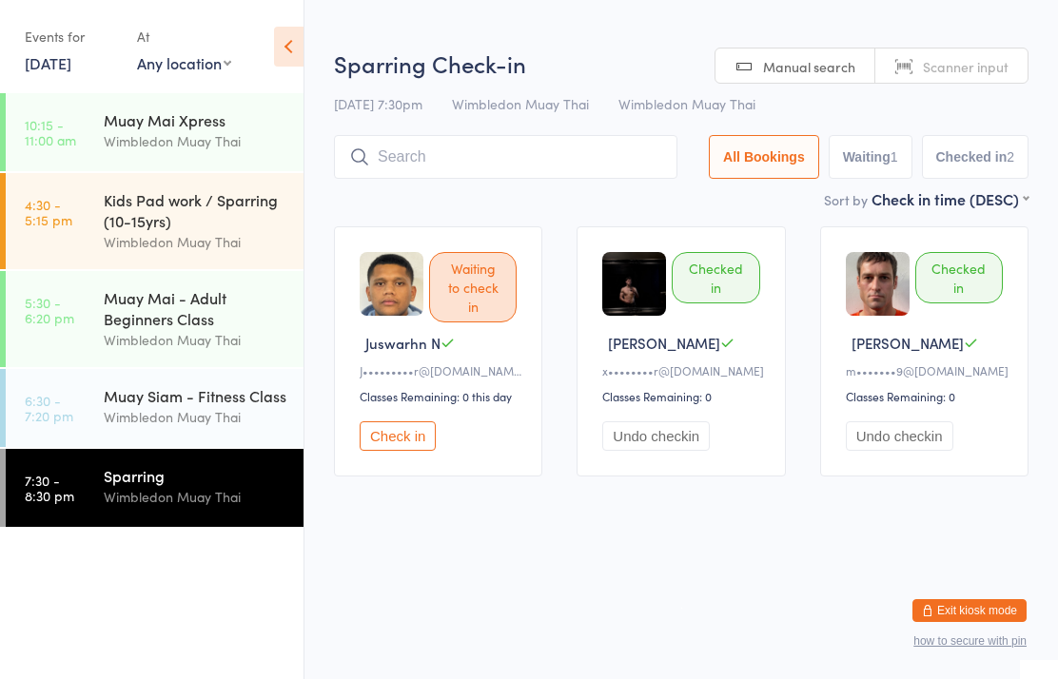
click at [79, 426] on link "6:30 - 7:20 pm Muay Siam - Fitness Class Wimbledon Muay Thai" at bounding box center [155, 408] width 298 height 78
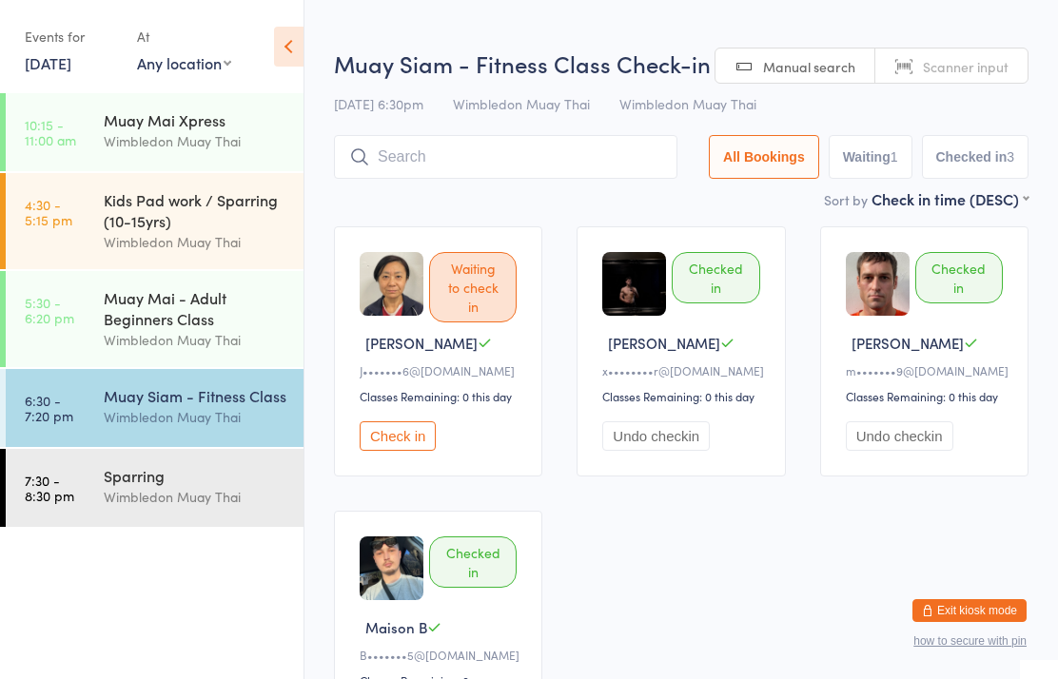
click at [593, 156] on input "search" at bounding box center [505, 157] width 343 height 44
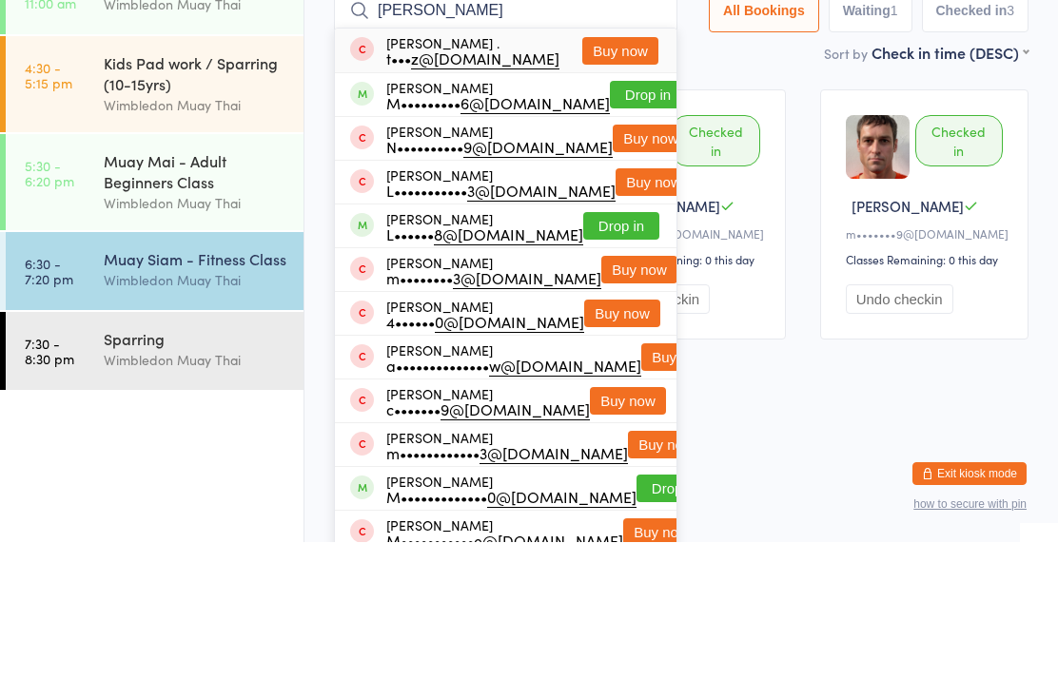
type input "[PERSON_NAME]"
click at [631, 218] on button "Drop in" at bounding box center [648, 232] width 76 height 28
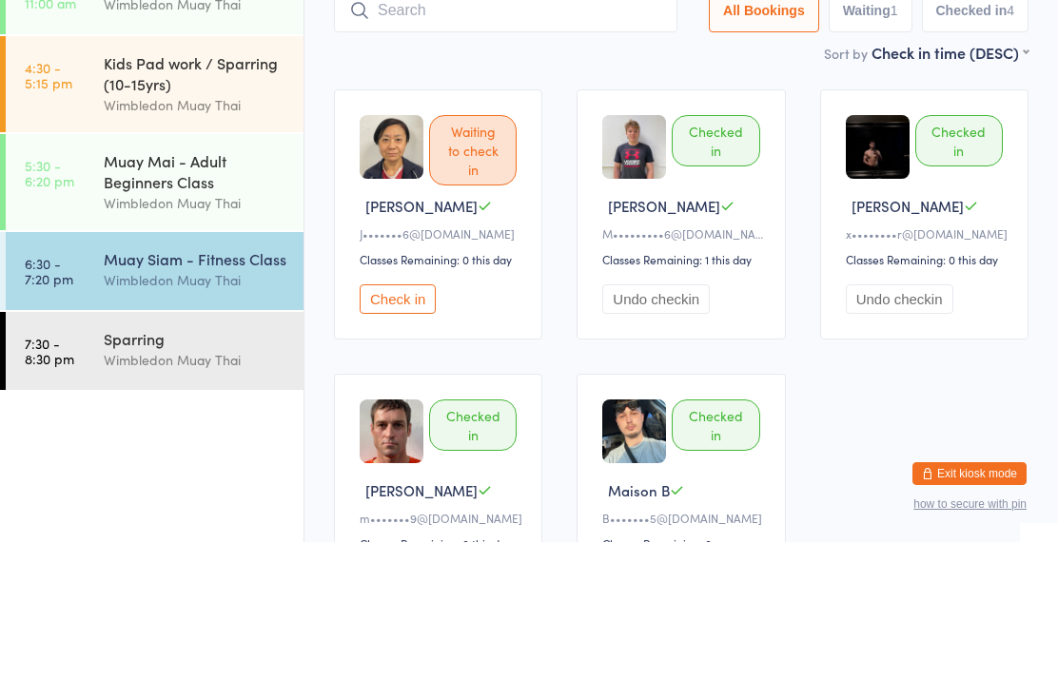
scroll to position [137, 0]
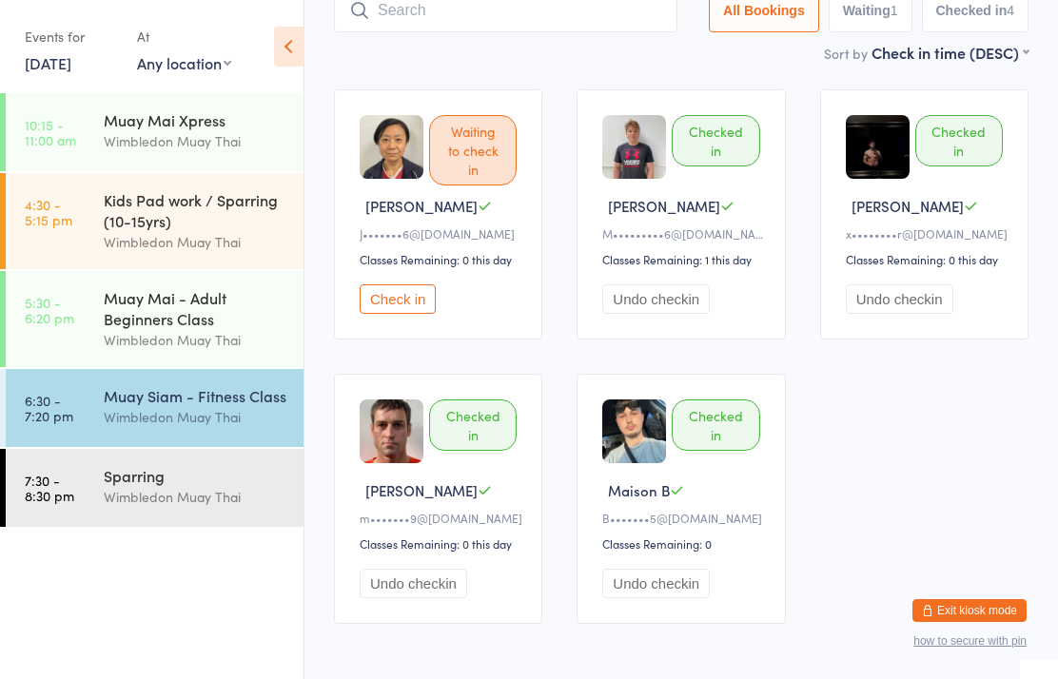
click at [545, 28] on input "search" at bounding box center [505, 11] width 343 height 44
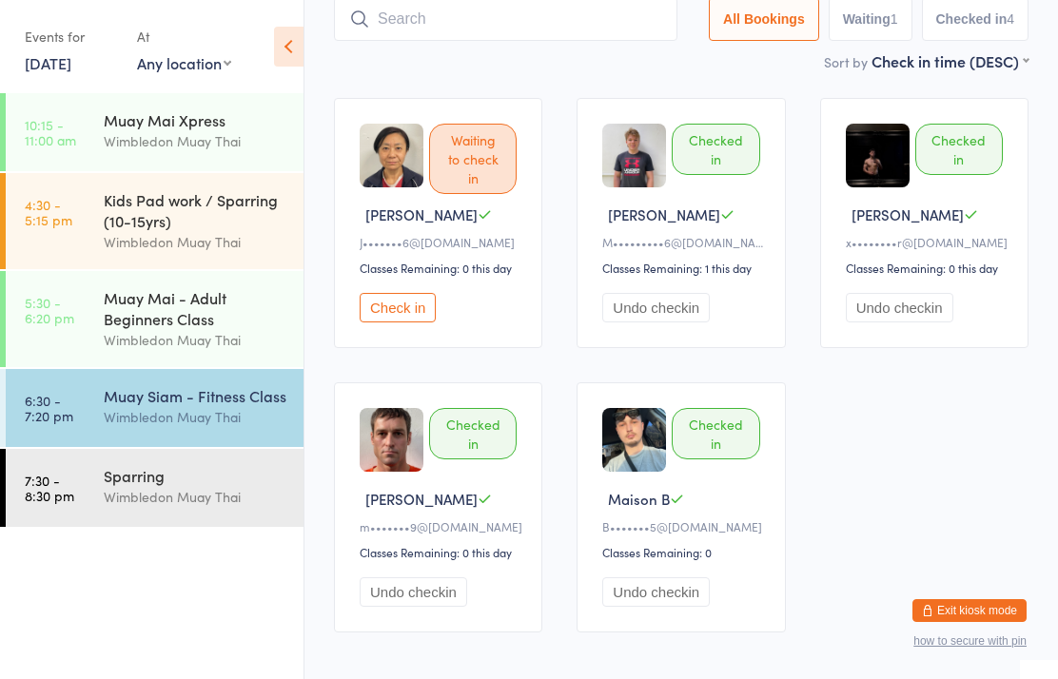
scroll to position [127, 0]
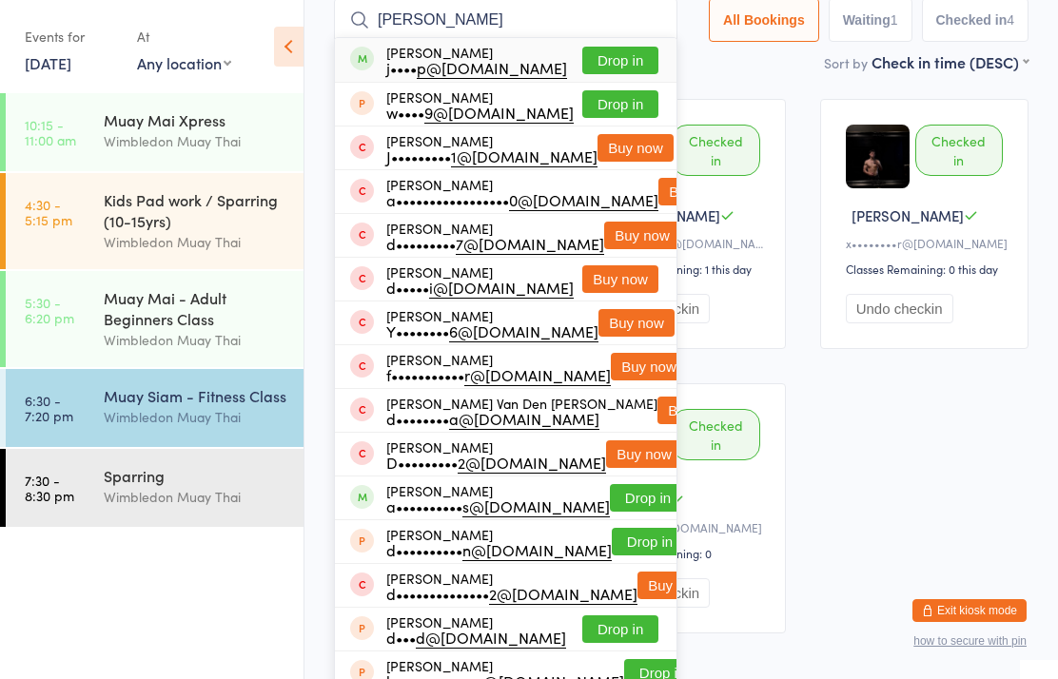
type input "[PERSON_NAME]"
click at [632, 59] on button "Drop in" at bounding box center [620, 61] width 76 height 28
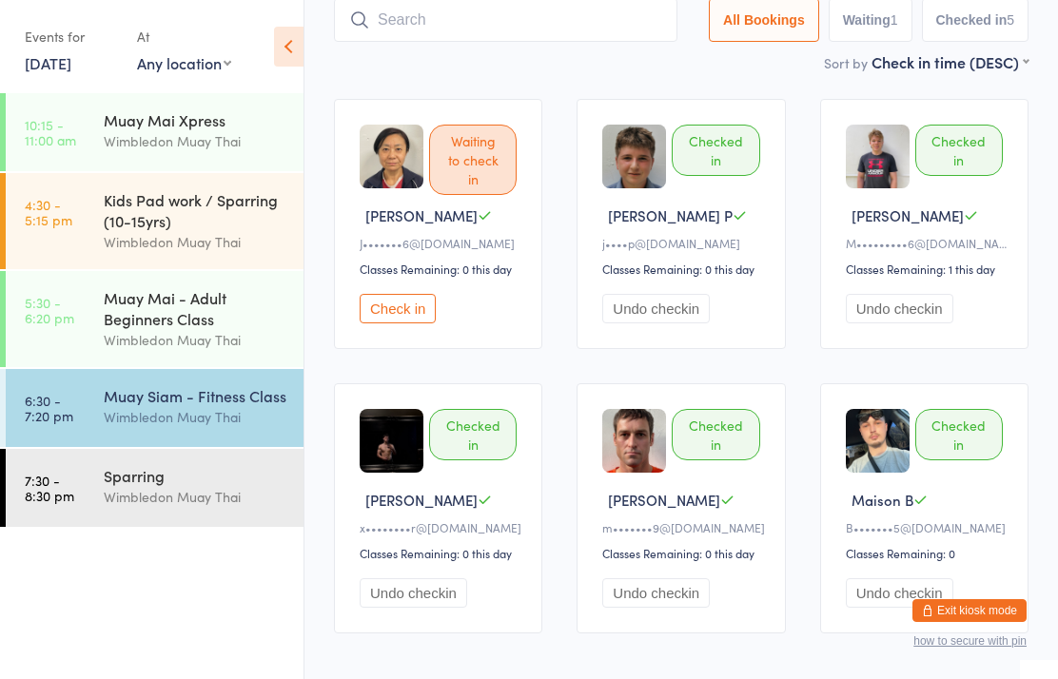
click at [504, 29] on input "search" at bounding box center [505, 20] width 343 height 44
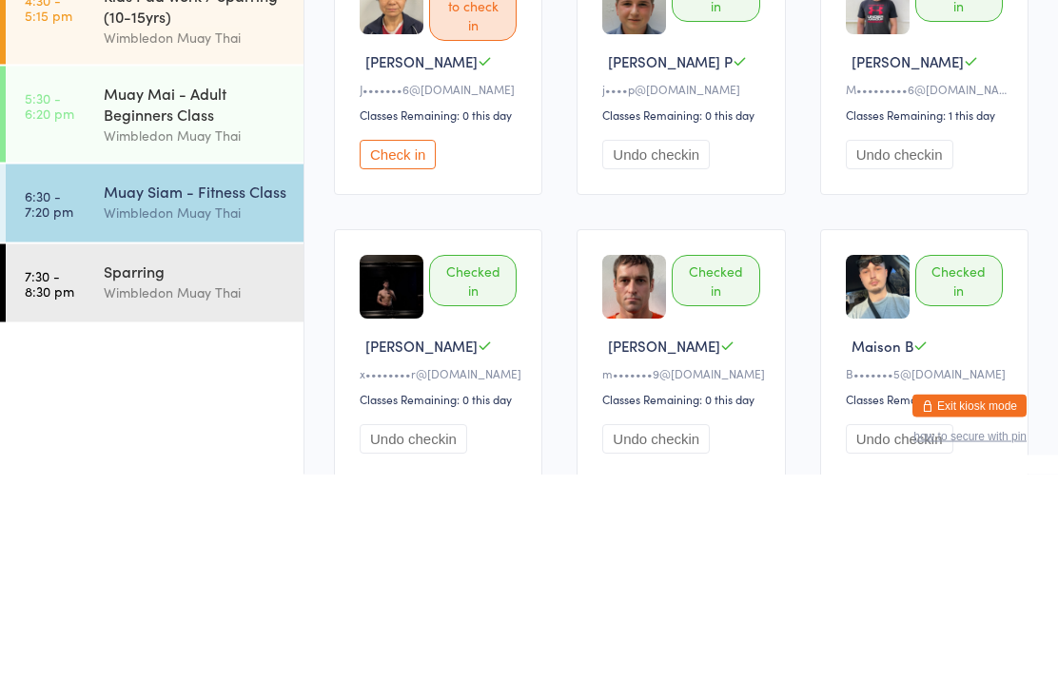
scroll to position [0, 0]
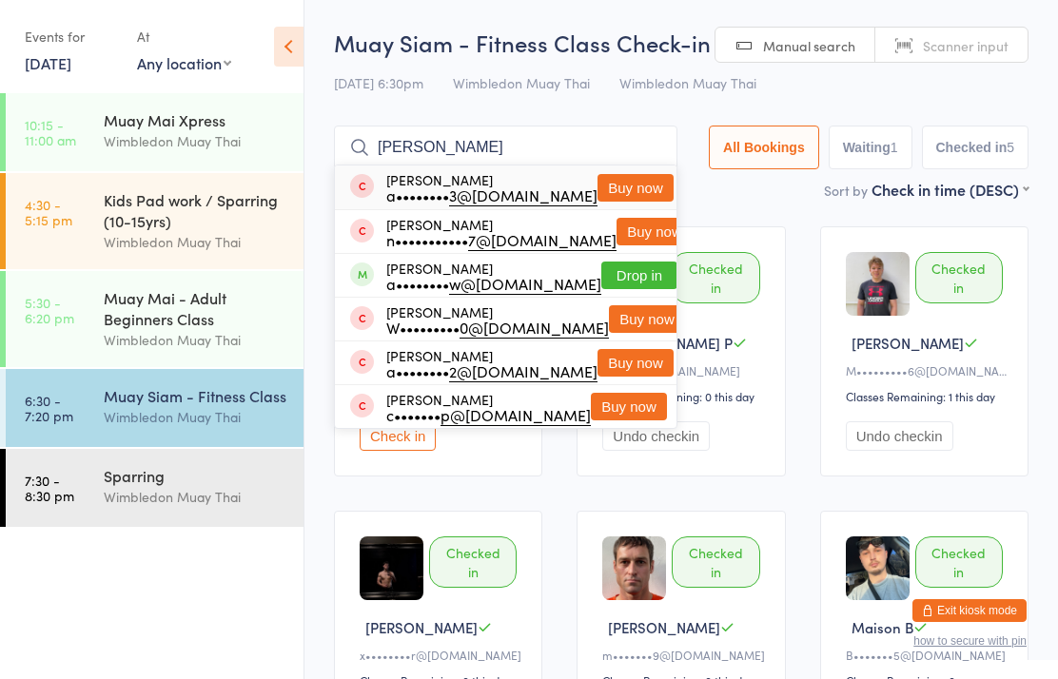
type input "[PERSON_NAME]"
click at [623, 268] on button "Drop in" at bounding box center [639, 276] width 76 height 28
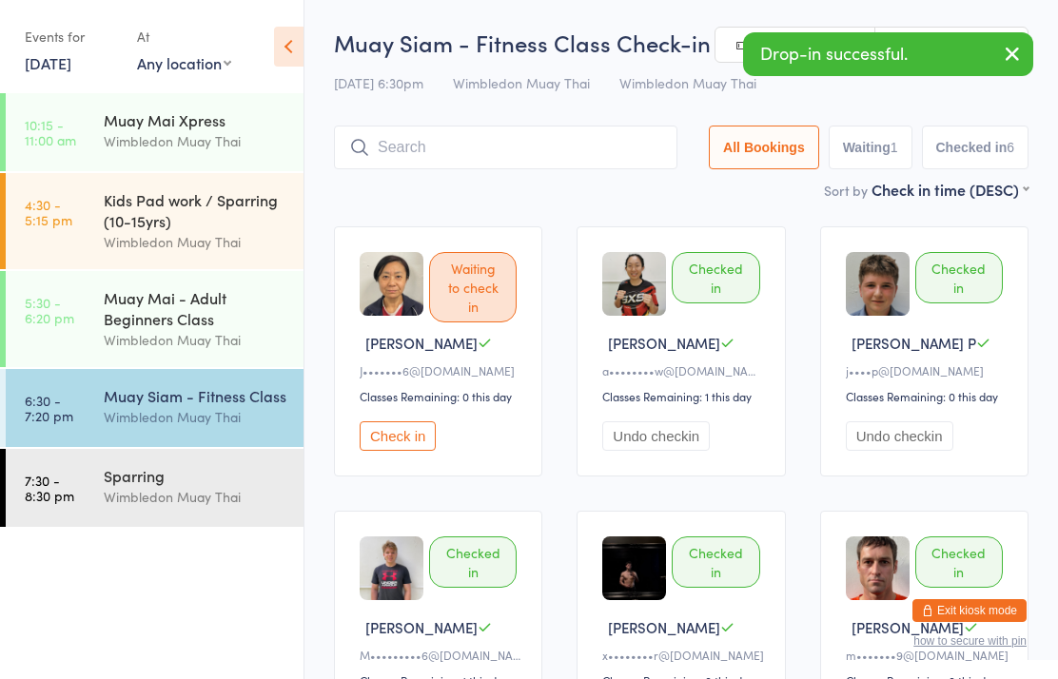
click at [423, 136] on input "search" at bounding box center [505, 148] width 343 height 44
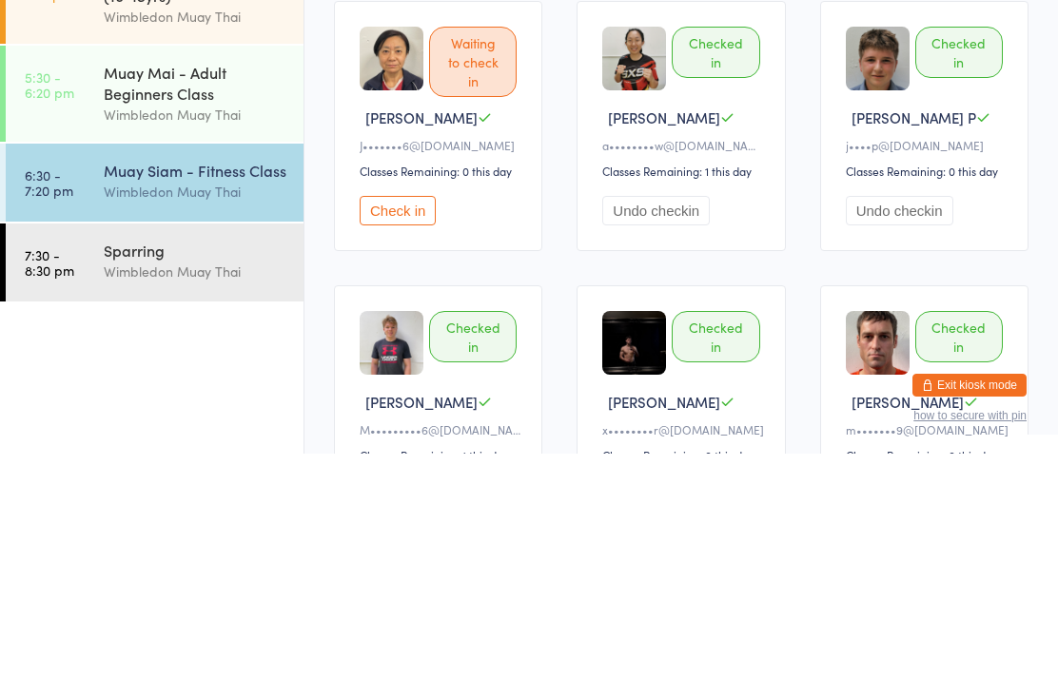
click at [137, 486] on div "Wimbledon Muay Thai" at bounding box center [196, 497] width 184 height 22
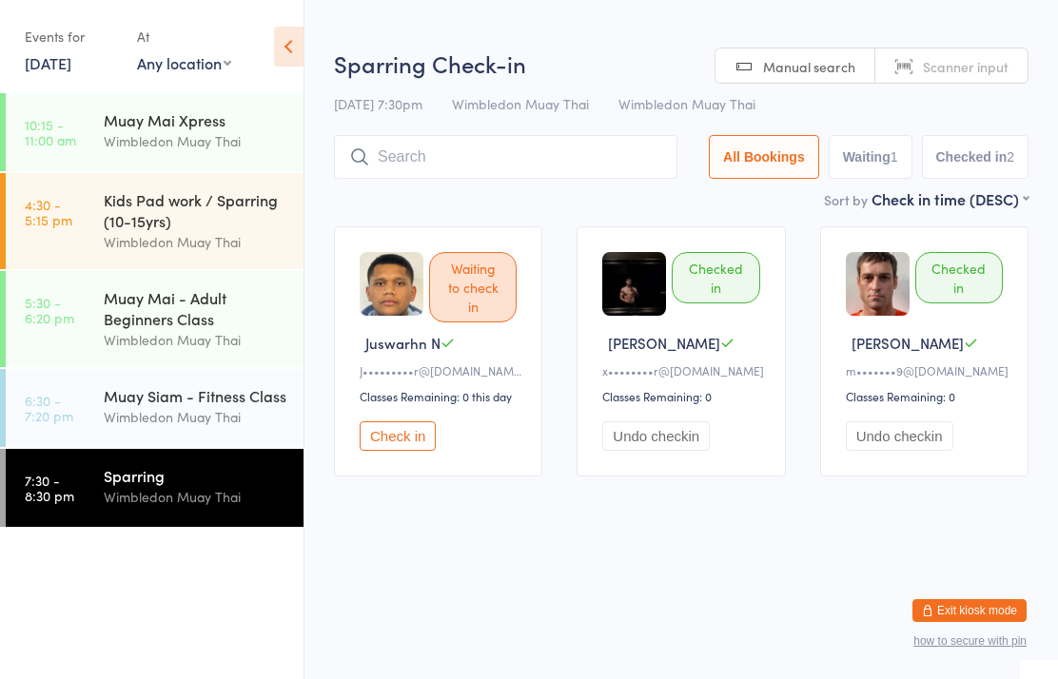
click at [386, 164] on input "search" at bounding box center [505, 157] width 343 height 44
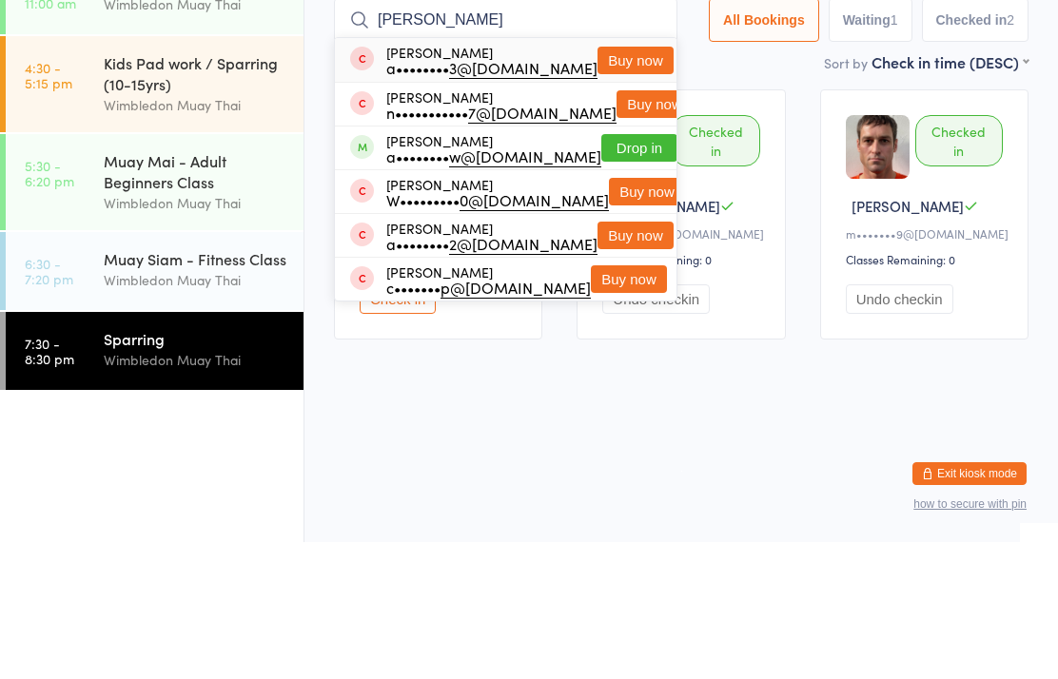
type input "[PERSON_NAME]"
click at [602, 271] on button "Drop in" at bounding box center [639, 285] width 76 height 28
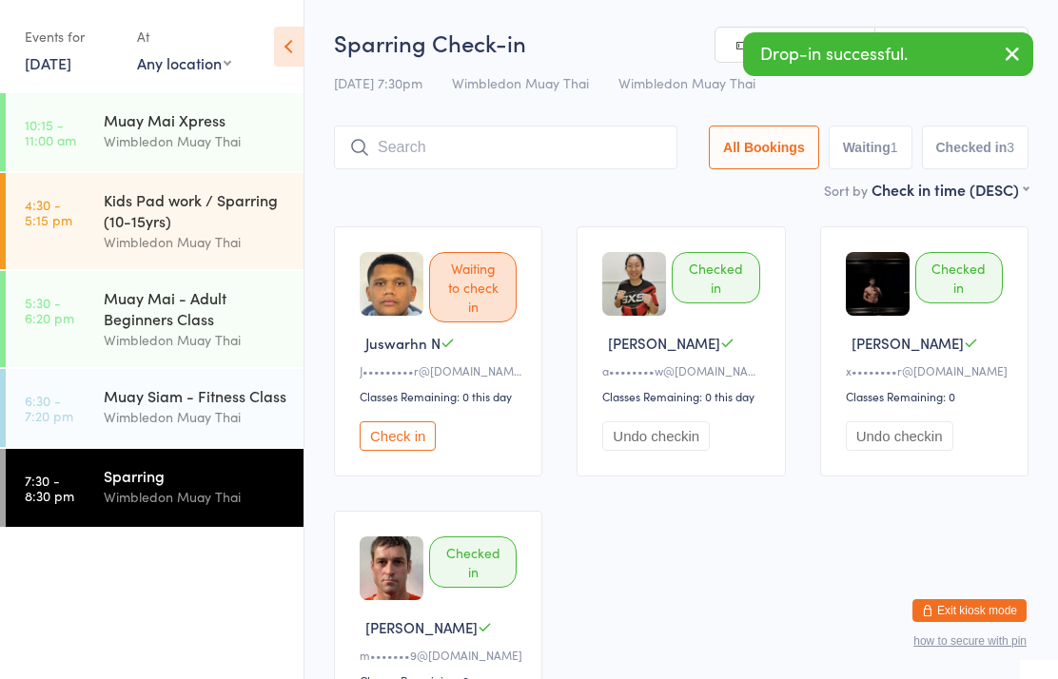
click at [135, 420] on div "Wimbledon Muay Thai" at bounding box center [196, 417] width 184 height 22
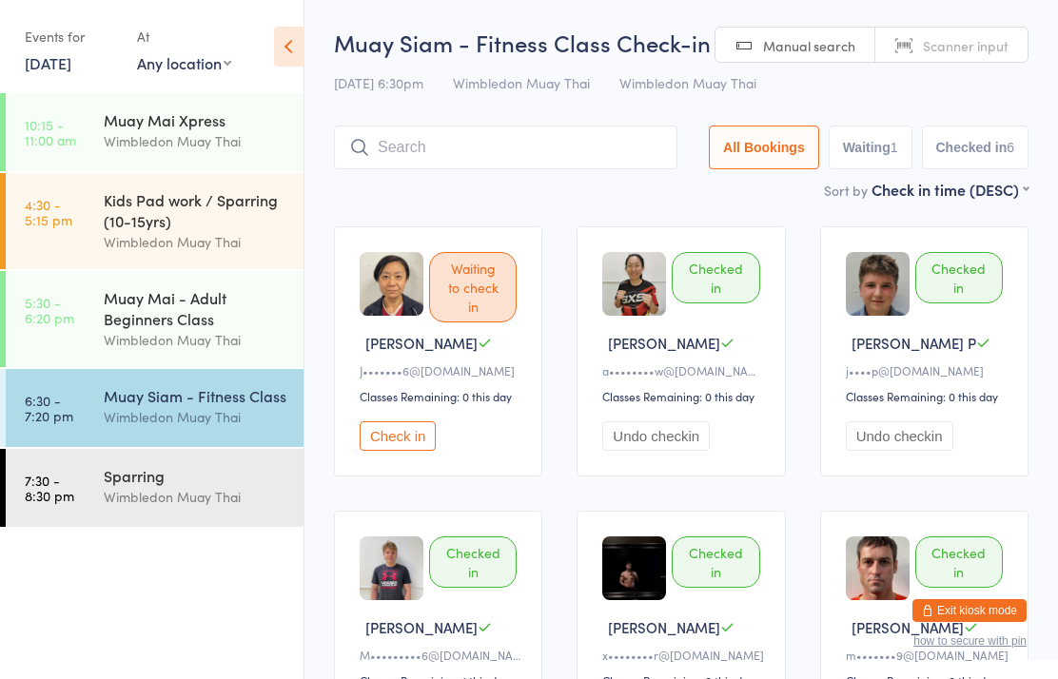
click at [186, 406] on div "Muay Siam - Fitness Class" at bounding box center [196, 395] width 184 height 21
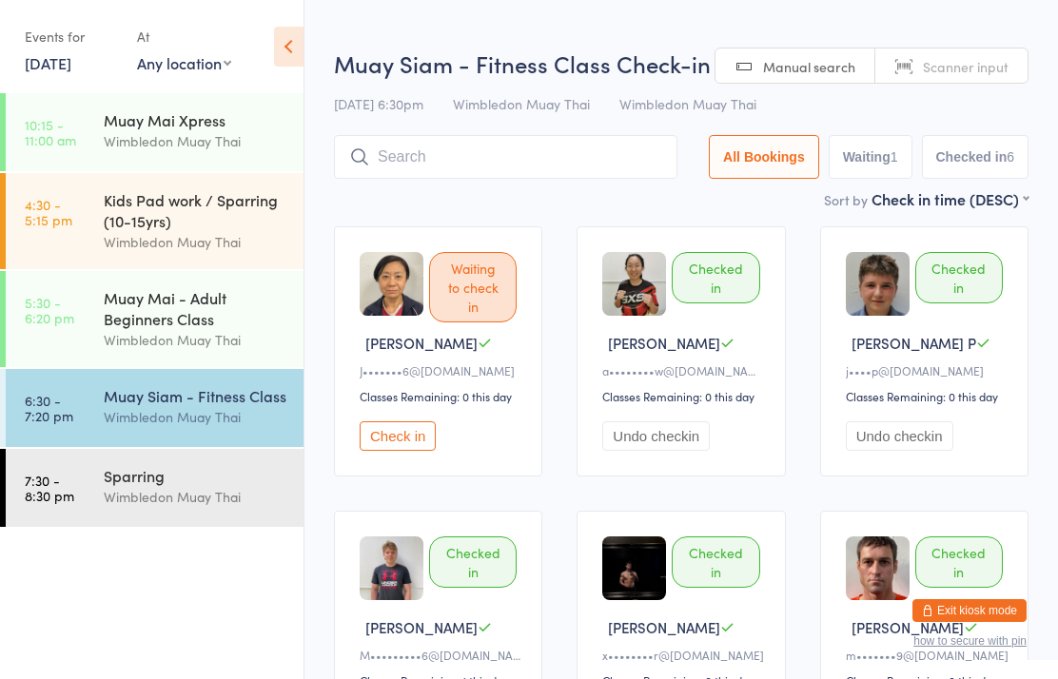
click at [518, 159] on input "search" at bounding box center [505, 157] width 343 height 44
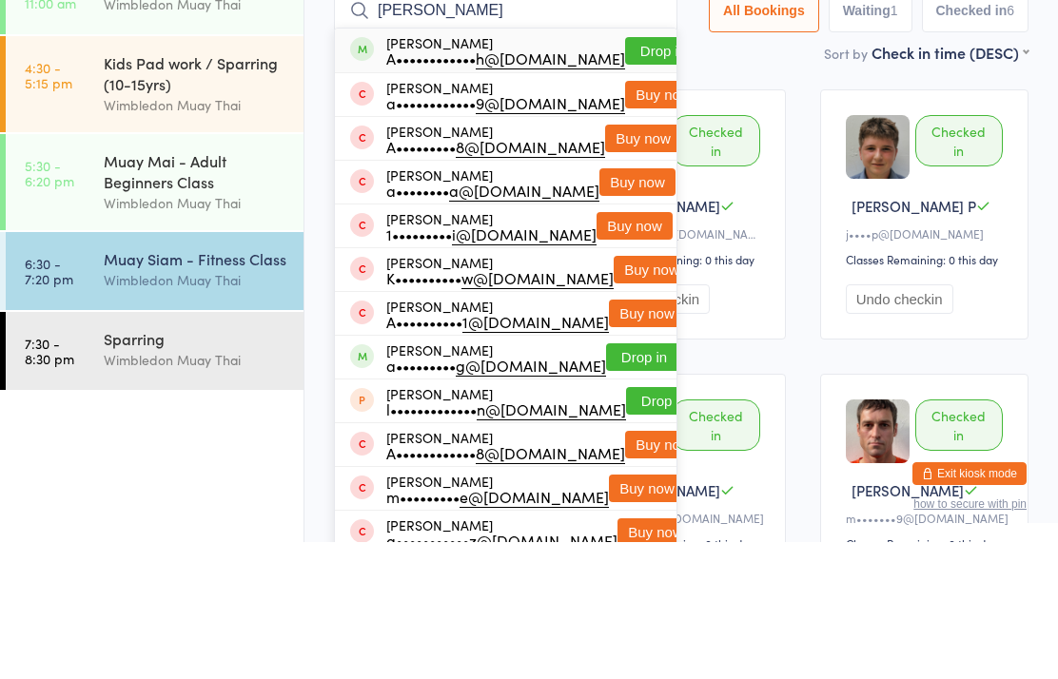
type input "[PERSON_NAME]"
click at [625, 174] on button "Drop in" at bounding box center [663, 188] width 76 height 28
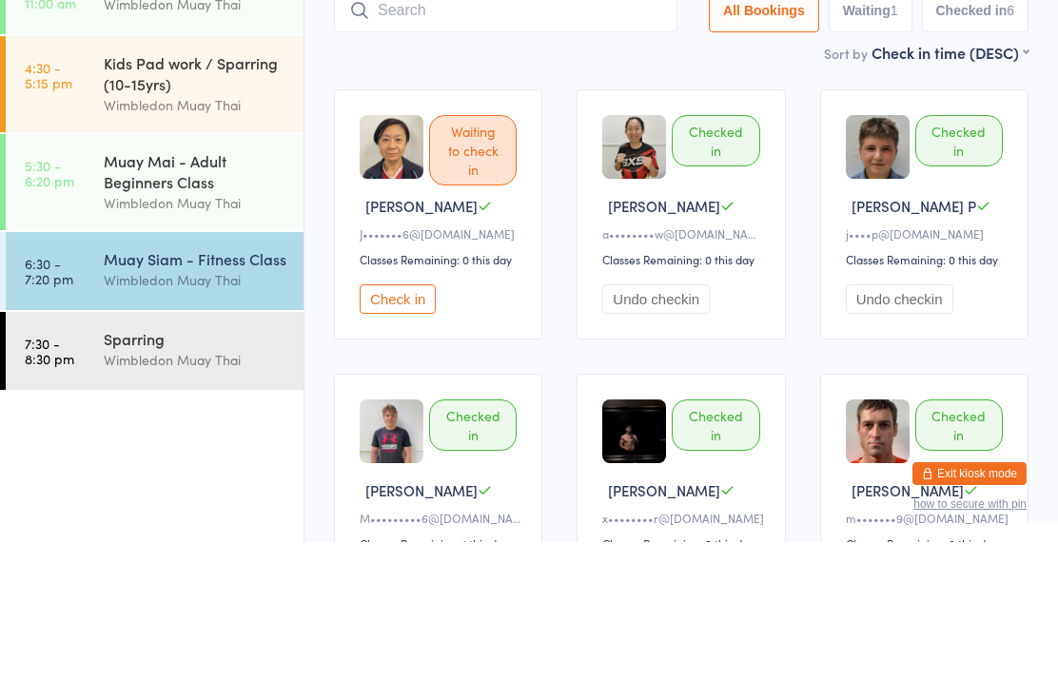
scroll to position [137, 0]
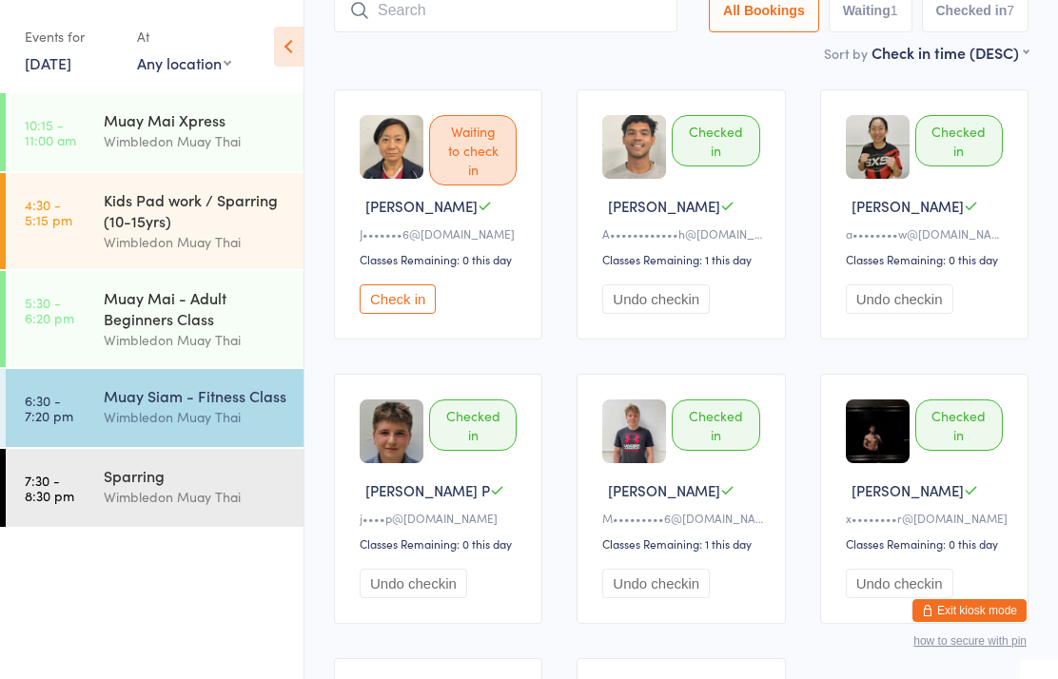
click at [534, 23] on input "search" at bounding box center [505, 11] width 343 height 44
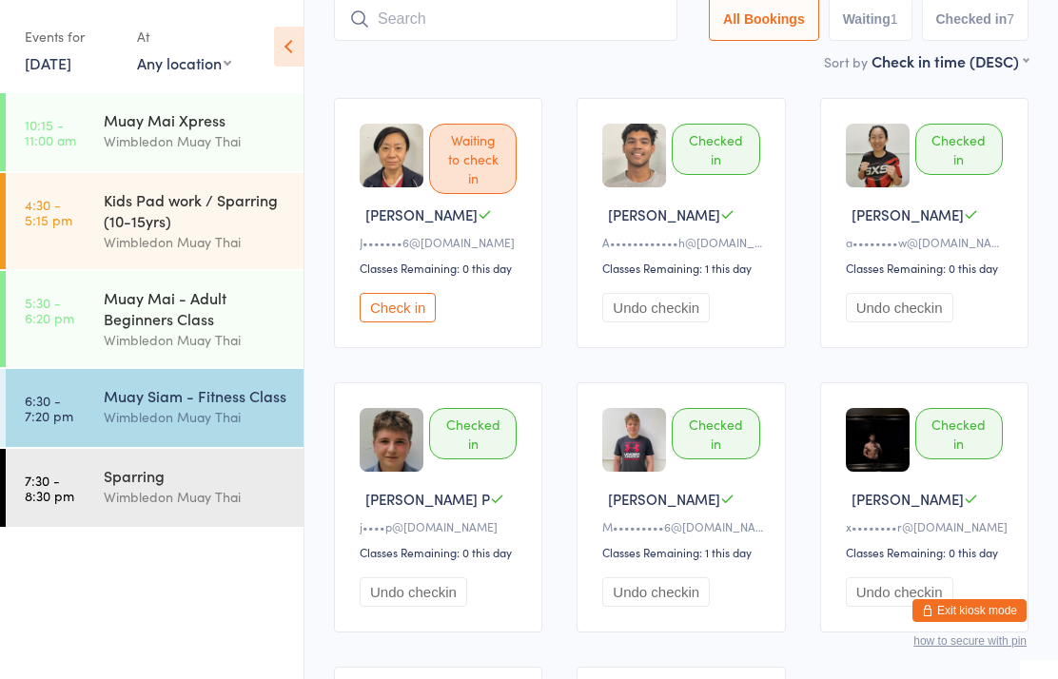
scroll to position [127, 0]
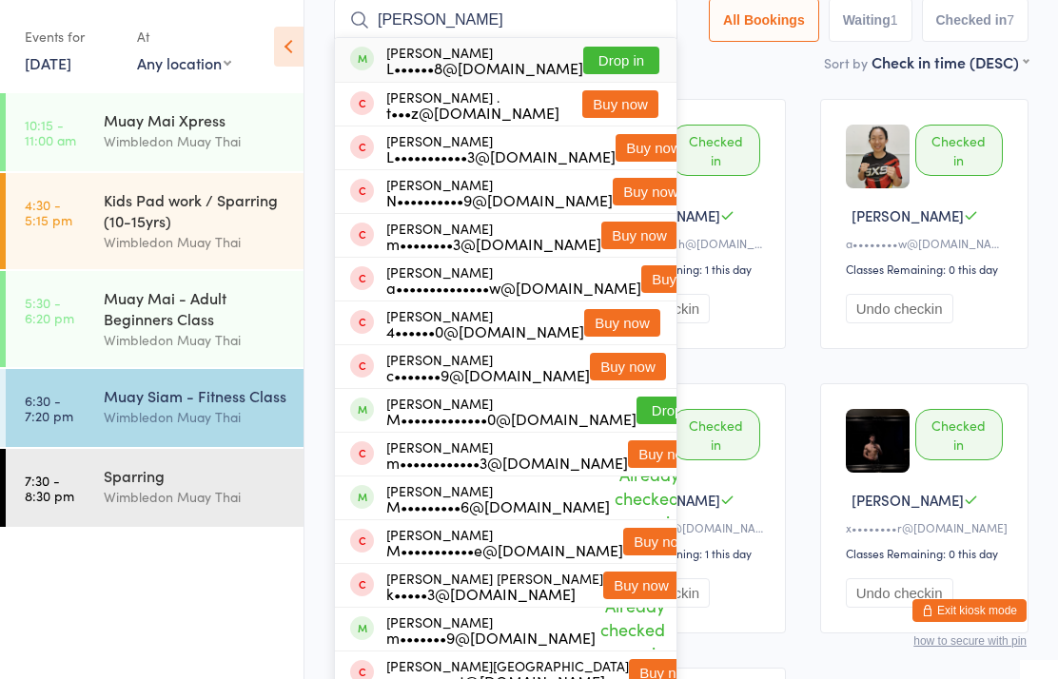
type input "[PERSON_NAME]"
click at [637, 55] on button "Drop in" at bounding box center [621, 61] width 76 height 28
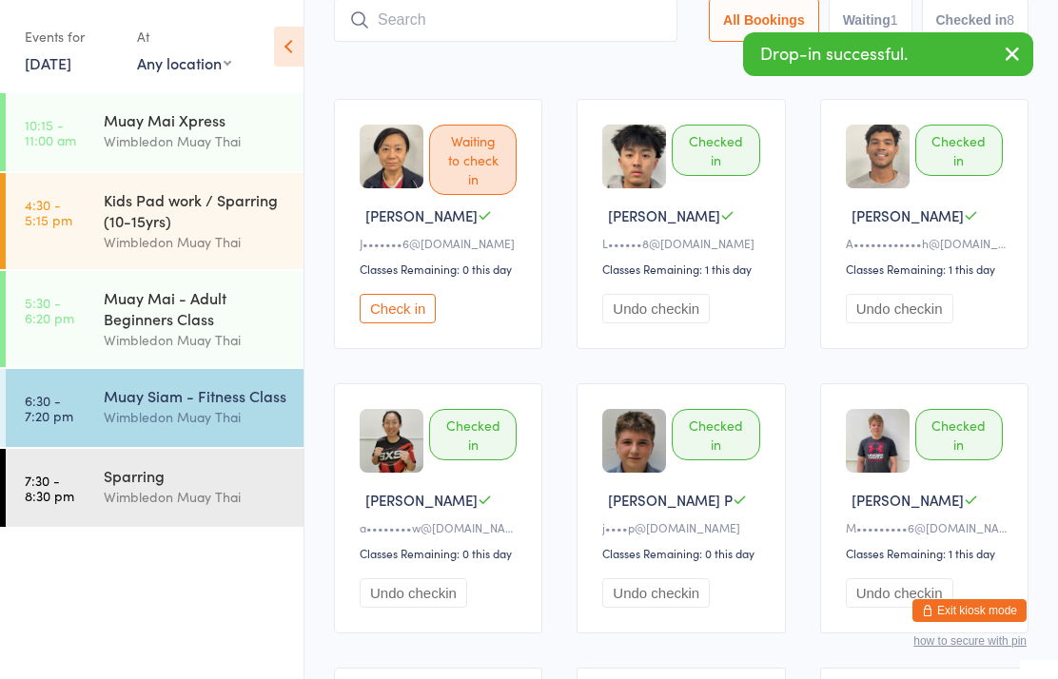
click at [202, 507] on div "Wimbledon Muay Thai" at bounding box center [196, 497] width 184 height 22
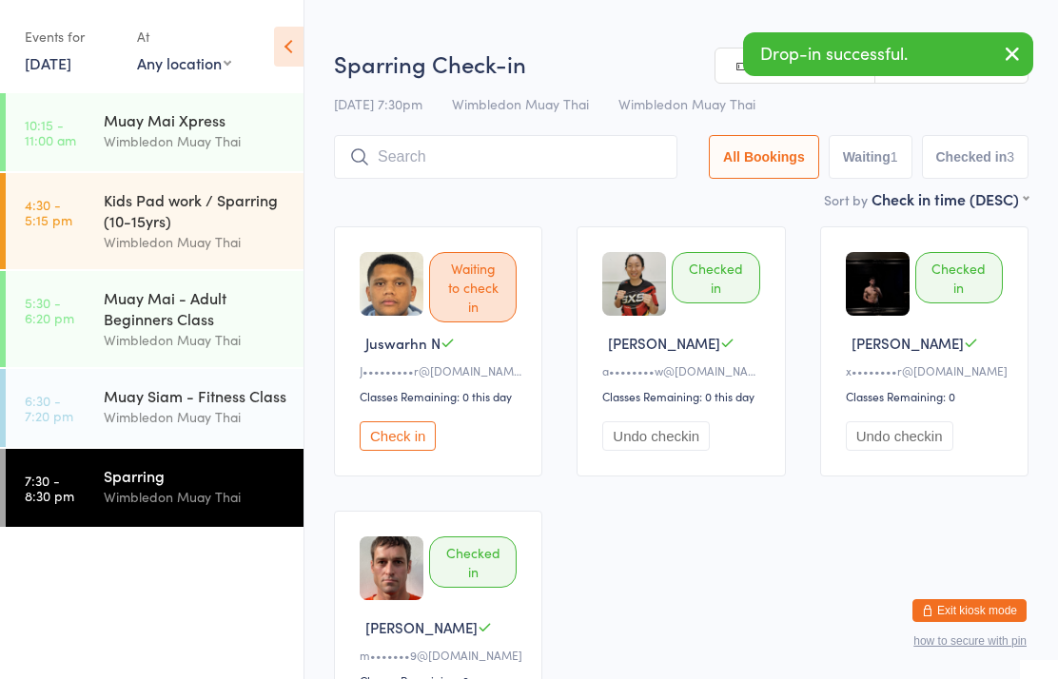
click at [531, 156] on input "search" at bounding box center [505, 157] width 343 height 44
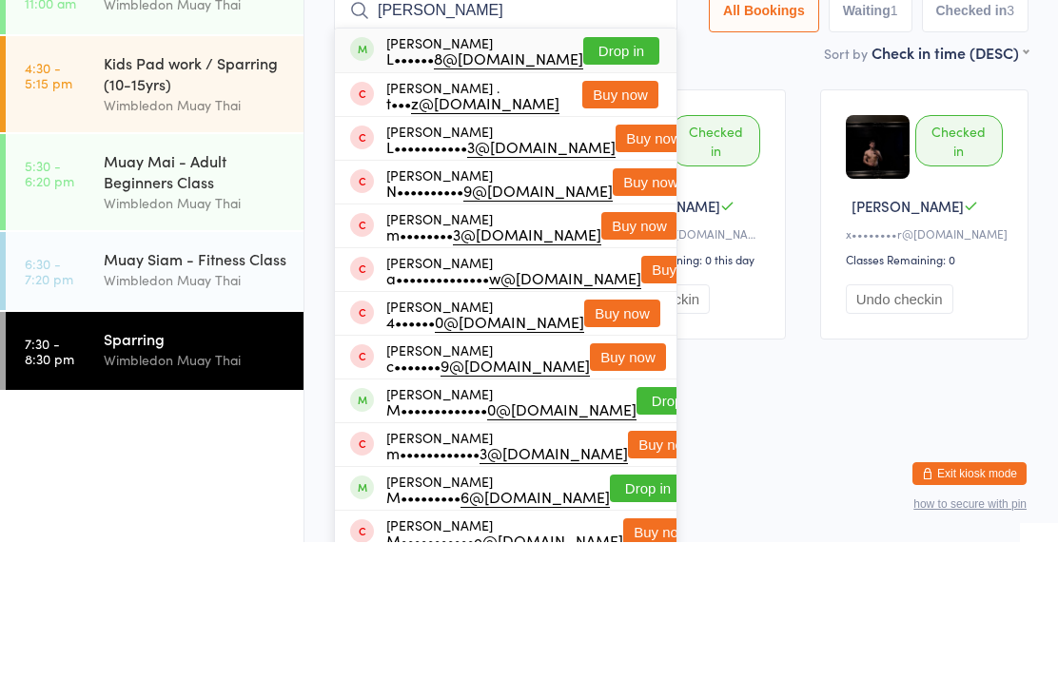
type input "[PERSON_NAME]"
click at [617, 174] on button "Drop in" at bounding box center [621, 188] width 76 height 28
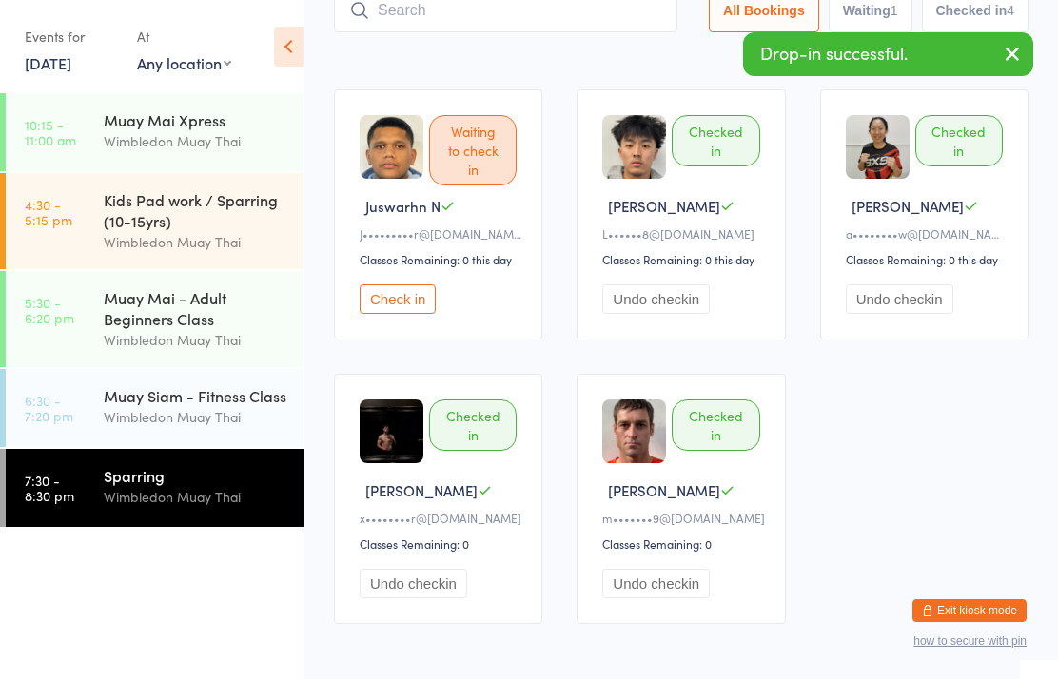
click at [223, 421] on div "Wimbledon Muay Thai" at bounding box center [196, 417] width 184 height 22
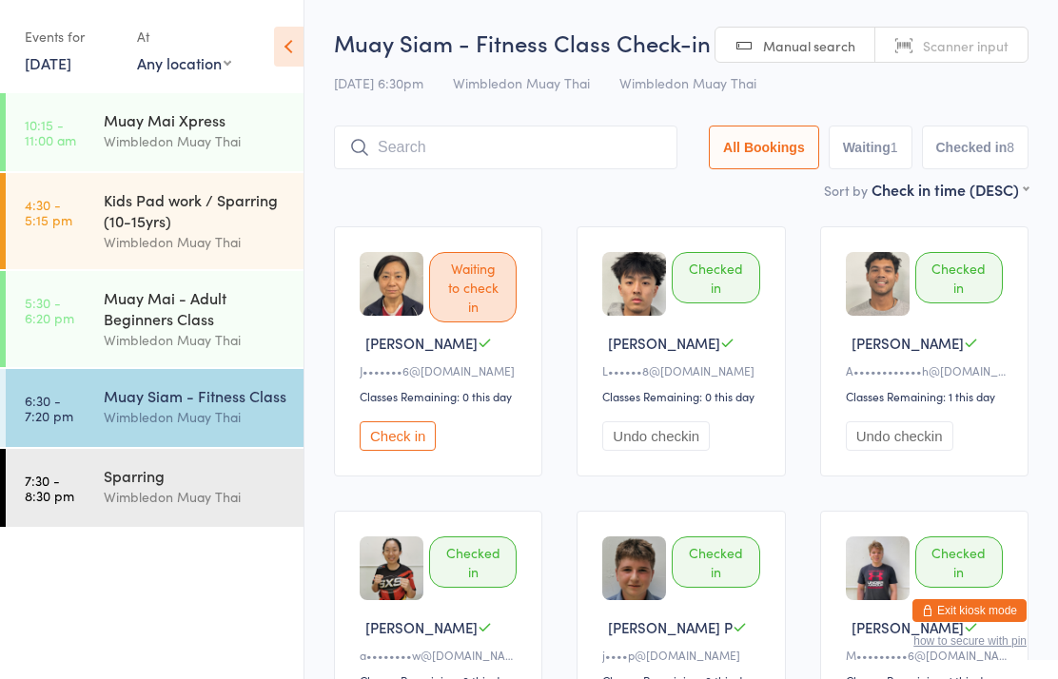
click at [45, 401] on time "6:30 - 7:20 pm" at bounding box center [49, 408] width 49 height 30
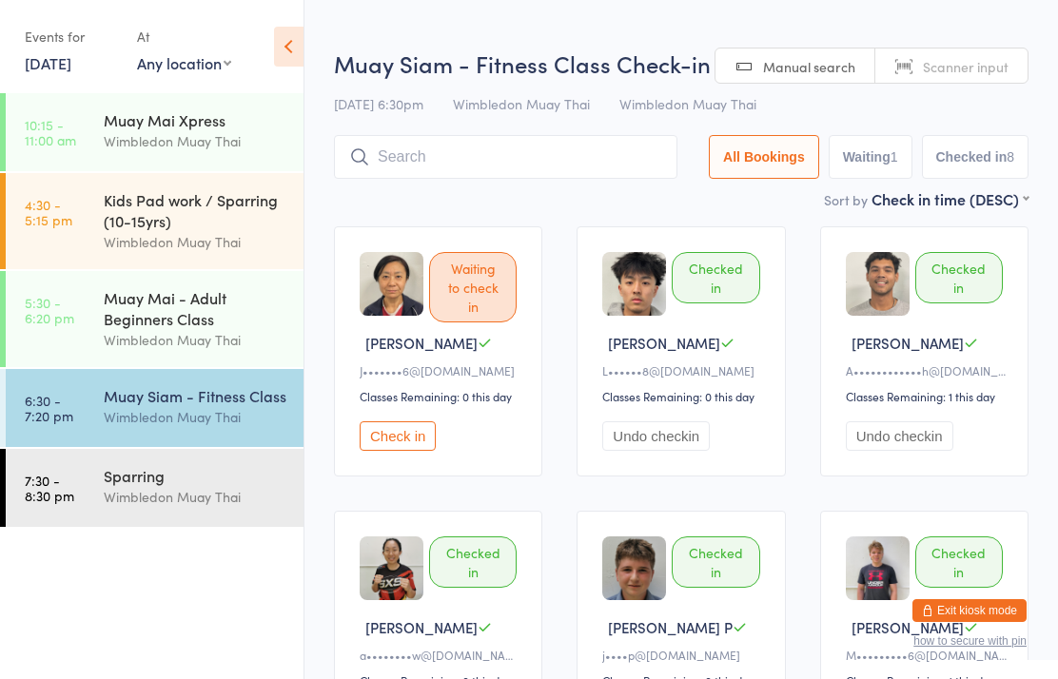
click at [80, 305] on link "5:30 - 6:20 pm Muay Mai - Adult Beginners Class Wimbledon Muay Thai" at bounding box center [155, 319] width 298 height 96
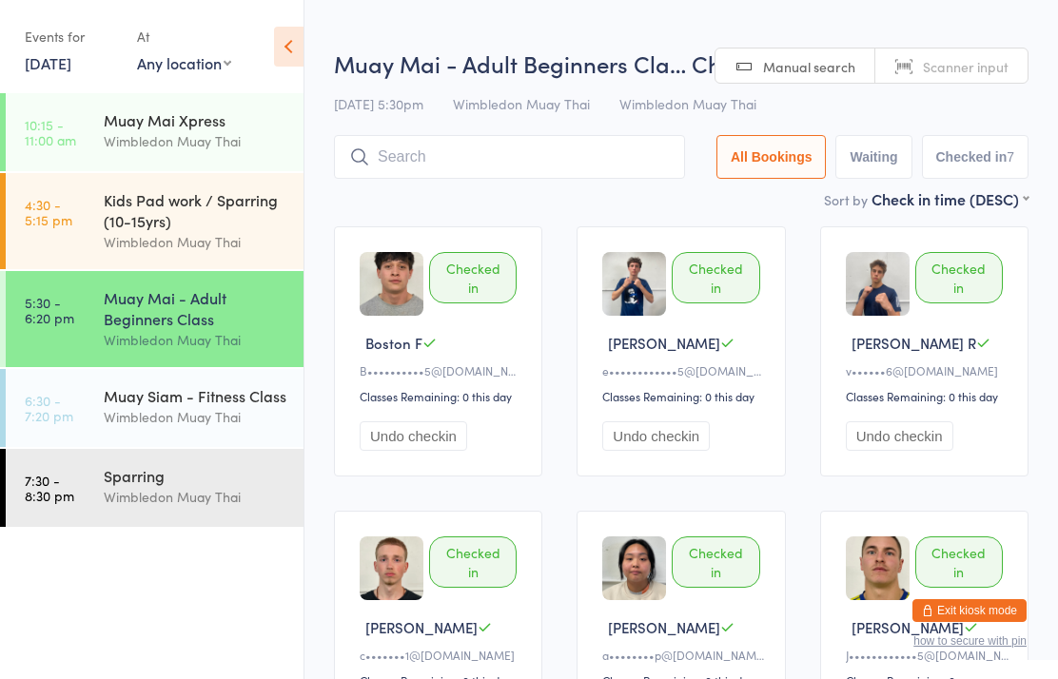
click at [47, 395] on link "6:30 - 7:20 pm Muay Siam - Fitness Class Wimbledon Muay Thai" at bounding box center [155, 408] width 298 height 78
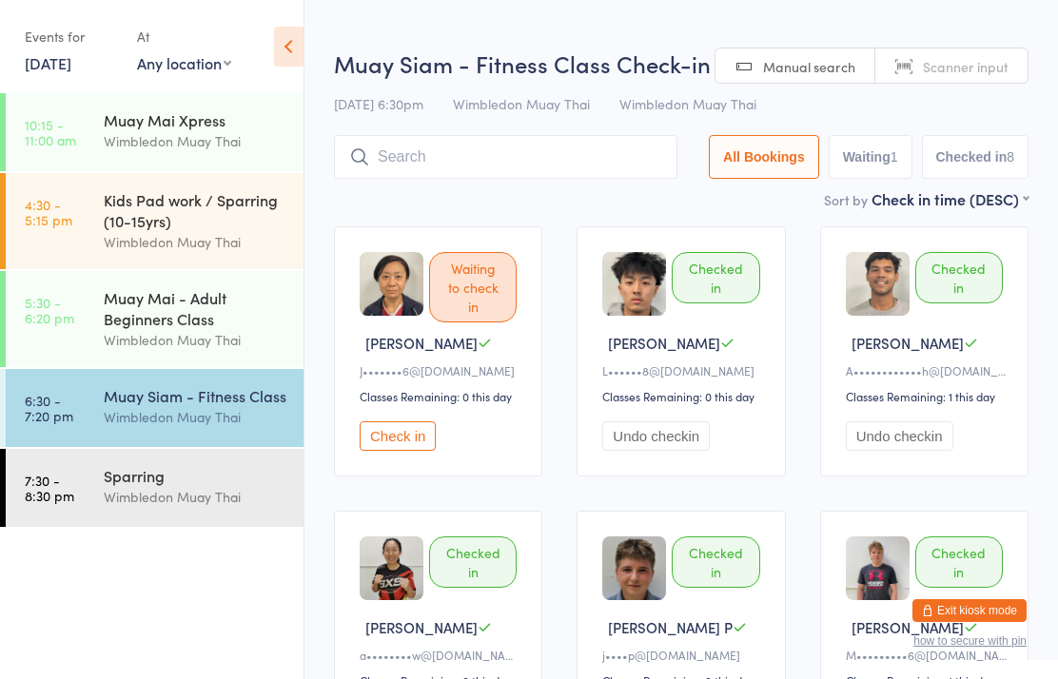
click at [31, 479] on time "7:30 - 8:30 pm" at bounding box center [49, 488] width 49 height 30
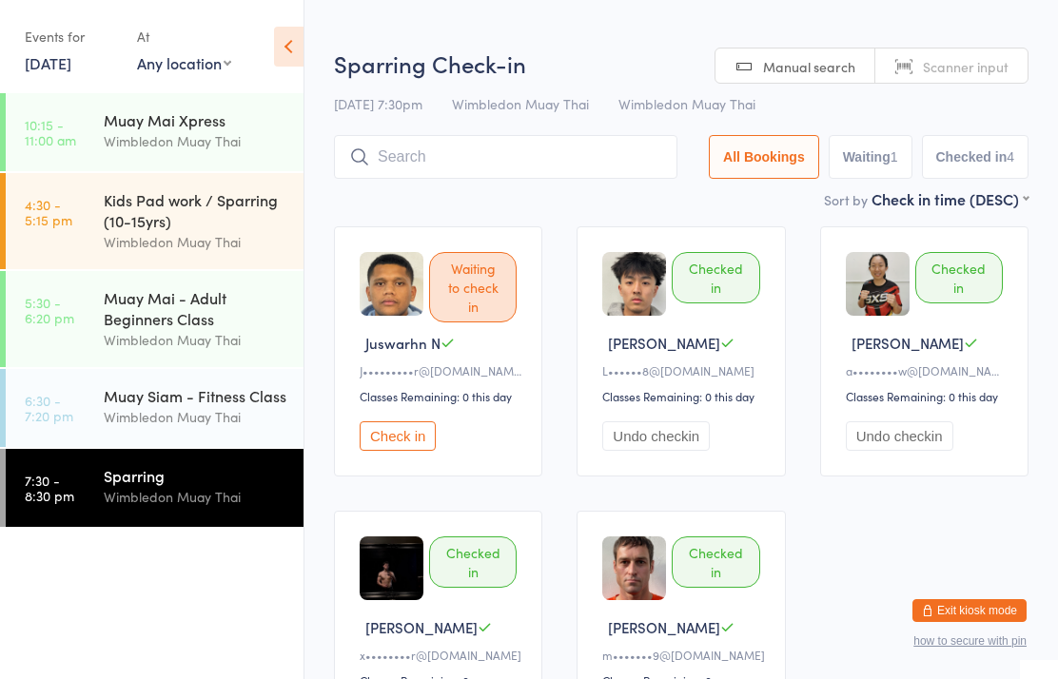
click at [81, 393] on link "6:30 - 7:20 pm Muay Siam - Fitness Class Wimbledon Muay Thai" at bounding box center [155, 408] width 298 height 78
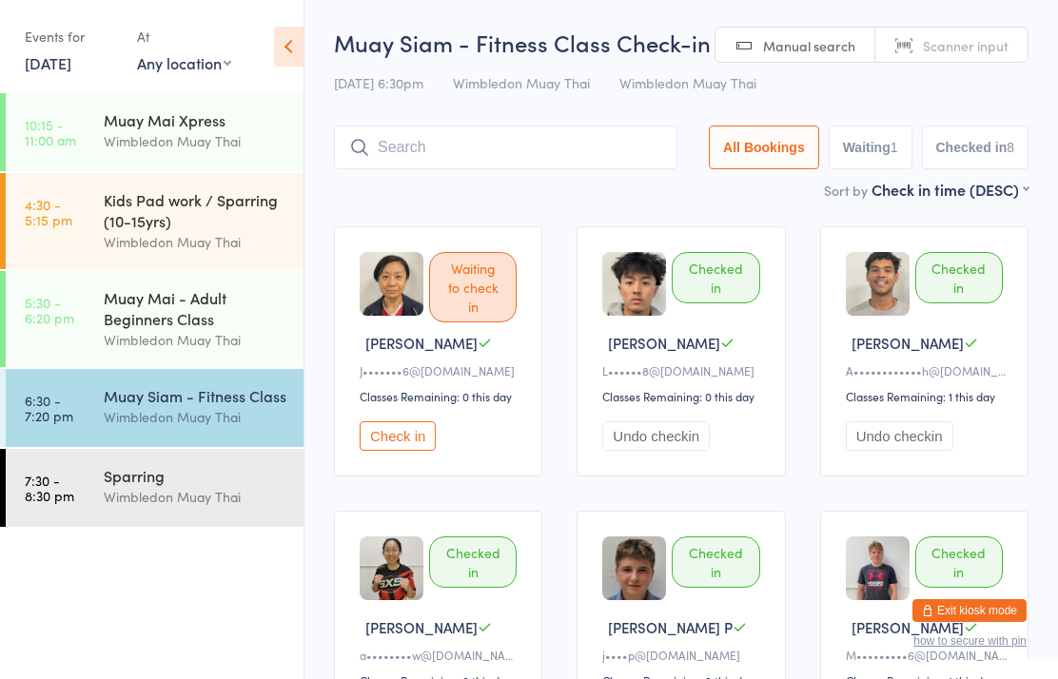
click at [120, 423] on div "Wimbledon Muay Thai" at bounding box center [196, 417] width 184 height 22
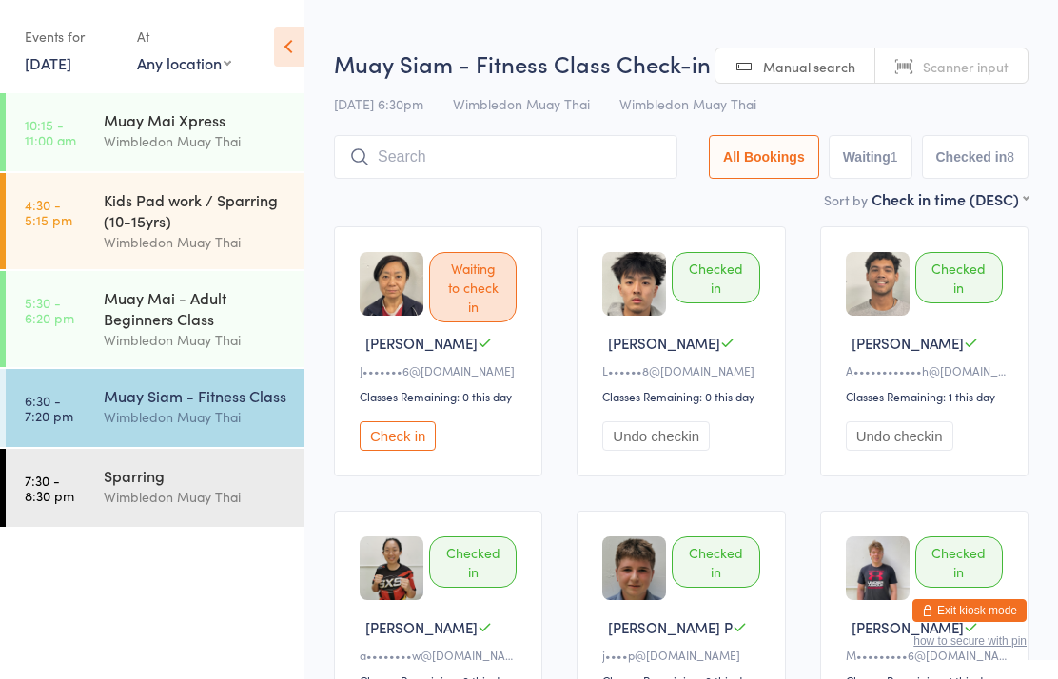
click at [376, 158] on input "search" at bounding box center [505, 157] width 343 height 44
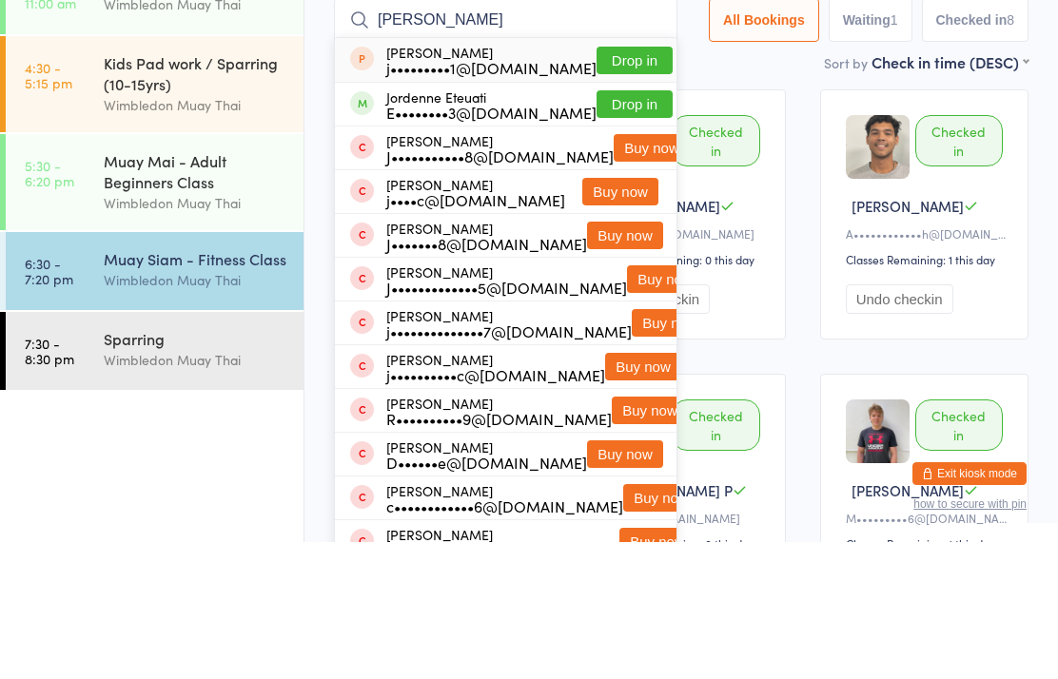
type input "[PERSON_NAME]"
click at [362, 226] on div "Jordenne Eteuati E••••••••3@[DOMAIN_NAME]" at bounding box center [473, 241] width 246 height 30
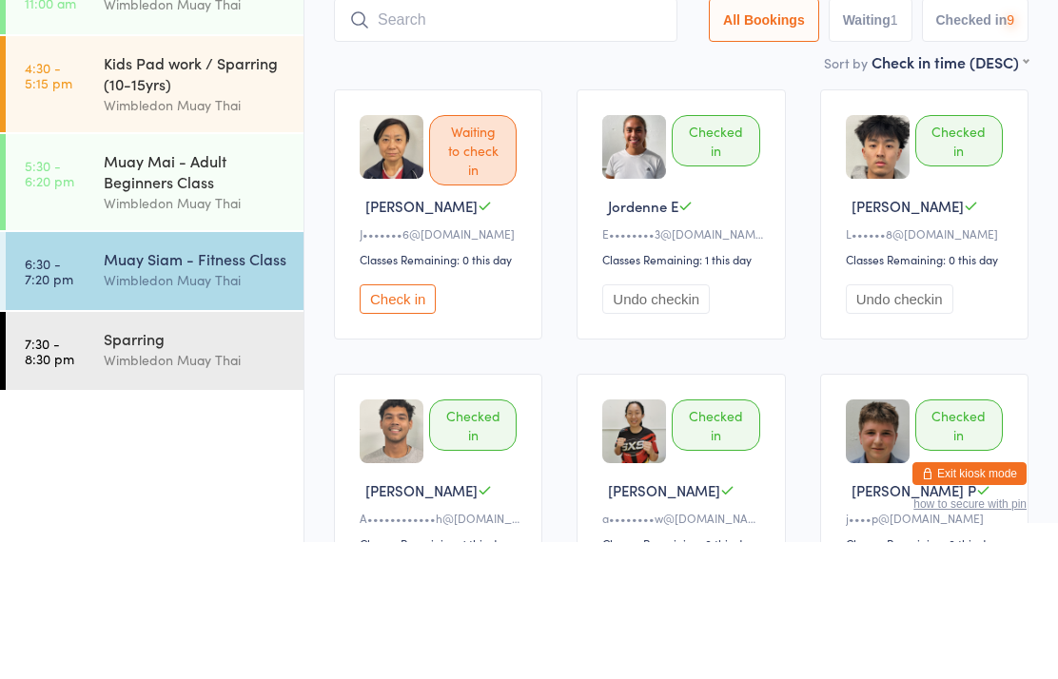
scroll to position [137, 0]
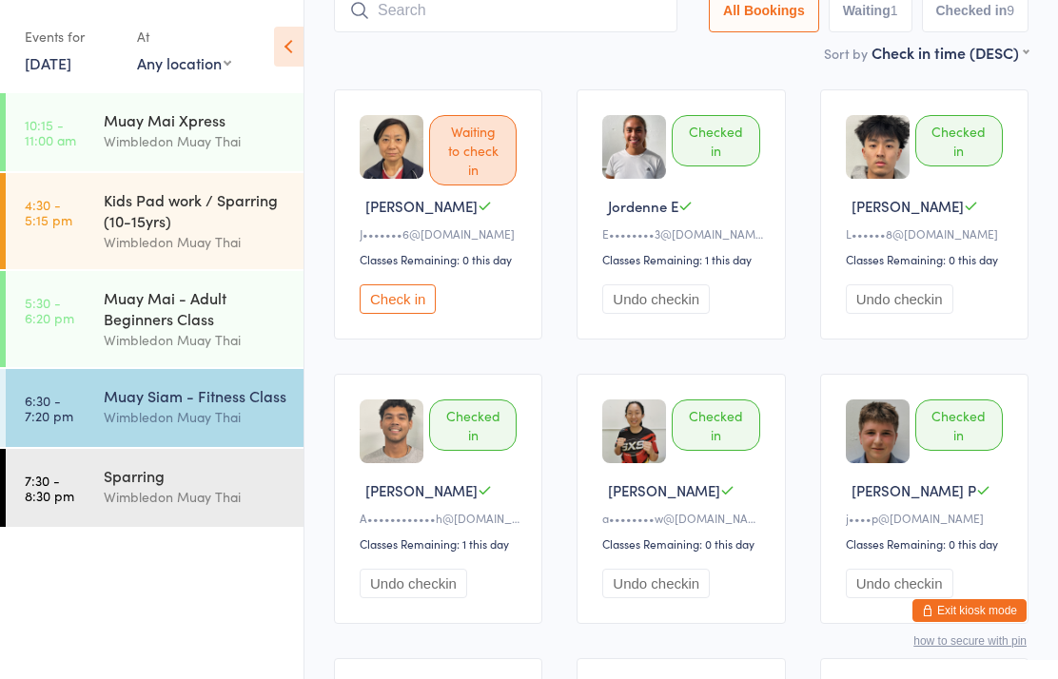
click at [147, 321] on div "Muay Mai - Adult Beginners Class" at bounding box center [196, 308] width 184 height 42
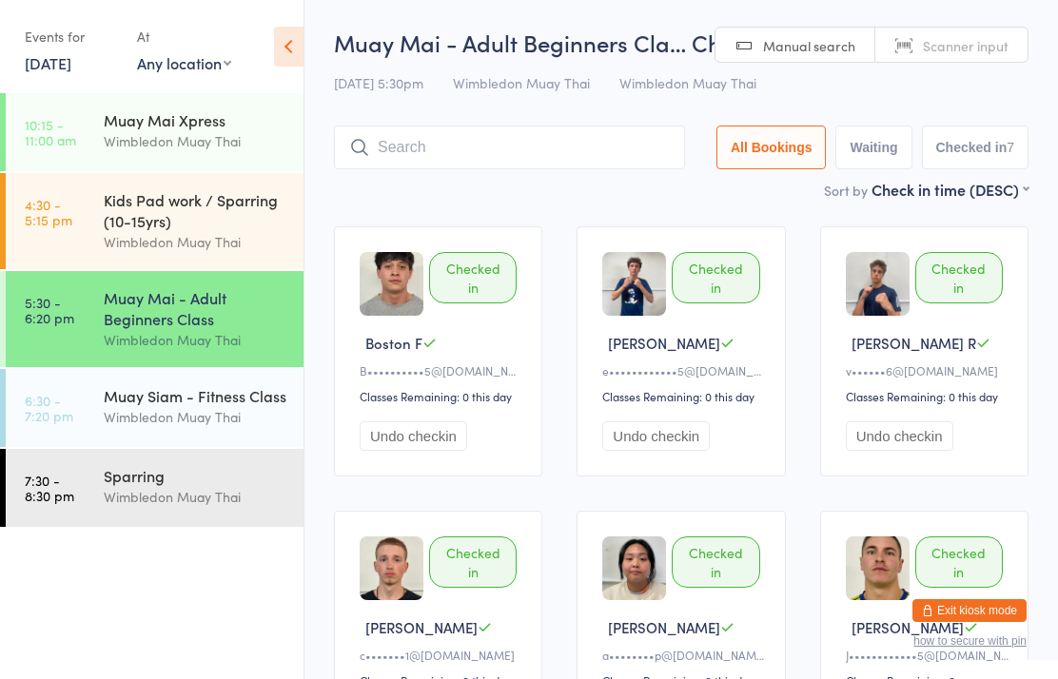
click at [215, 417] on div "Wimbledon Muay Thai" at bounding box center [196, 417] width 184 height 22
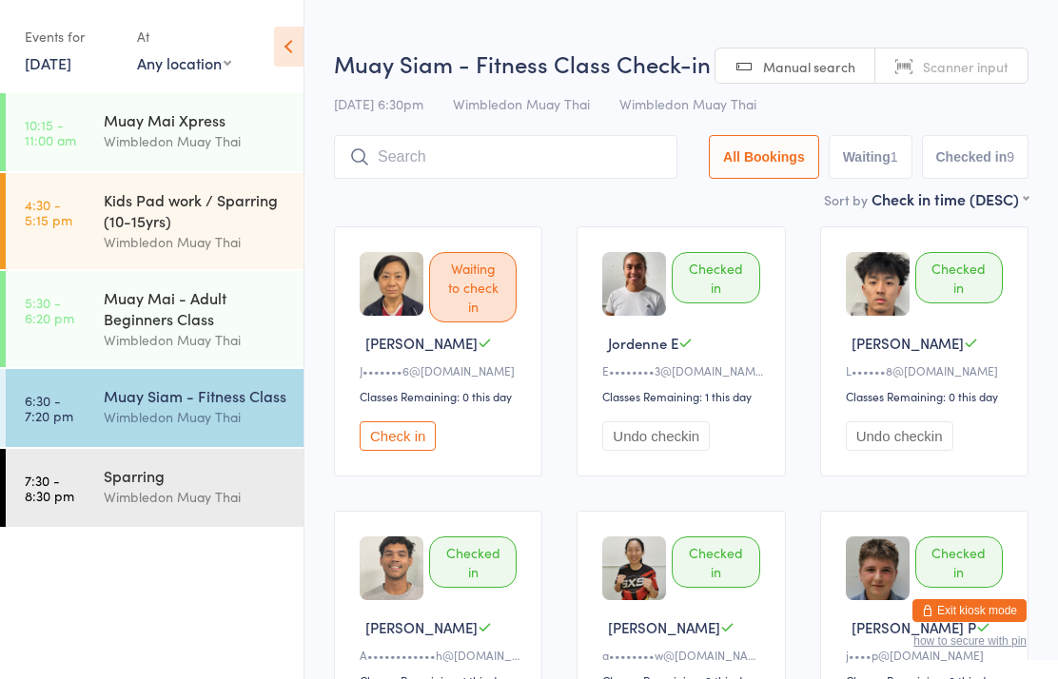
click at [392, 441] on button "Check in" at bounding box center [398, 435] width 76 height 29
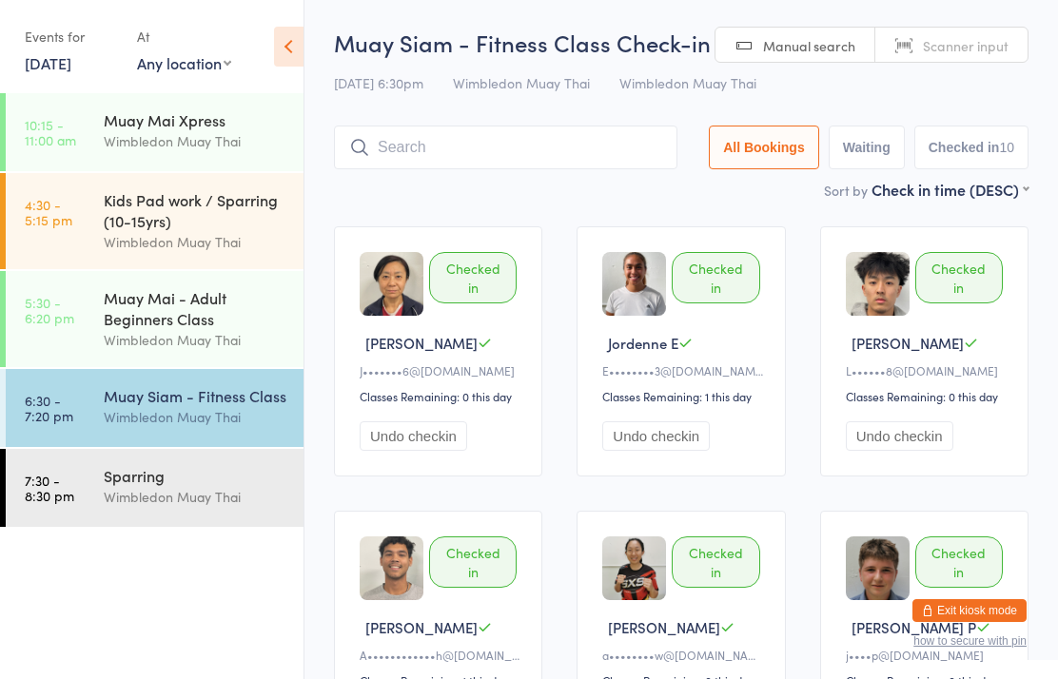
click at [104, 421] on div "Wimbledon Muay Thai" at bounding box center [196, 417] width 184 height 22
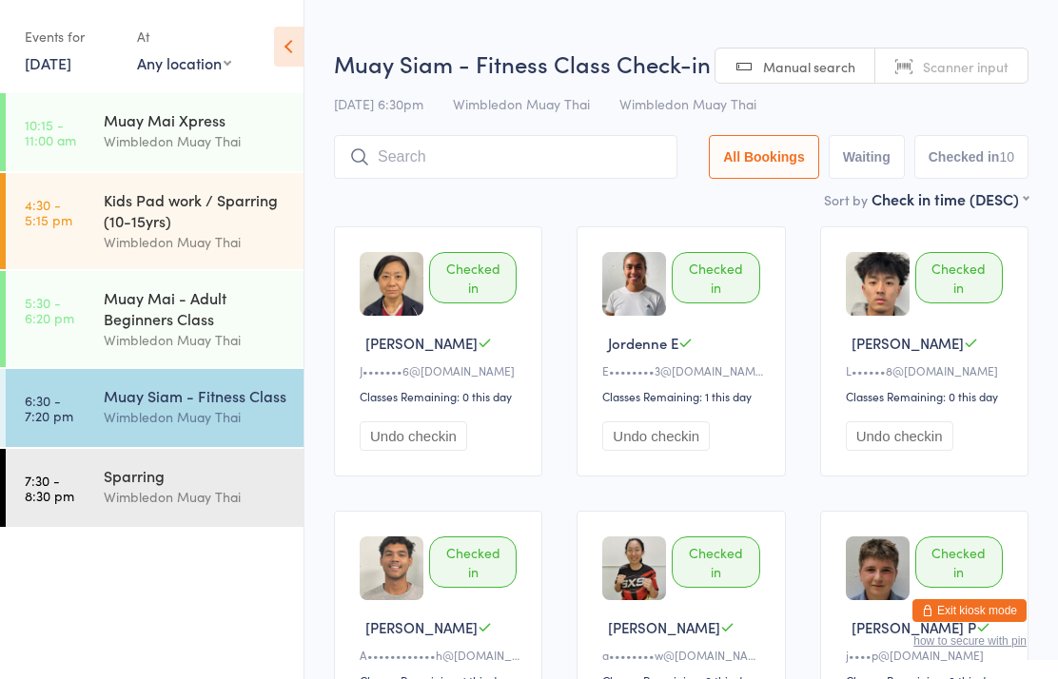
click at [453, 163] on input "search" at bounding box center [505, 157] width 343 height 44
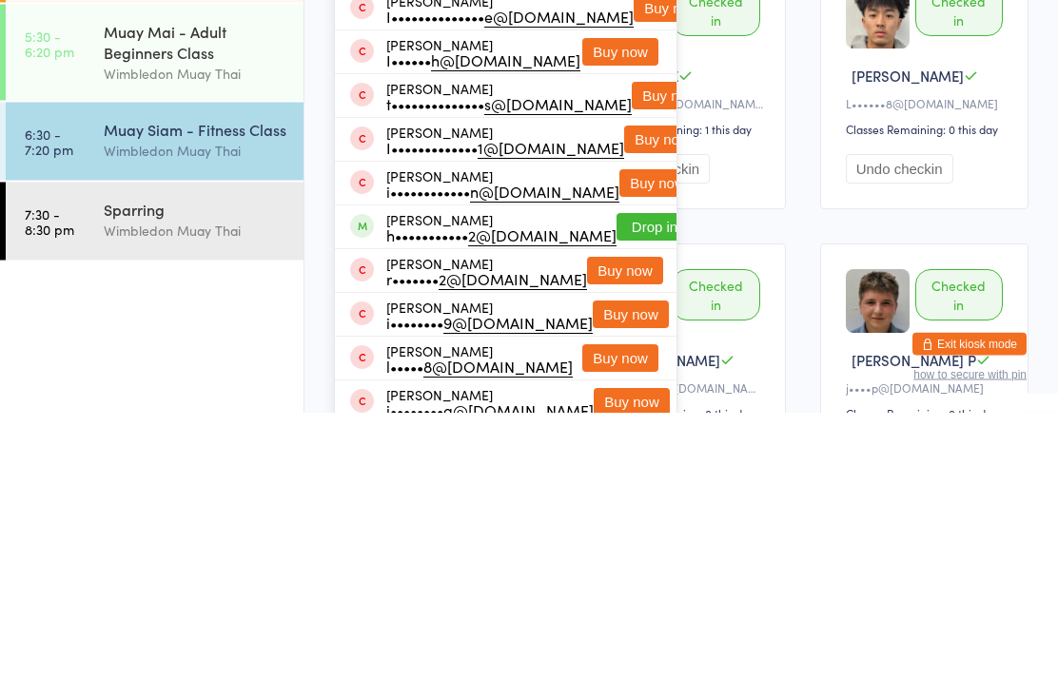
type input "[PERSON_NAME]"
click at [617, 480] on button "Drop in" at bounding box center [655, 494] width 76 height 28
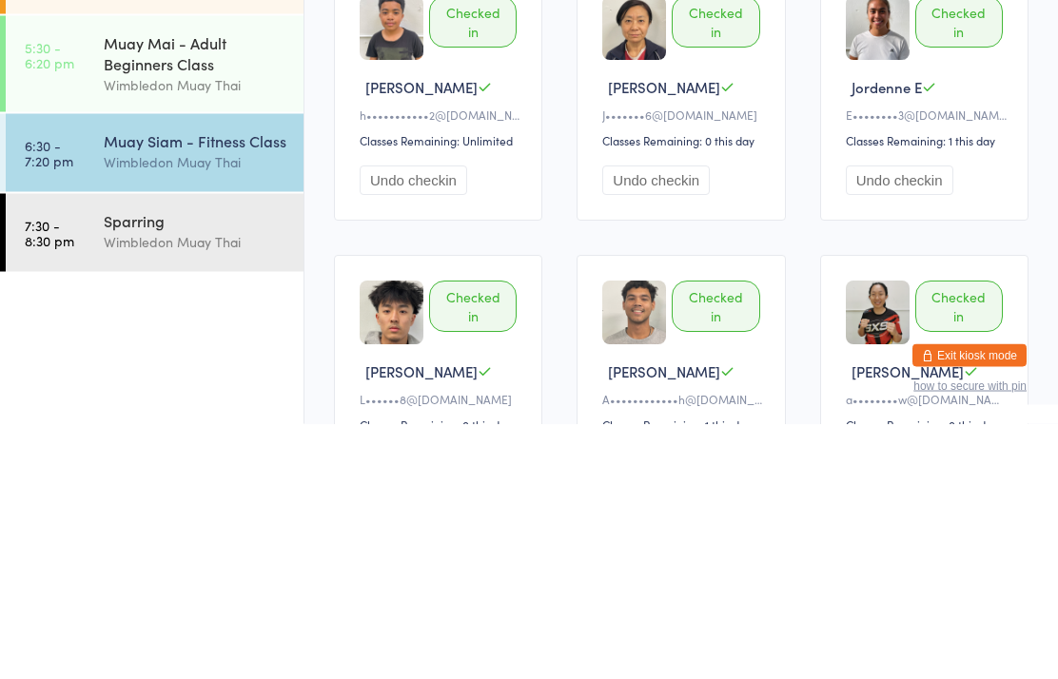
click at [113, 486] on div "Wimbledon Muay Thai" at bounding box center [196, 497] width 184 height 22
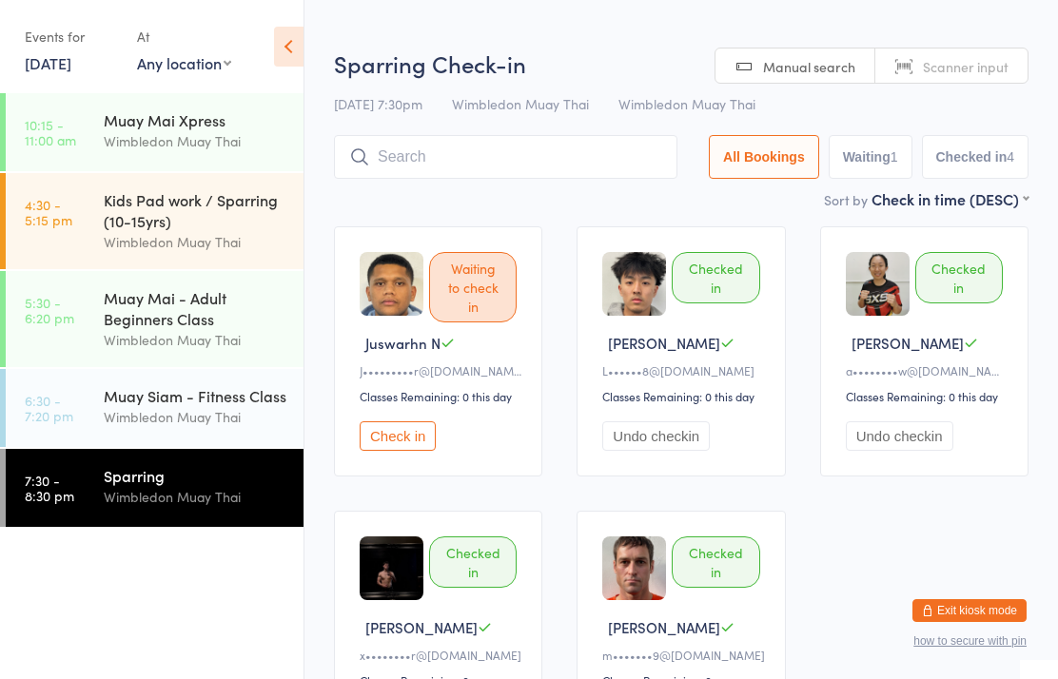
click at [547, 165] on input "search" at bounding box center [505, 157] width 343 height 44
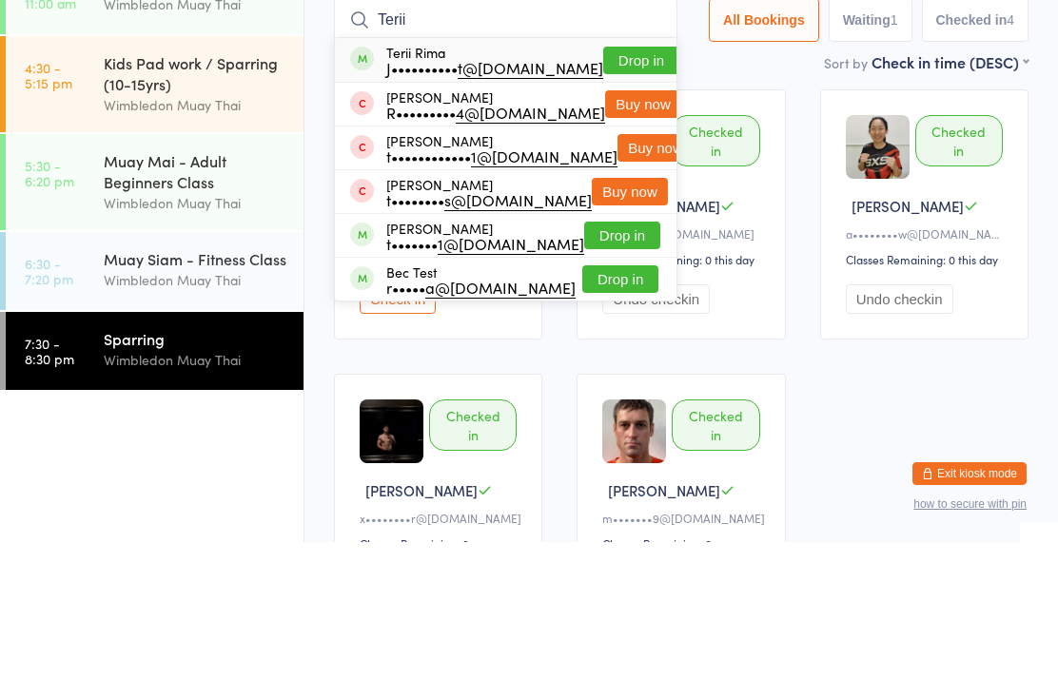
type input "Terii"
click at [603, 184] on button "Drop in" at bounding box center [641, 198] width 76 height 28
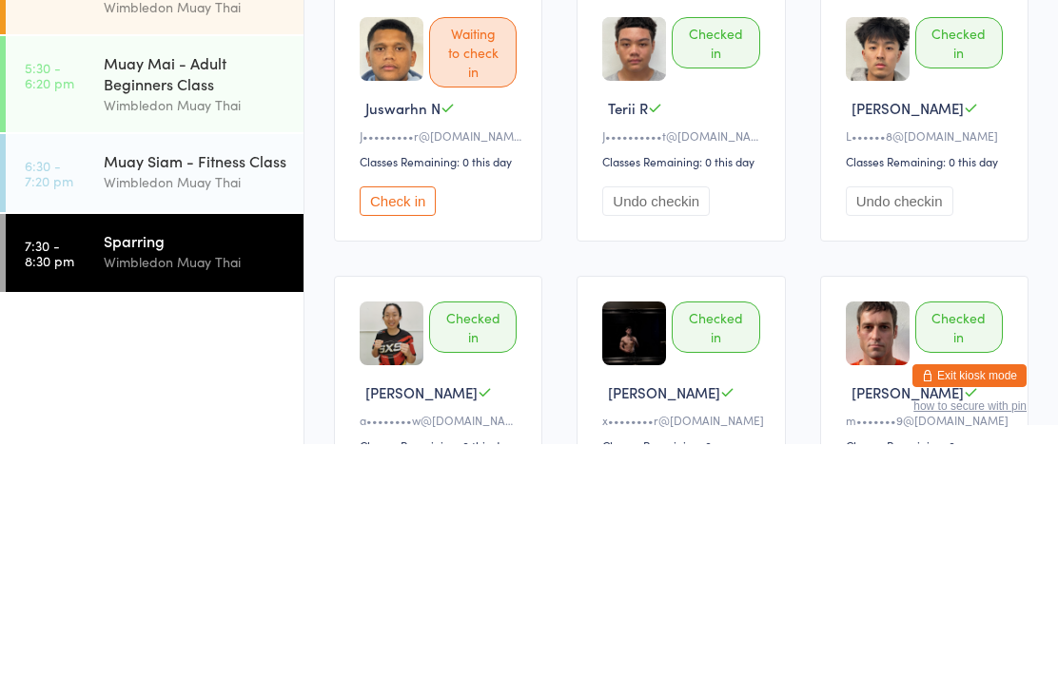
click at [111, 385] on div "Muay Siam - Fitness Class" at bounding box center [196, 395] width 184 height 21
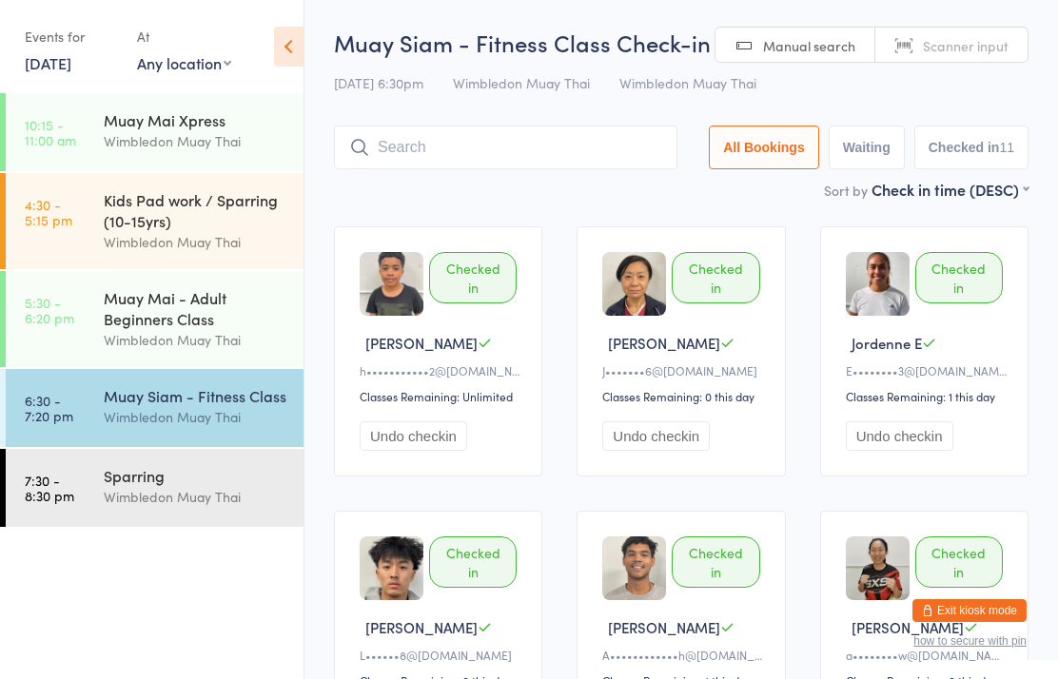
click at [448, 152] on input "search" at bounding box center [505, 148] width 343 height 44
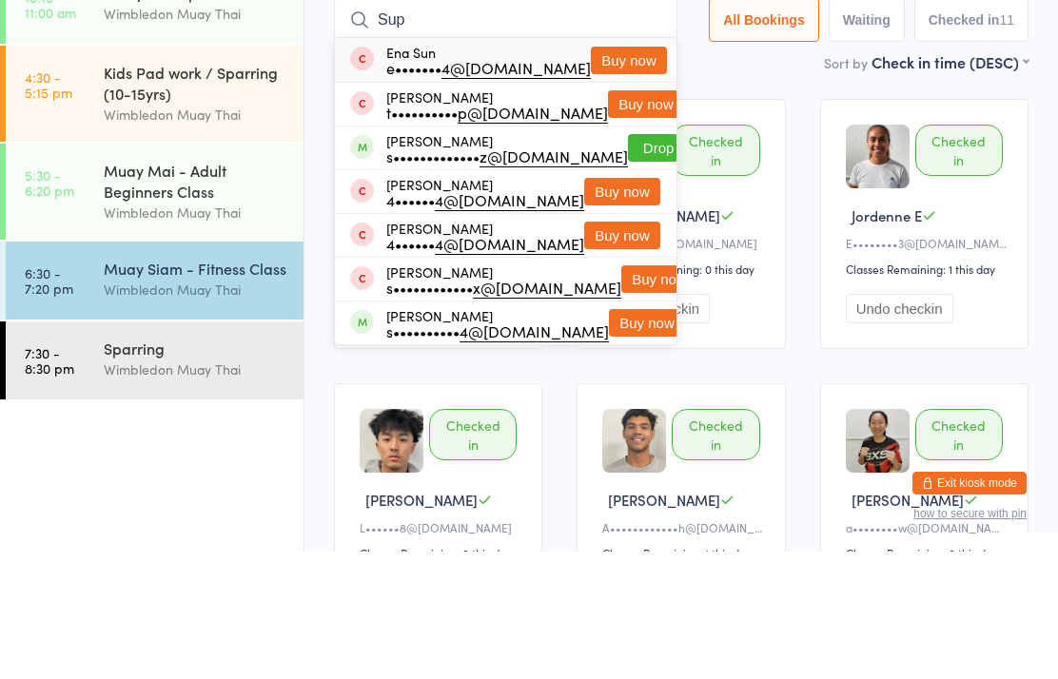
type input "Sup"
click at [628, 262] on button "Drop in" at bounding box center [666, 276] width 76 height 28
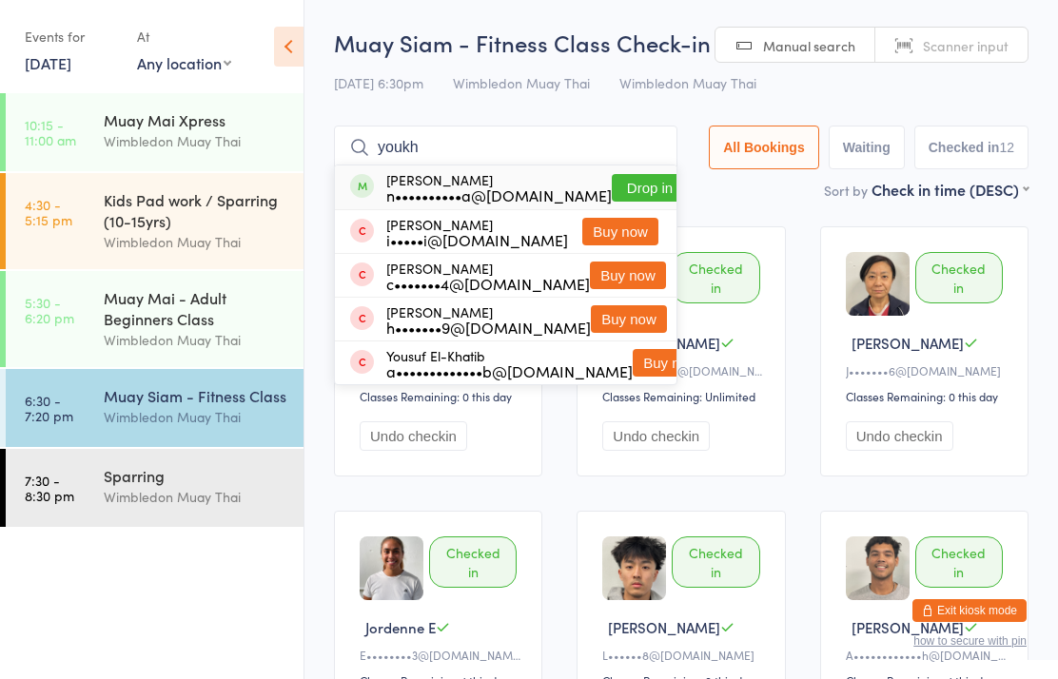
type input "youkh"
click at [632, 199] on button "Drop in" at bounding box center [650, 188] width 76 height 28
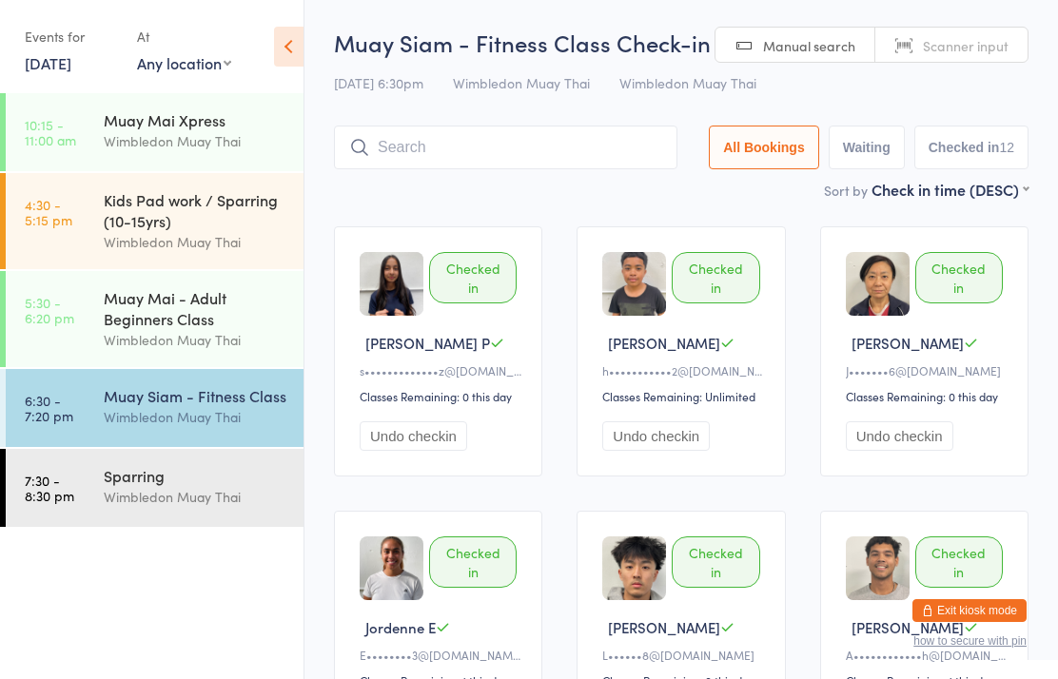
scroll to position [36, 0]
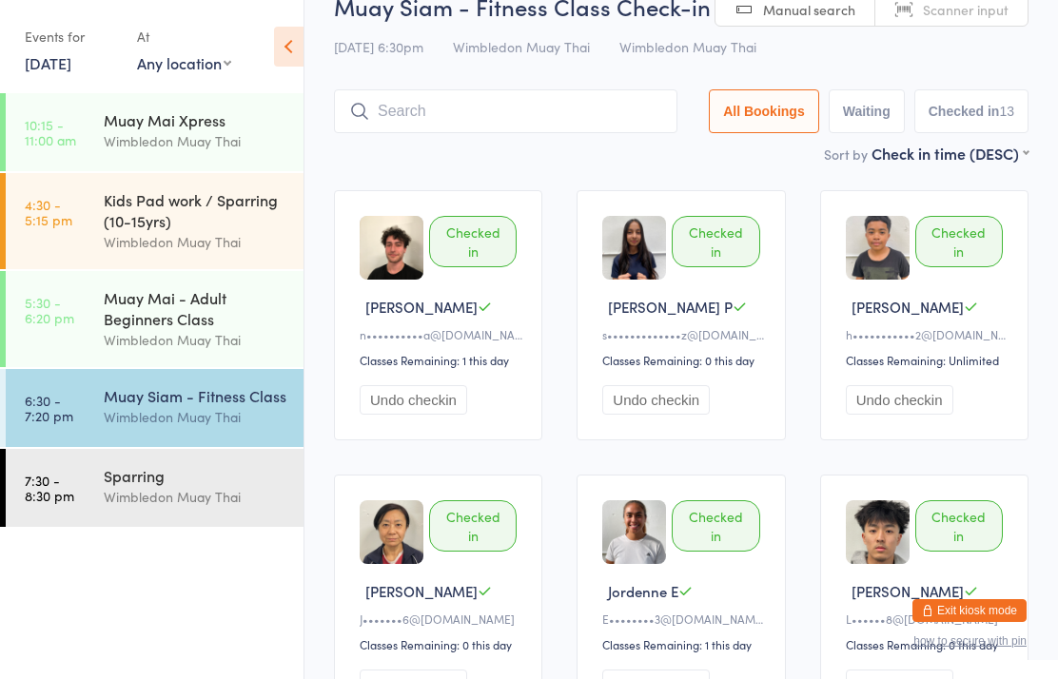
click at [266, 518] on div "Sparring Wimbledon Muay Thai" at bounding box center [204, 486] width 200 height 75
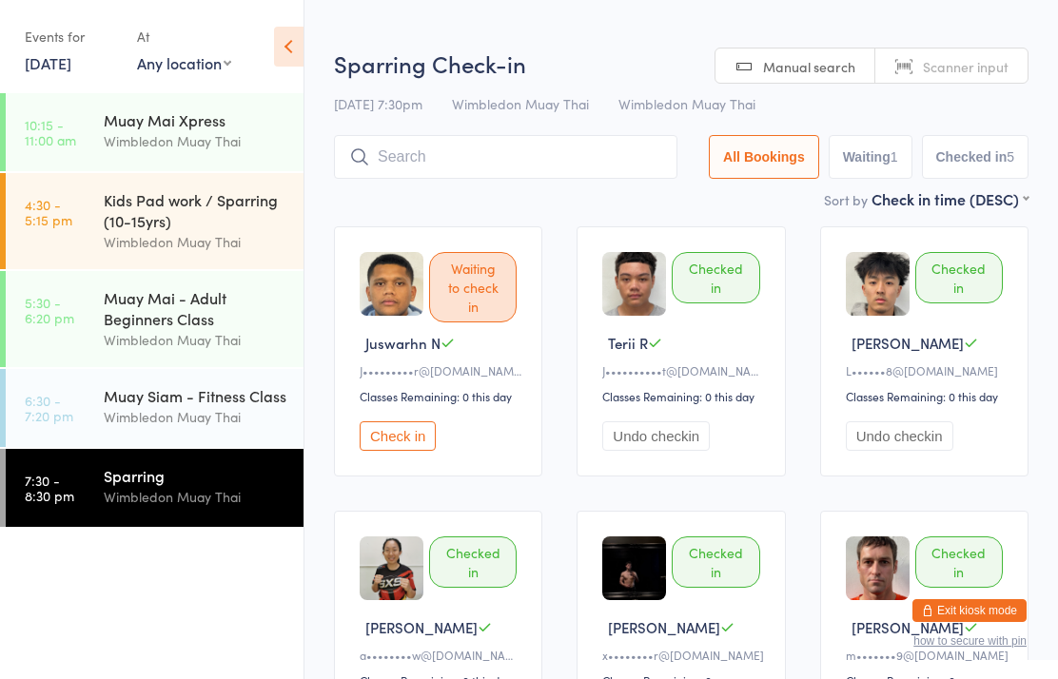
click at [575, 162] on input "search" at bounding box center [505, 157] width 343 height 44
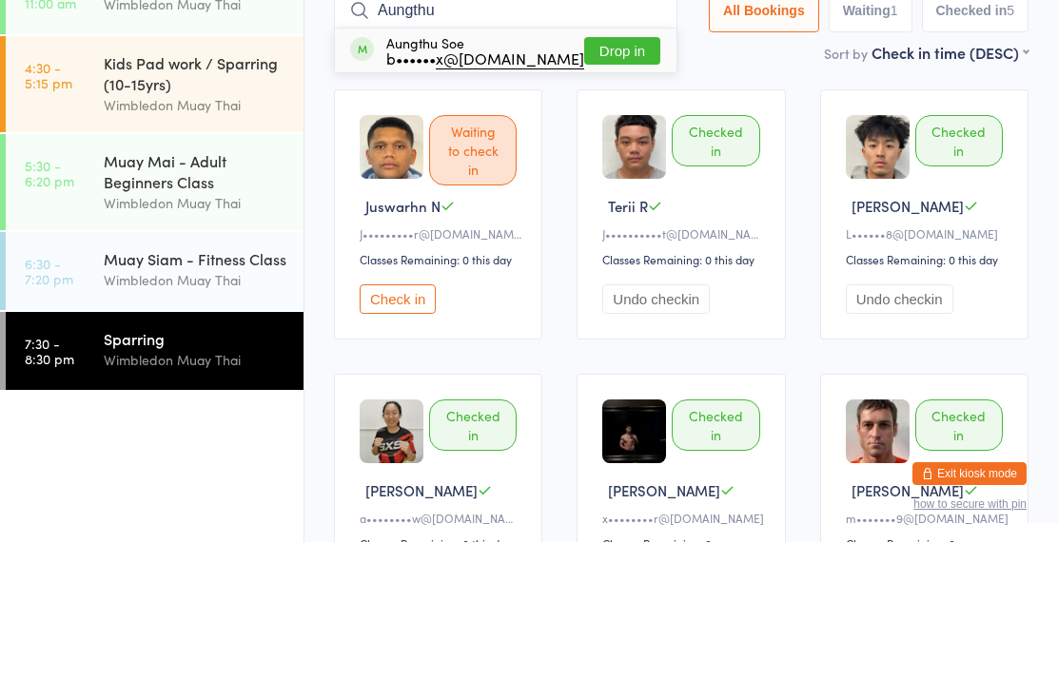
type input "Aungthu"
click at [619, 174] on button "Drop in" at bounding box center [622, 188] width 76 height 28
